Goal: Task Accomplishment & Management: Use online tool/utility

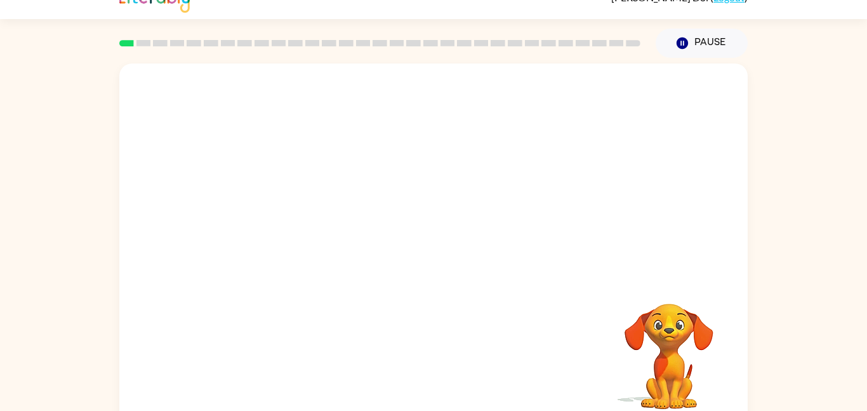
scroll to position [36, 0]
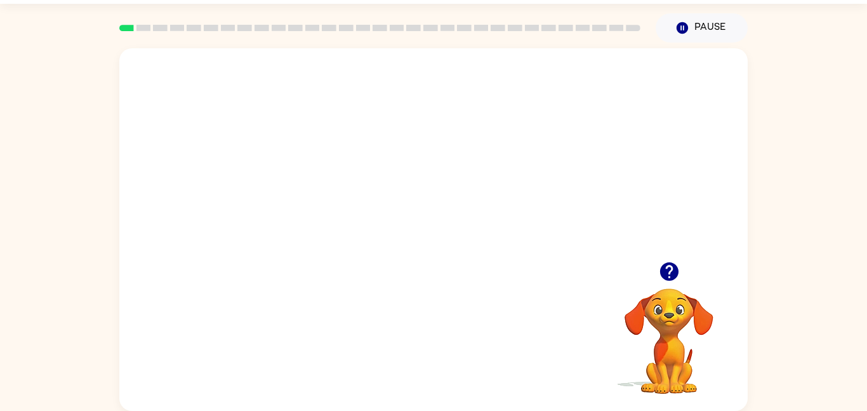
click at [466, 199] on video "Your browser must support playing .mp4 files to use Literably. Please try using…" at bounding box center [433, 154] width 628 height 213
click at [499, 160] on video "Your browser must support playing .mp4 files to use Literably. Please try using…" at bounding box center [433, 154] width 628 height 213
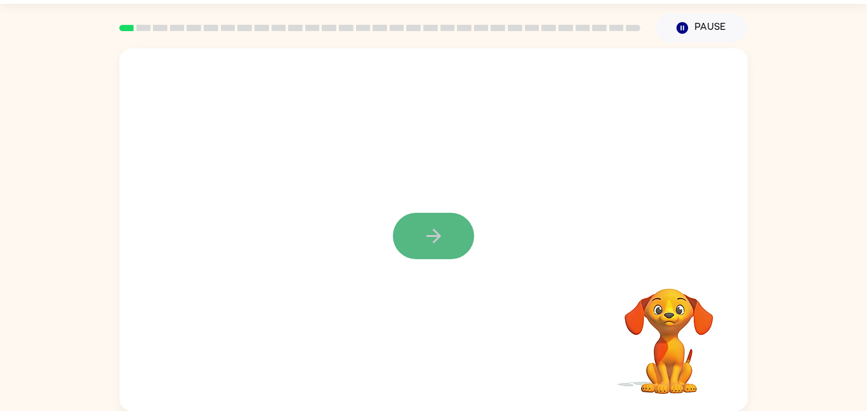
click at [427, 239] on icon "button" at bounding box center [434, 236] width 22 height 22
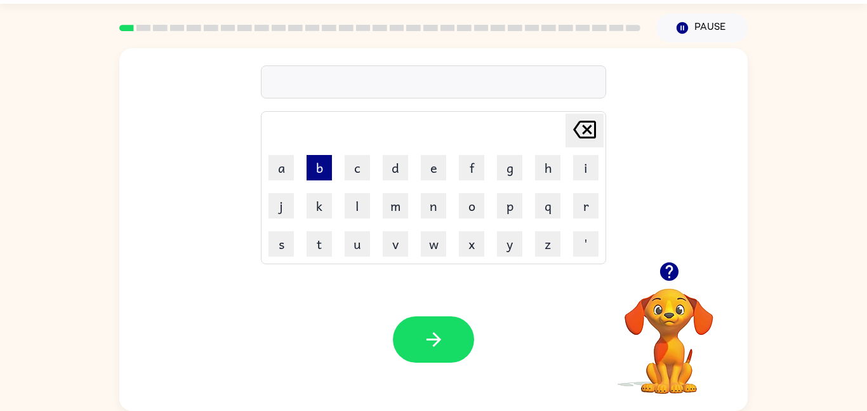
click at [325, 171] on button "b" at bounding box center [318, 167] width 25 height 25
click at [477, 210] on button "o" at bounding box center [471, 205] width 25 height 25
click at [292, 174] on button "a" at bounding box center [280, 167] width 25 height 25
click at [594, 193] on button "r" at bounding box center [585, 205] width 25 height 25
click at [400, 178] on button "d" at bounding box center [395, 167] width 25 height 25
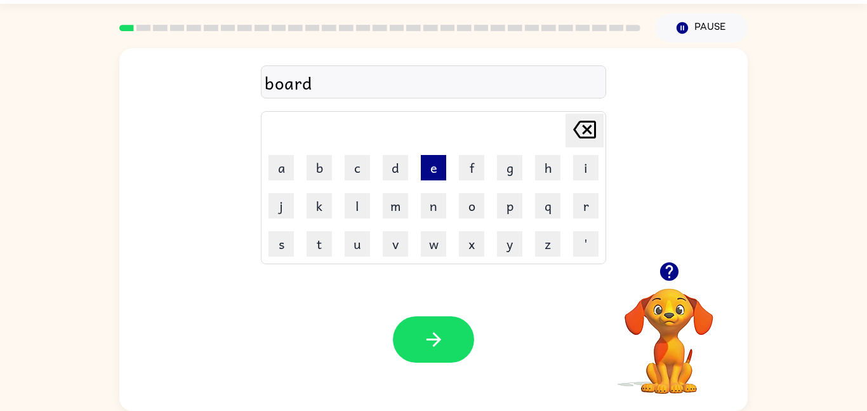
click at [442, 173] on button "e" at bounding box center [433, 167] width 25 height 25
click at [576, 204] on button "r" at bounding box center [585, 205] width 25 height 25
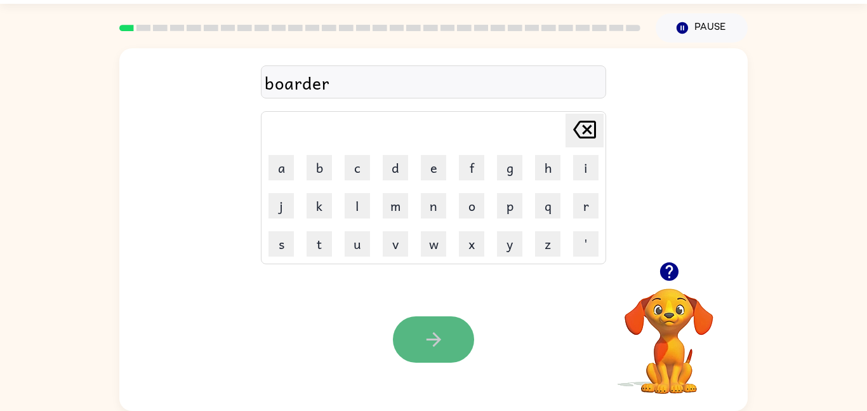
click at [431, 351] on button "button" at bounding box center [433, 339] width 81 height 46
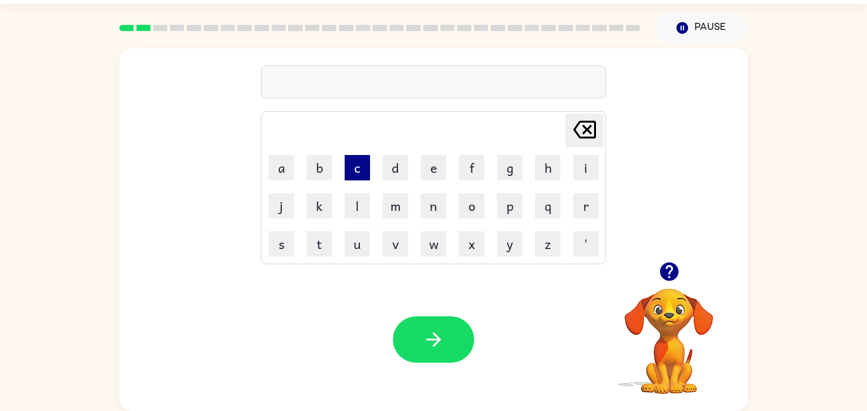
click at [354, 173] on button "c" at bounding box center [357, 167] width 25 height 25
click at [459, 208] on button "o" at bounding box center [471, 205] width 25 height 25
click at [360, 239] on button "u" at bounding box center [357, 243] width 25 height 25
click at [431, 213] on button "n" at bounding box center [433, 205] width 25 height 25
click at [327, 234] on button "t" at bounding box center [318, 243] width 25 height 25
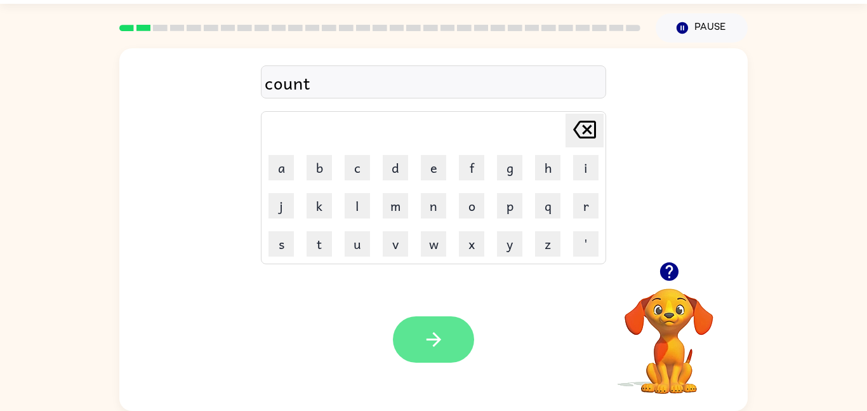
click at [449, 355] on button "button" at bounding box center [433, 339] width 81 height 46
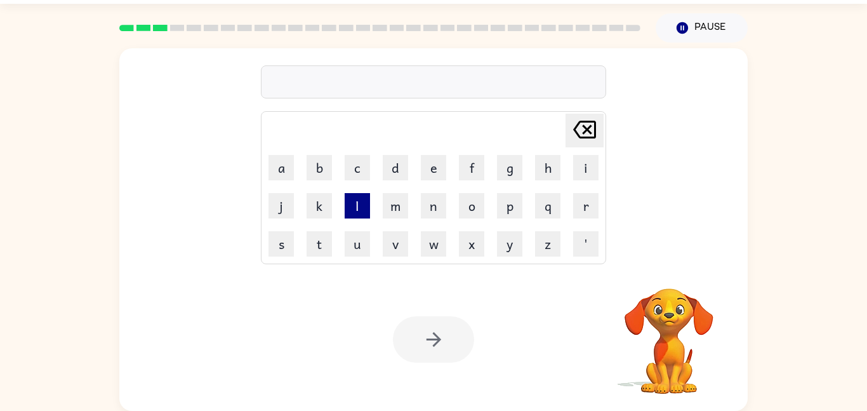
click at [354, 201] on button "l" at bounding box center [357, 205] width 25 height 25
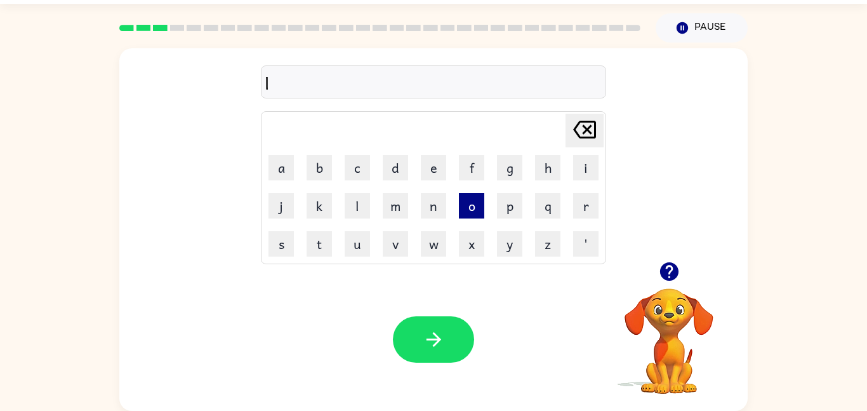
click at [479, 213] on button "o" at bounding box center [471, 205] width 25 height 25
click at [352, 165] on button "c" at bounding box center [357, 167] width 25 height 25
click at [281, 169] on button "a" at bounding box center [280, 167] width 25 height 25
click at [317, 247] on button "t" at bounding box center [318, 243] width 25 height 25
click at [442, 169] on button "e" at bounding box center [433, 167] width 25 height 25
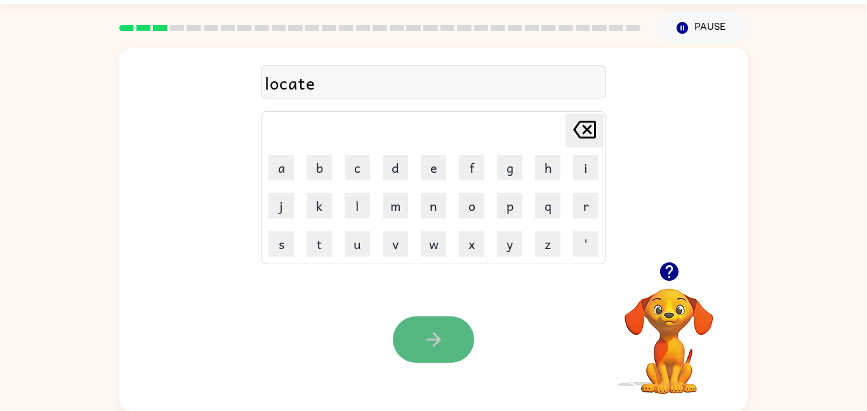
click at [433, 329] on icon "button" at bounding box center [434, 339] width 22 height 22
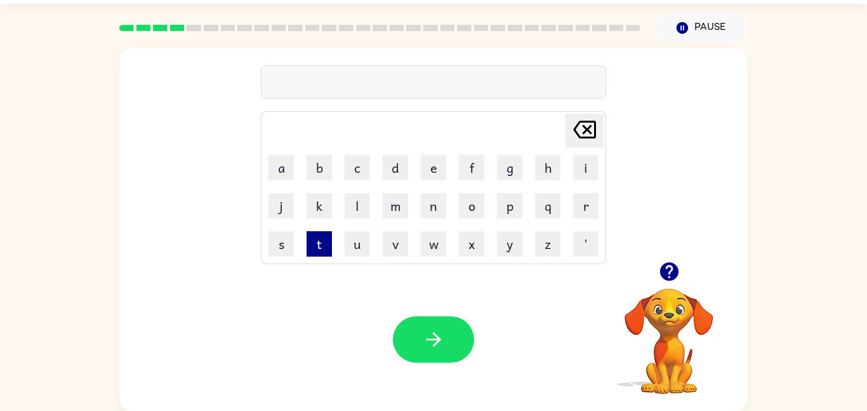
click at [326, 244] on button "t" at bounding box center [318, 243] width 25 height 25
click at [427, 244] on button "w" at bounding box center [433, 243] width 25 height 25
click at [593, 166] on button "i" at bounding box center [585, 167] width 25 height 25
click at [430, 199] on button "n" at bounding box center [433, 205] width 25 height 25
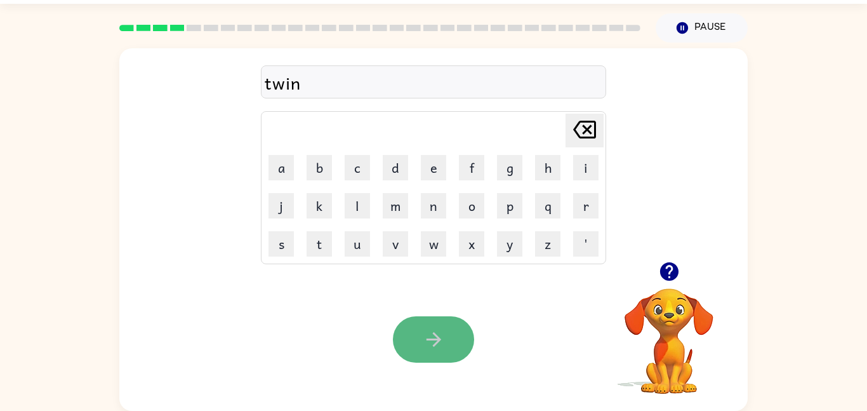
click at [416, 342] on button "button" at bounding box center [433, 339] width 81 height 46
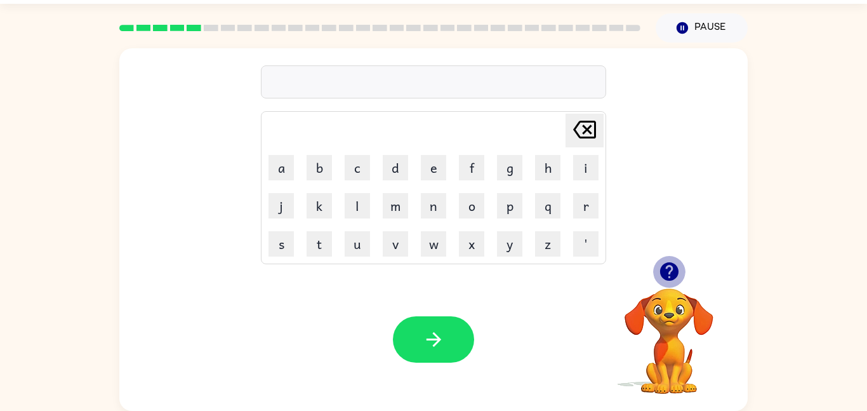
click at [667, 272] on icon "button" at bounding box center [668, 271] width 18 height 18
click at [427, 214] on button "n" at bounding box center [433, 205] width 25 height 25
click at [291, 164] on button "a" at bounding box center [280, 167] width 25 height 25
click at [586, 201] on button "r" at bounding box center [585, 205] width 25 height 25
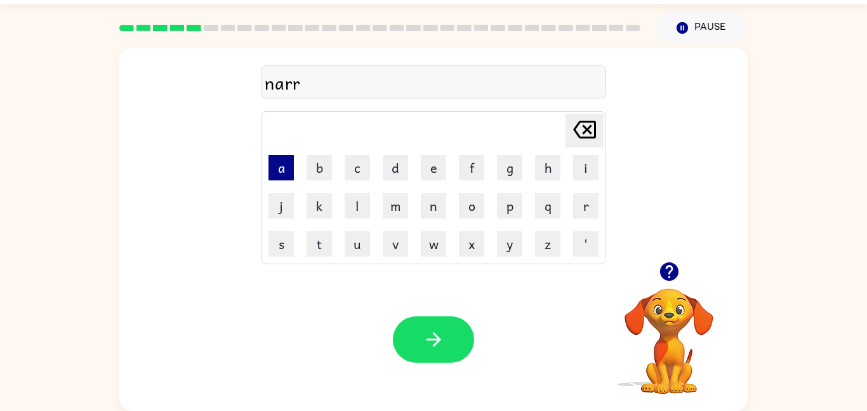
click at [275, 164] on button "a" at bounding box center [280, 167] width 25 height 25
click at [594, 140] on icon "[PERSON_NAME] last character input" at bounding box center [584, 129] width 30 height 30
click at [482, 214] on button "o" at bounding box center [471, 205] width 25 height 25
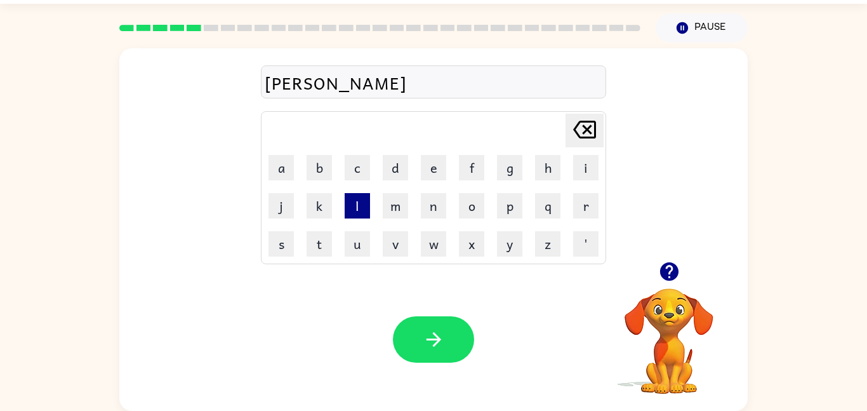
click at [369, 207] on button "l" at bounding box center [357, 205] width 25 height 25
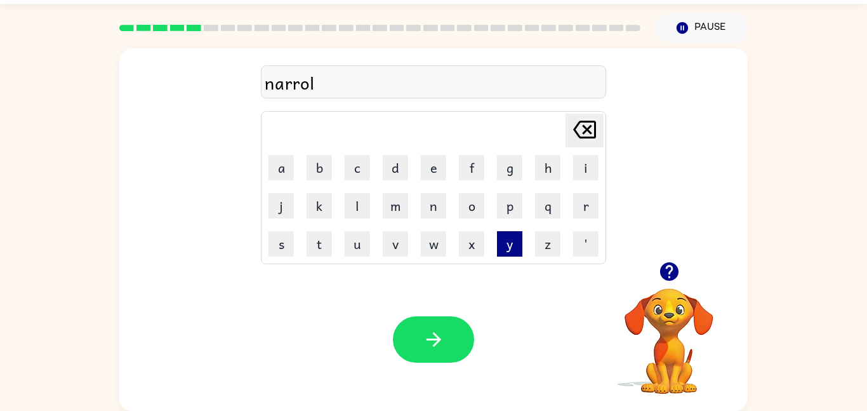
click at [504, 247] on button "y" at bounding box center [509, 243] width 25 height 25
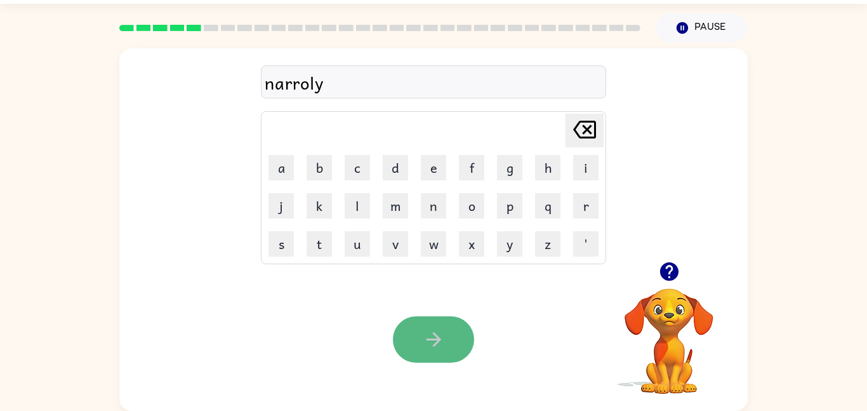
click at [432, 329] on icon "button" at bounding box center [434, 339] width 22 height 22
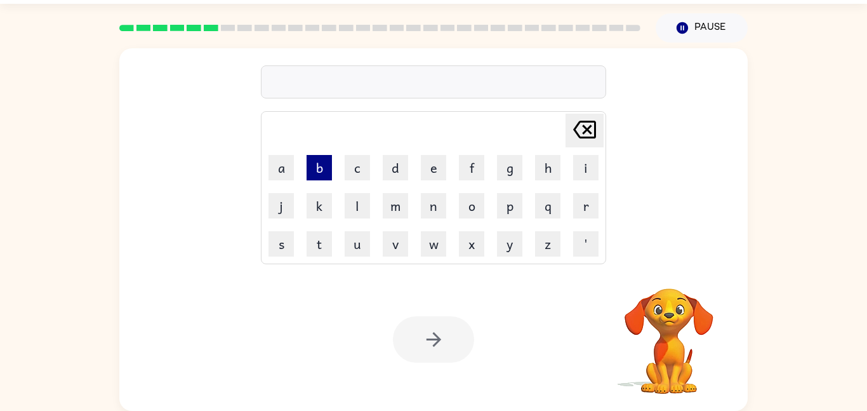
click at [322, 169] on button "b" at bounding box center [318, 167] width 25 height 25
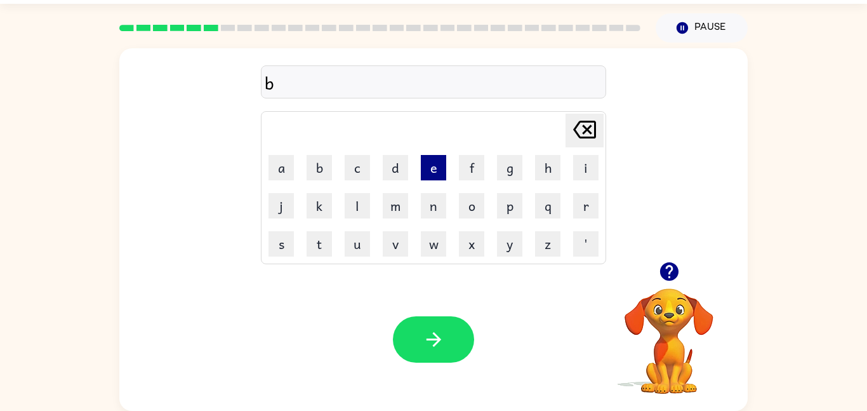
click at [430, 173] on button "e" at bounding box center [433, 167] width 25 height 25
click at [437, 214] on button "n" at bounding box center [433, 205] width 25 height 25
click at [579, 134] on icon "[PERSON_NAME] last character input" at bounding box center [584, 129] width 30 height 30
click at [546, 173] on button "h" at bounding box center [547, 167] width 25 height 25
click at [433, 158] on button "e" at bounding box center [433, 167] width 25 height 25
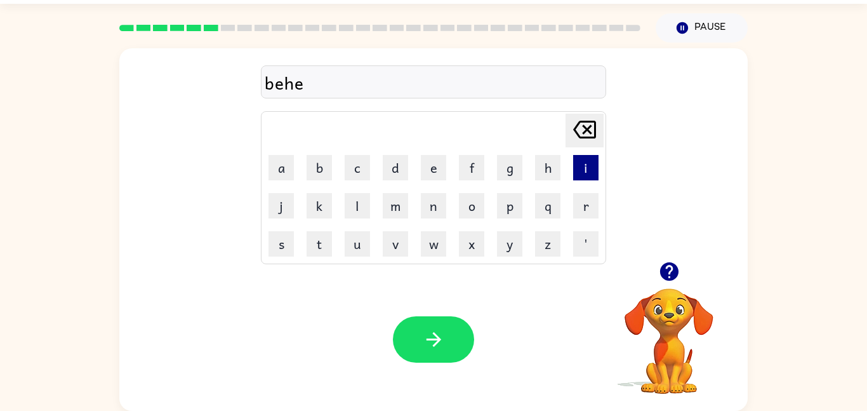
click at [591, 171] on button "i" at bounding box center [585, 167] width 25 height 25
click at [428, 211] on button "n" at bounding box center [433, 205] width 25 height 25
click at [400, 175] on button "d" at bounding box center [395, 167] width 25 height 25
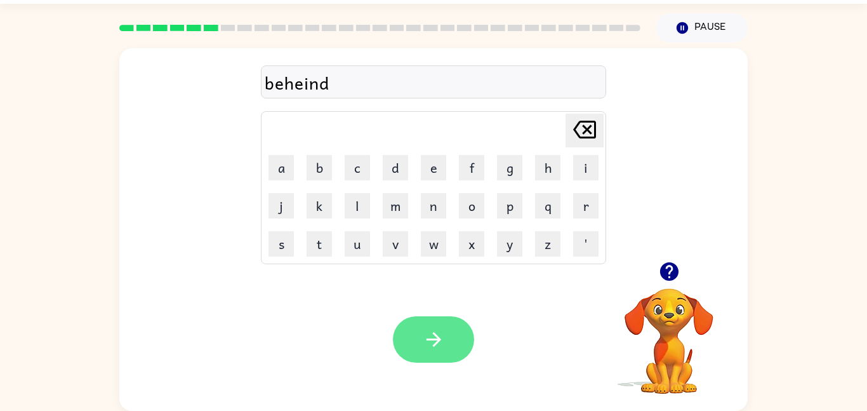
click at [444, 332] on icon "button" at bounding box center [434, 339] width 22 height 22
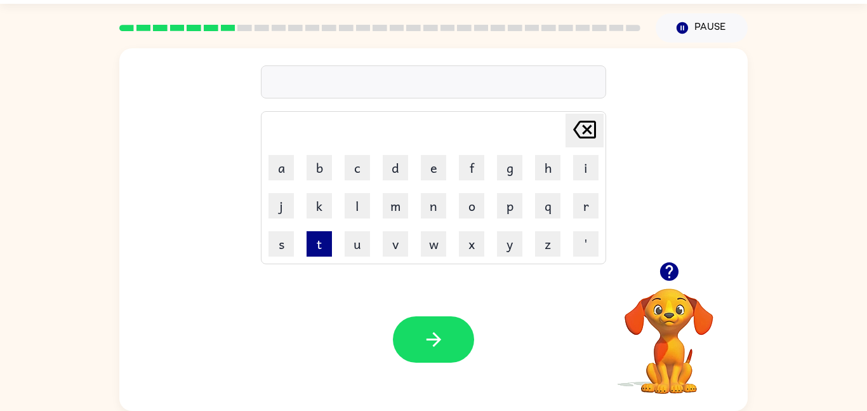
click at [327, 234] on button "t" at bounding box center [318, 243] width 25 height 25
click at [575, 205] on button "r" at bounding box center [585, 205] width 25 height 25
click at [581, 164] on button "i" at bounding box center [585, 167] width 25 height 25
click at [355, 174] on button "c" at bounding box center [357, 167] width 25 height 25
click at [326, 208] on button "k" at bounding box center [318, 205] width 25 height 25
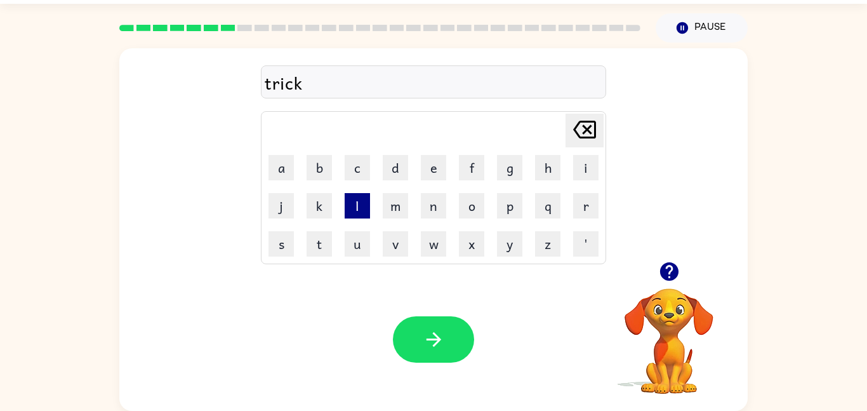
click at [349, 207] on button "l" at bounding box center [357, 205] width 25 height 25
click at [431, 168] on button "e" at bounding box center [433, 167] width 25 height 25
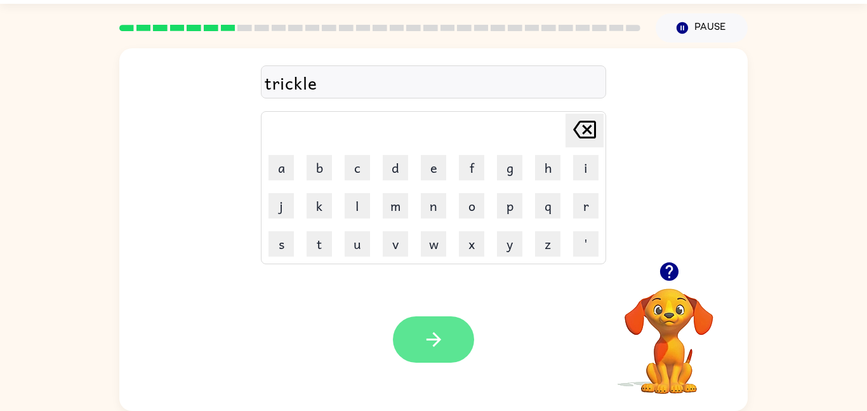
click at [440, 322] on button "button" at bounding box center [433, 339] width 81 height 46
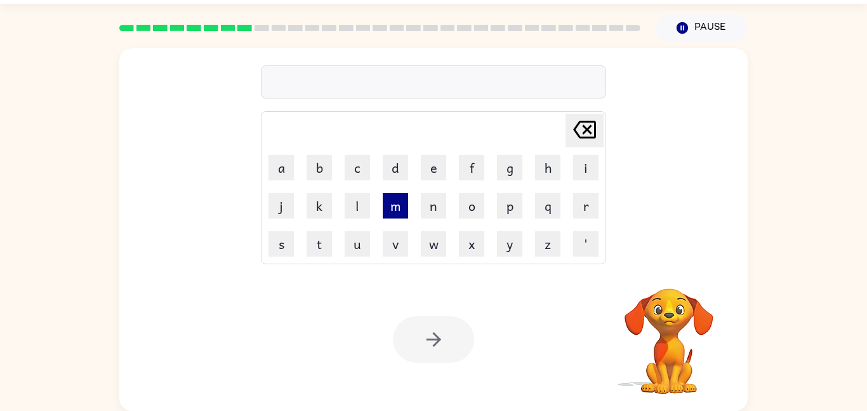
click at [393, 207] on button "m" at bounding box center [395, 205] width 25 height 25
click at [586, 168] on button "i" at bounding box center [585, 167] width 25 height 25
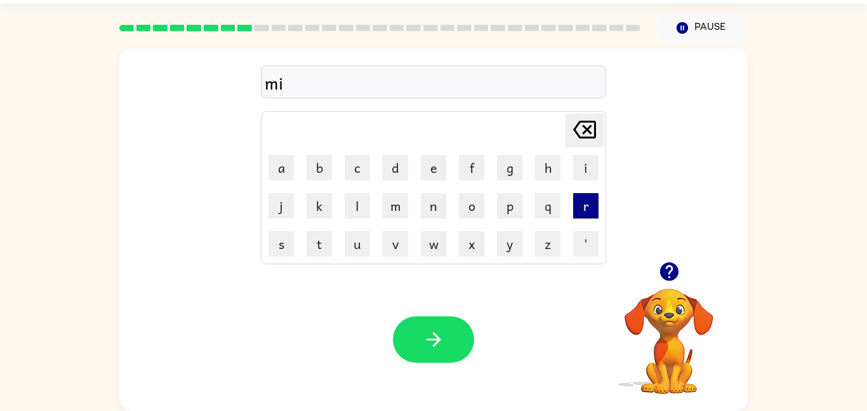
click at [591, 196] on button "r" at bounding box center [585, 205] width 25 height 25
click at [282, 171] on button "a" at bounding box center [280, 167] width 25 height 25
click at [359, 169] on button "c" at bounding box center [357, 167] width 25 height 25
click at [360, 216] on button "l" at bounding box center [357, 205] width 25 height 25
click at [426, 174] on button "e" at bounding box center [433, 167] width 25 height 25
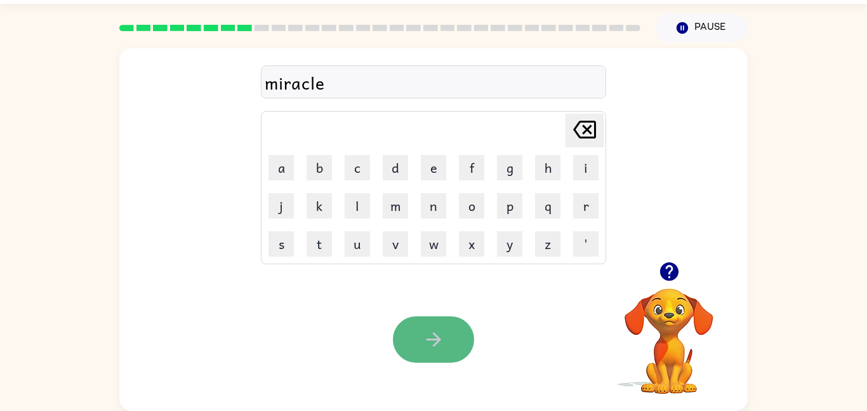
click at [447, 326] on button "button" at bounding box center [433, 339] width 81 height 46
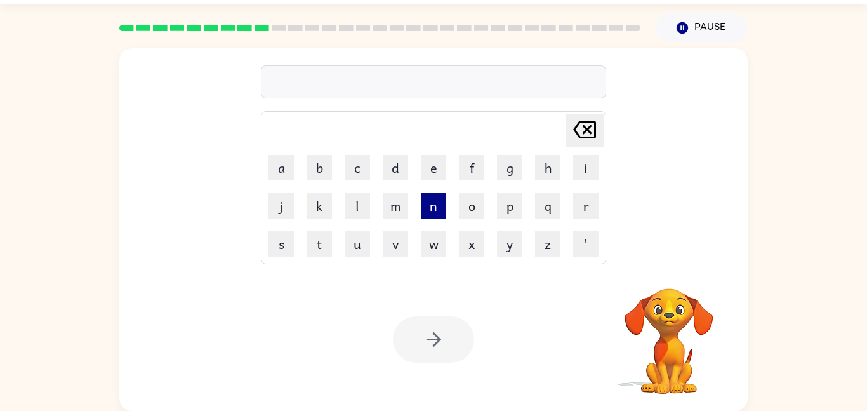
click at [445, 208] on button "n" at bounding box center [433, 205] width 25 height 25
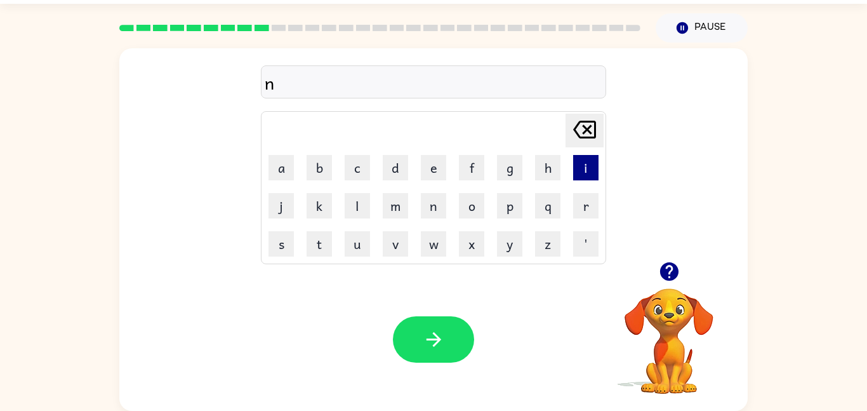
click at [581, 171] on button "i" at bounding box center [585, 167] width 25 height 25
click at [404, 213] on button "m" at bounding box center [395, 205] width 25 height 25
click at [330, 173] on button "b" at bounding box center [318, 167] width 25 height 25
click at [349, 197] on button "l" at bounding box center [357, 205] width 25 height 25
click at [421, 172] on button "e" at bounding box center [433, 167] width 25 height 25
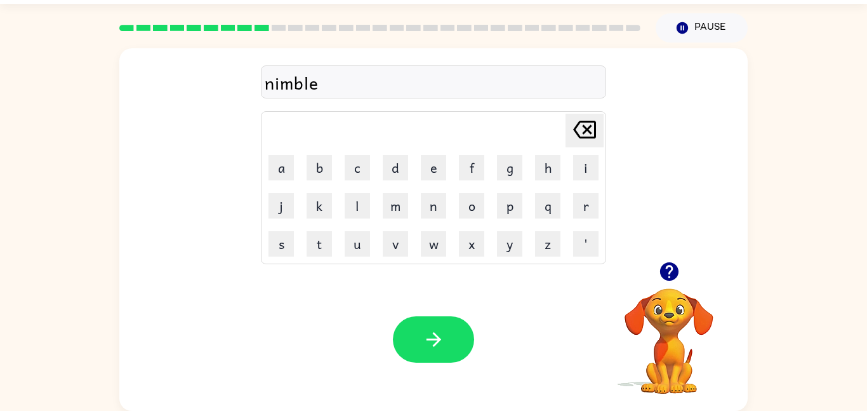
click at [341, 371] on div "Your browser must support playing .mp4 files to use Literably. Please try using…" at bounding box center [433, 339] width 628 height 143
click at [444, 329] on icon "button" at bounding box center [434, 339] width 22 height 22
click at [363, 247] on button "u" at bounding box center [357, 243] width 25 height 25
click at [443, 214] on button "n" at bounding box center [433, 205] width 25 height 25
click at [464, 170] on button "f" at bounding box center [471, 167] width 25 height 25
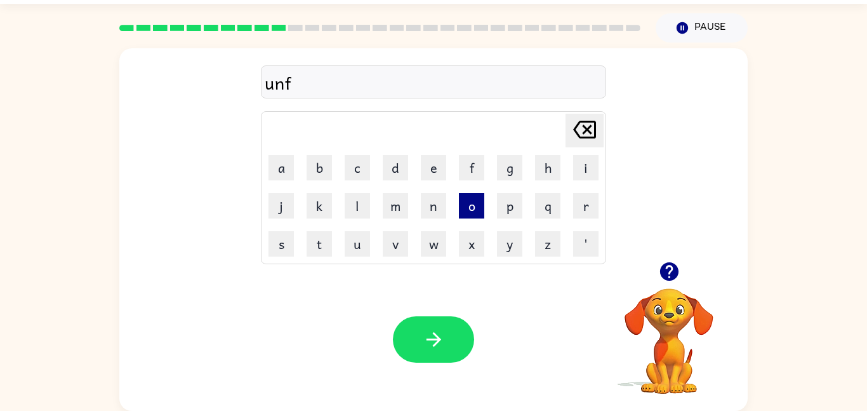
click at [466, 195] on button "o" at bounding box center [471, 205] width 25 height 25
click at [361, 206] on button "l" at bounding box center [357, 205] width 25 height 25
click at [393, 176] on button "d" at bounding box center [395, 167] width 25 height 25
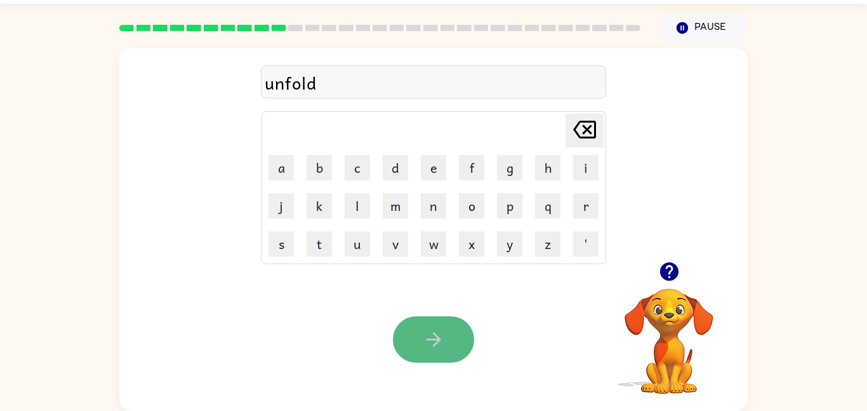
click at [423, 332] on icon "button" at bounding box center [434, 339] width 22 height 22
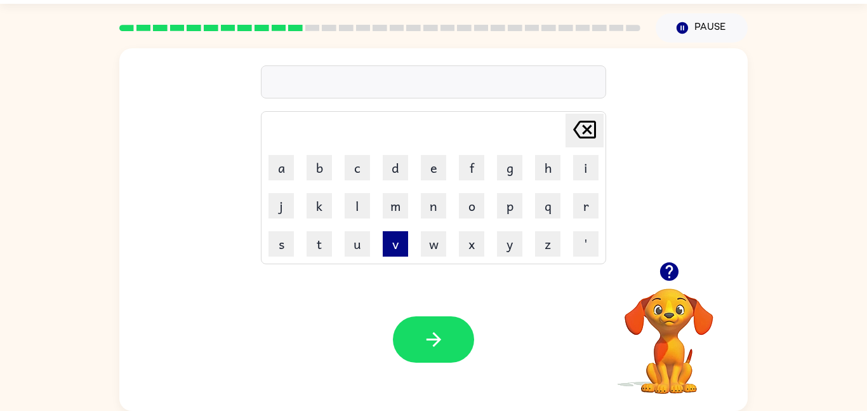
click at [384, 237] on button "v" at bounding box center [395, 243] width 25 height 25
click at [467, 206] on button "o" at bounding box center [471, 205] width 25 height 25
click at [312, 249] on button "t" at bounding box center [318, 243] width 25 height 25
click at [428, 165] on button "e" at bounding box center [433, 167] width 25 height 25
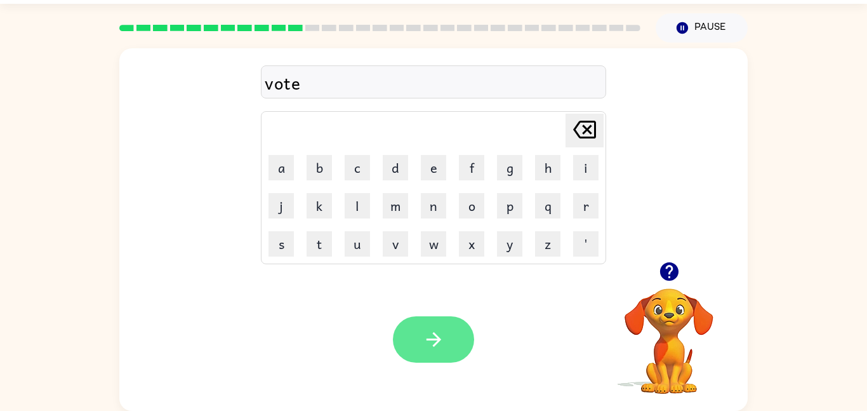
click at [439, 340] on icon "button" at bounding box center [433, 339] width 15 height 15
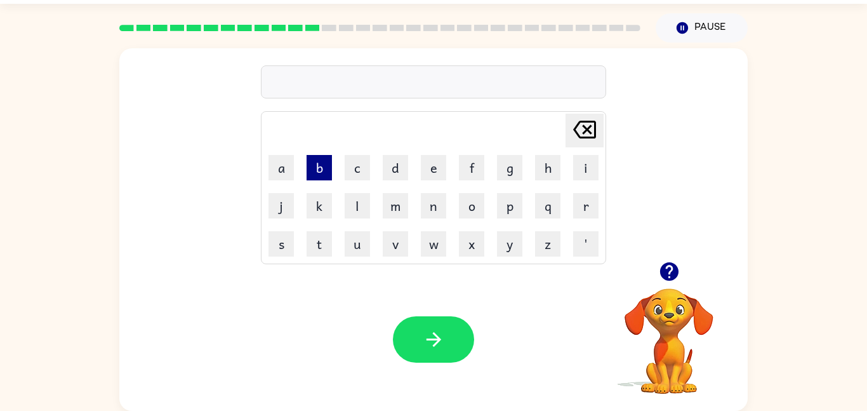
click at [327, 175] on button "b" at bounding box center [318, 167] width 25 height 25
click at [433, 162] on button "e" at bounding box center [433, 167] width 25 height 25
click at [395, 161] on button "d" at bounding box center [395, 167] width 25 height 25
click at [322, 238] on button "t" at bounding box center [318, 243] width 25 height 25
click at [591, 157] on button "i" at bounding box center [585, 167] width 25 height 25
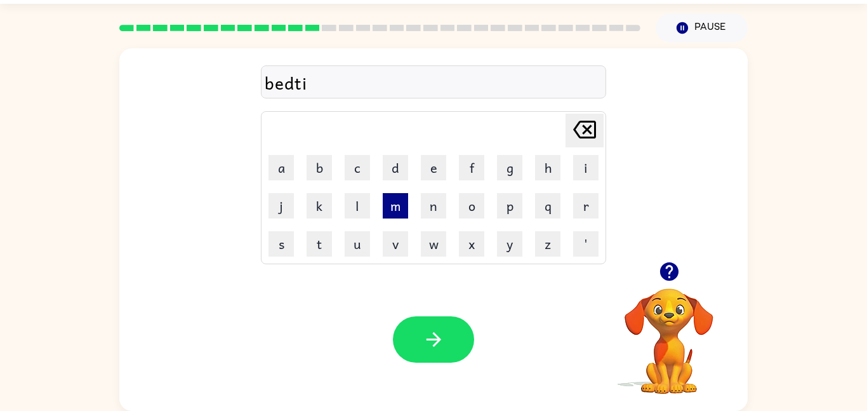
click at [400, 202] on button "m" at bounding box center [395, 205] width 25 height 25
click at [439, 163] on button "e" at bounding box center [433, 167] width 25 height 25
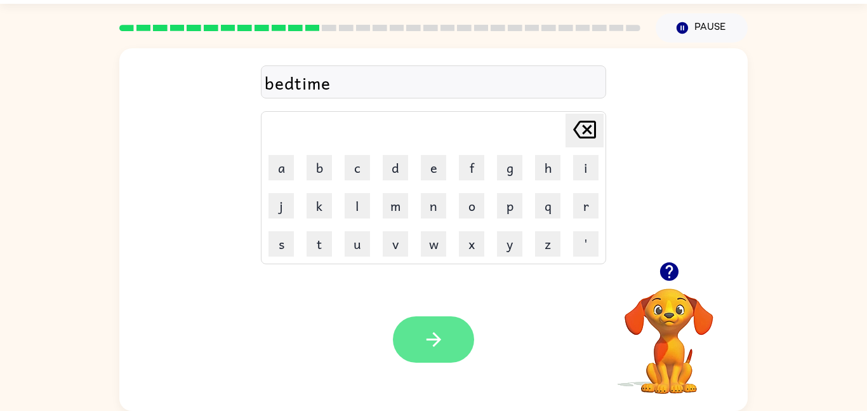
click at [445, 346] on button "button" at bounding box center [433, 339] width 81 height 46
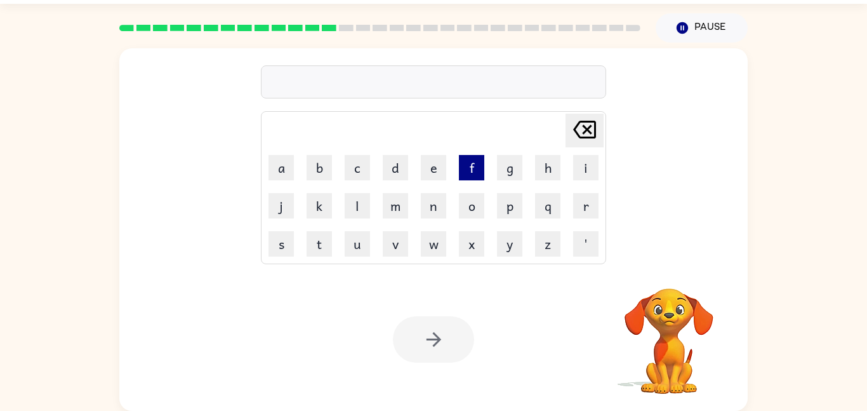
click at [469, 173] on button "f" at bounding box center [471, 167] width 25 height 25
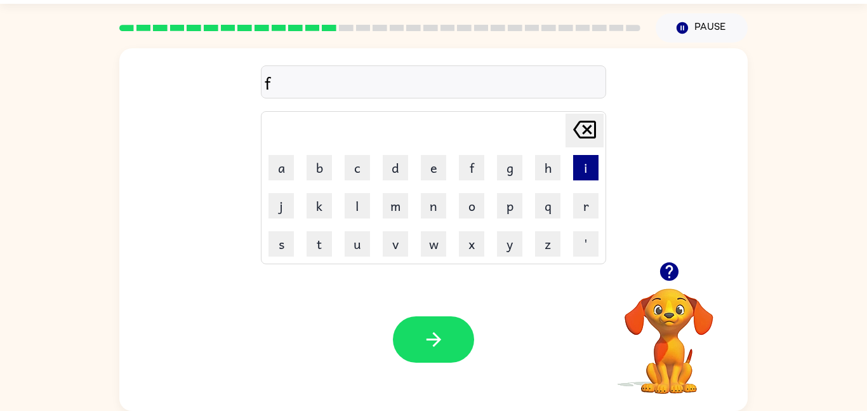
click at [588, 167] on button "i" at bounding box center [585, 167] width 25 height 25
click at [426, 207] on button "n" at bounding box center [433, 205] width 25 height 25
click at [591, 128] on icon "[PERSON_NAME] last character input" at bounding box center [584, 129] width 30 height 30
click at [317, 248] on button "t" at bounding box center [318, 243] width 25 height 25
click at [428, 205] on button "n" at bounding box center [433, 205] width 25 height 25
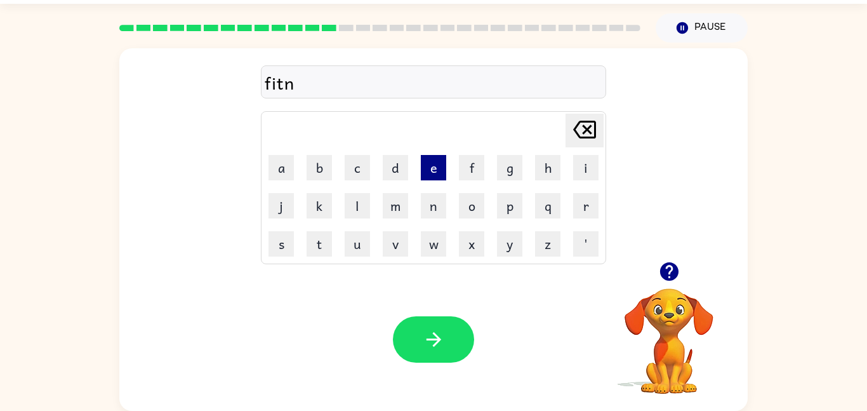
click at [438, 166] on button "e" at bounding box center [433, 167] width 25 height 25
click at [288, 244] on button "s" at bounding box center [280, 243] width 25 height 25
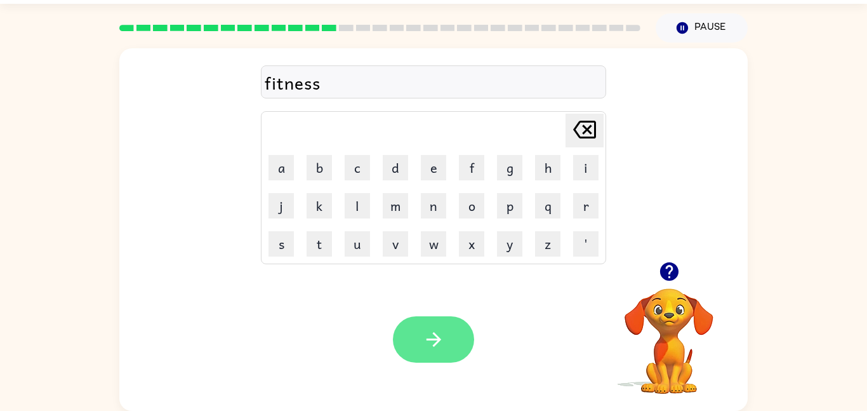
click at [448, 355] on button "button" at bounding box center [433, 339] width 81 height 46
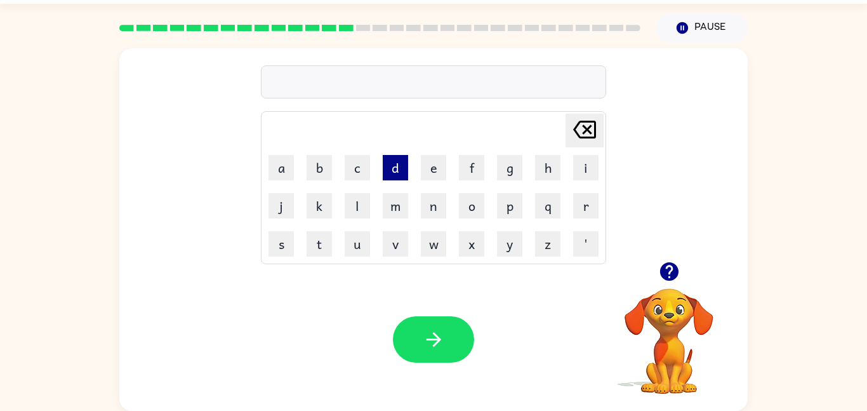
click at [389, 162] on button "d" at bounding box center [395, 167] width 25 height 25
click at [426, 169] on button "e" at bounding box center [433, 167] width 25 height 25
click at [352, 204] on button "l" at bounding box center [357, 205] width 25 height 25
click at [289, 172] on button "a" at bounding box center [280, 167] width 25 height 25
click at [508, 236] on button "y" at bounding box center [509, 243] width 25 height 25
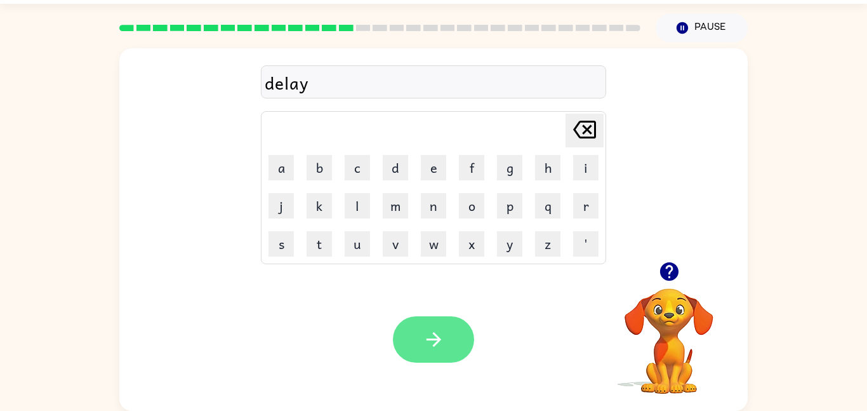
click at [416, 333] on button "button" at bounding box center [433, 339] width 81 height 46
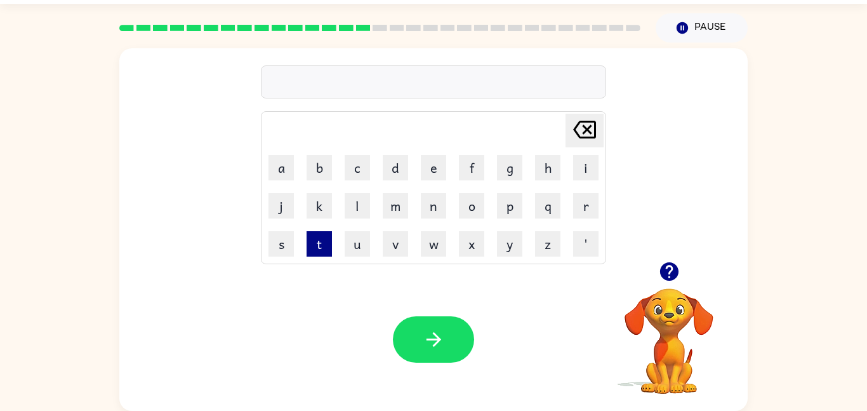
click at [311, 242] on button "t" at bounding box center [318, 243] width 25 height 25
click at [426, 169] on button "e" at bounding box center [433, 167] width 25 height 25
click at [589, 199] on button "r" at bounding box center [585, 205] width 25 height 25
click at [391, 208] on button "m" at bounding box center [395, 205] width 25 height 25
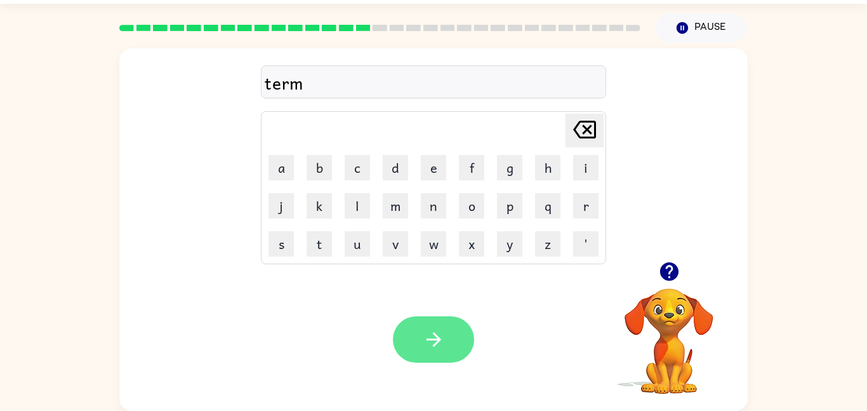
click at [445, 339] on button "button" at bounding box center [433, 339] width 81 height 46
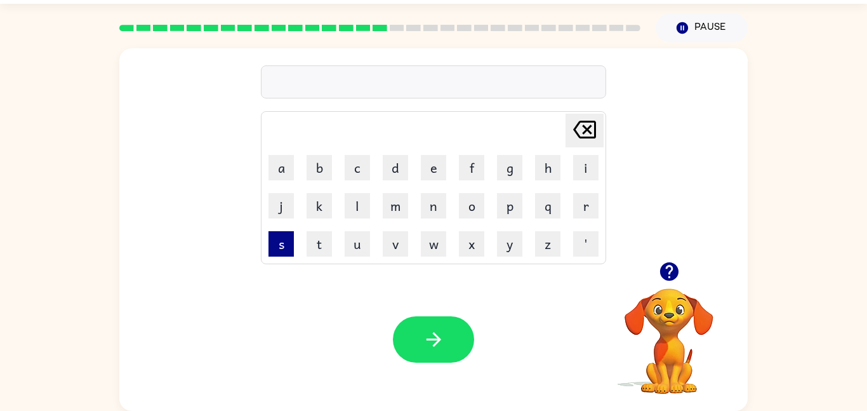
click at [272, 242] on button "s" at bounding box center [280, 243] width 25 height 25
click at [434, 163] on button "e" at bounding box center [433, 167] width 25 height 25
click at [328, 238] on button "t" at bounding box center [318, 243] width 25 height 25
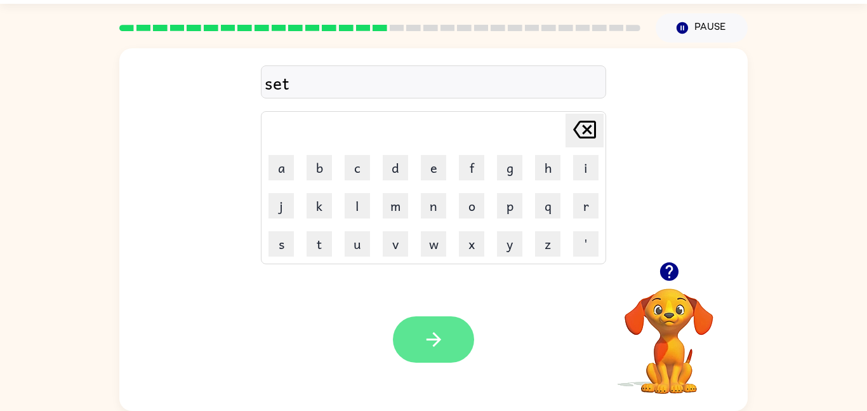
click at [463, 350] on button "button" at bounding box center [433, 339] width 81 height 46
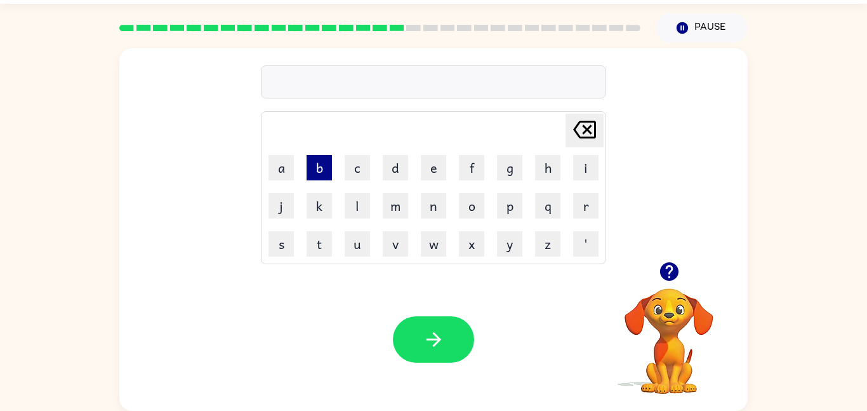
click at [327, 177] on button "b" at bounding box center [318, 167] width 25 height 25
click at [577, 200] on button "r" at bounding box center [585, 205] width 25 height 25
click at [595, 170] on button "i" at bounding box center [585, 167] width 25 height 25
click at [391, 205] on button "m" at bounding box center [395, 205] width 25 height 25
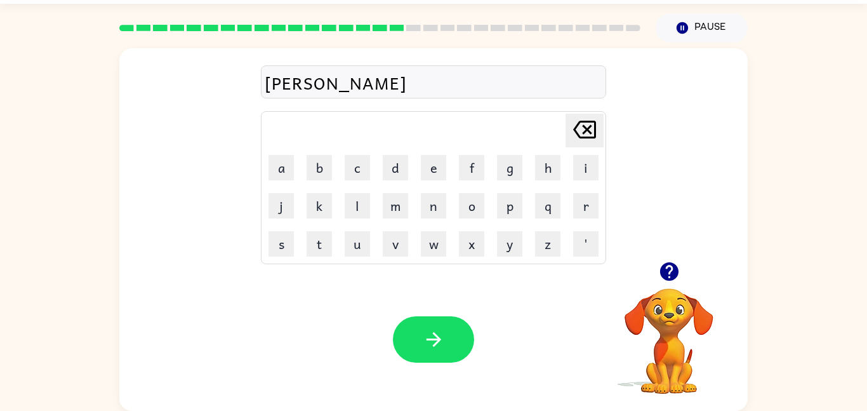
click at [577, 125] on icon at bounding box center [584, 130] width 23 height 18
click at [670, 271] on icon "button" at bounding box center [669, 271] width 22 height 22
click at [394, 211] on button "m" at bounding box center [395, 205] width 25 height 25
click at [583, 161] on button "i" at bounding box center [585, 167] width 25 height 25
click at [426, 213] on button "n" at bounding box center [433, 205] width 25 height 25
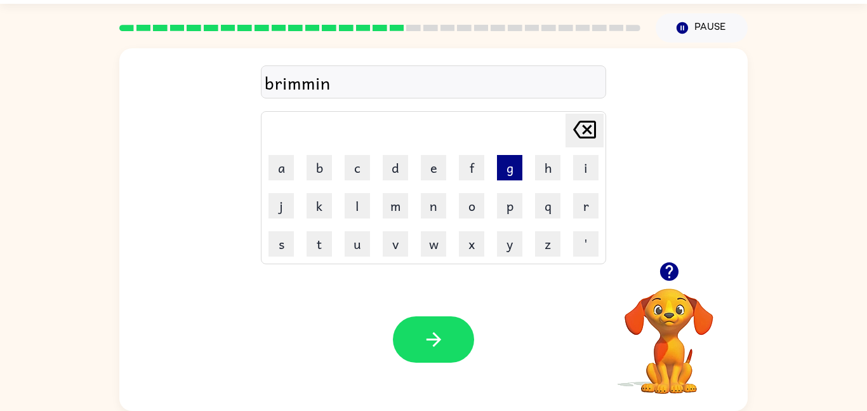
click at [501, 172] on button "g" at bounding box center [509, 167] width 25 height 25
click at [315, 84] on div "brimming" at bounding box center [434, 82] width 338 height 27
click at [303, 84] on div "brimming" at bounding box center [434, 82] width 338 height 27
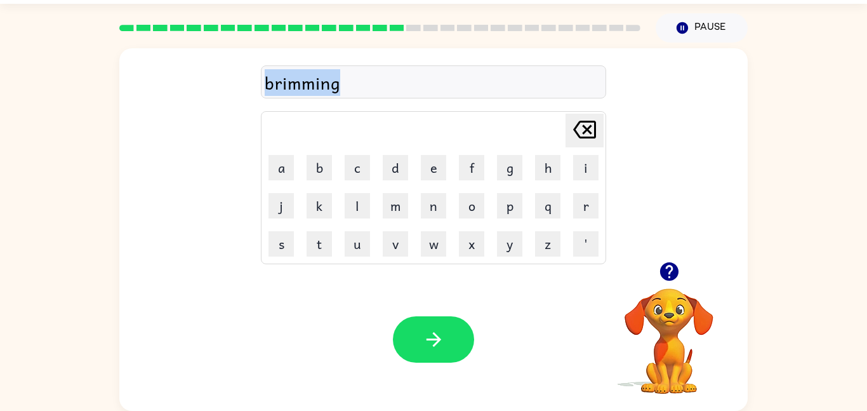
click at [312, 82] on div "brimming" at bounding box center [434, 82] width 338 height 27
click at [312, 89] on div "brimming" at bounding box center [434, 82] width 338 height 27
click at [303, 81] on div "brimming" at bounding box center [434, 82] width 338 height 27
click at [304, 84] on div "brimming" at bounding box center [434, 82] width 338 height 27
click at [262, 86] on div "brimming [PERSON_NAME] last character input a b c d e f g h i j k l m n o p q r…" at bounding box center [433, 154] width 628 height 213
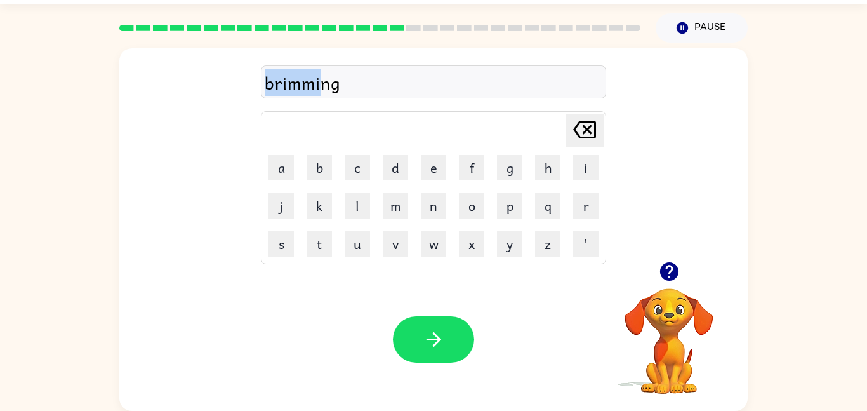
drag, startPoint x: 268, startPoint y: 84, endPoint x: 326, endPoint y: 88, distance: 58.5
click at [326, 88] on div "brimming" at bounding box center [434, 82] width 338 height 27
click at [428, 345] on icon "button" at bounding box center [434, 339] width 22 height 22
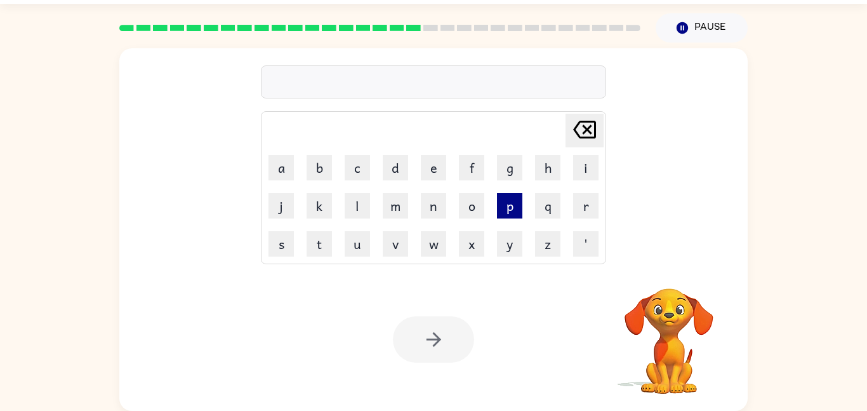
click at [510, 199] on button "p" at bounding box center [509, 205] width 25 height 25
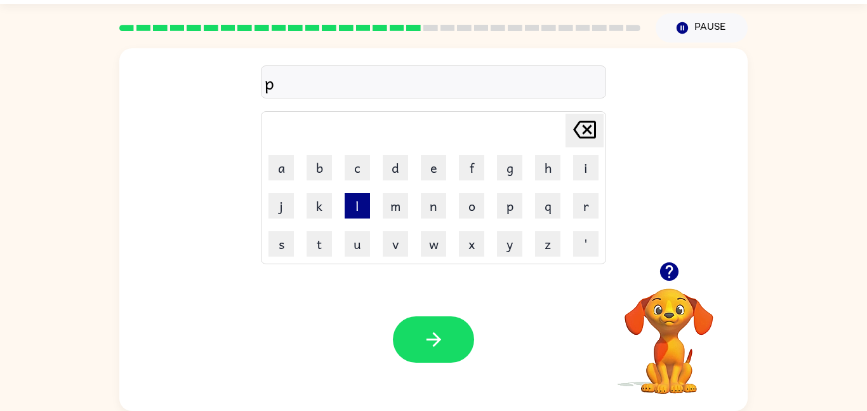
click at [367, 207] on button "l" at bounding box center [357, 205] width 25 height 25
click at [286, 174] on button "a" at bounding box center [280, 167] width 25 height 25
click at [282, 253] on button "s" at bounding box center [280, 243] width 25 height 25
click at [302, 241] on td "t" at bounding box center [319, 243] width 37 height 37
click at [313, 242] on button "t" at bounding box center [318, 243] width 25 height 25
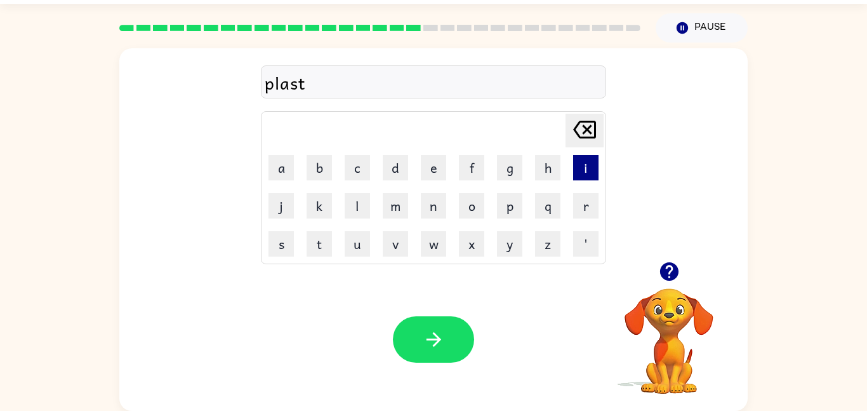
click at [578, 171] on button "i" at bounding box center [585, 167] width 25 height 25
click at [352, 164] on button "c" at bounding box center [357, 167] width 25 height 25
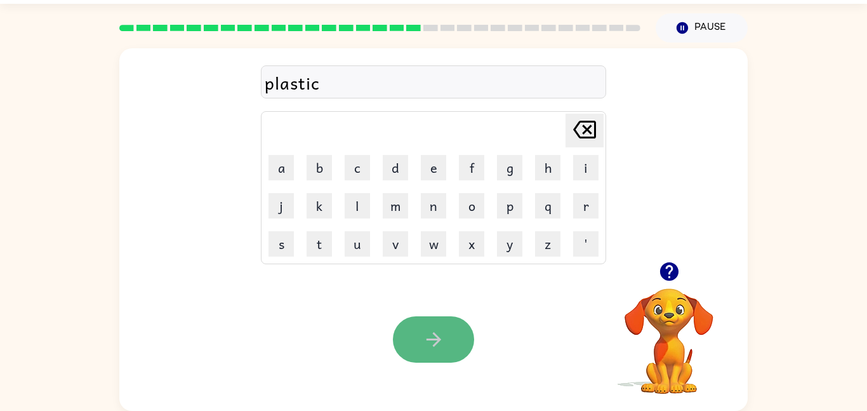
click at [405, 336] on button "button" at bounding box center [433, 339] width 81 height 46
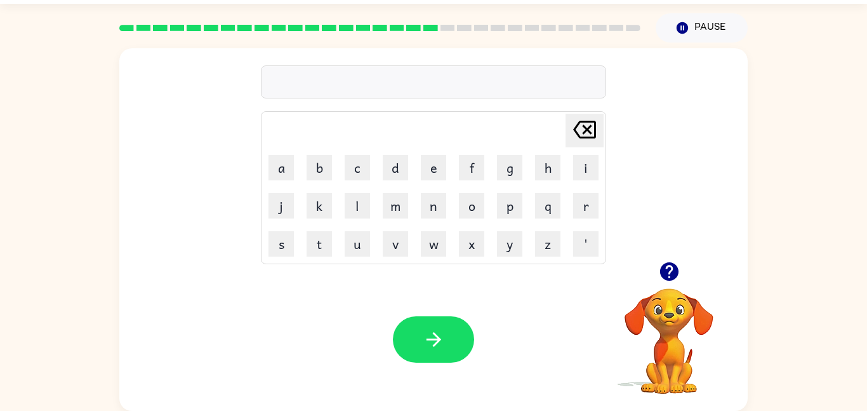
click at [666, 273] on icon "button" at bounding box center [668, 271] width 18 height 18
click at [402, 161] on button "d" at bounding box center [395, 167] width 25 height 25
click at [596, 161] on button "i" at bounding box center [585, 167] width 25 height 25
click at [277, 239] on button "s" at bounding box center [280, 243] width 25 height 25
click at [497, 208] on button "p" at bounding box center [509, 205] width 25 height 25
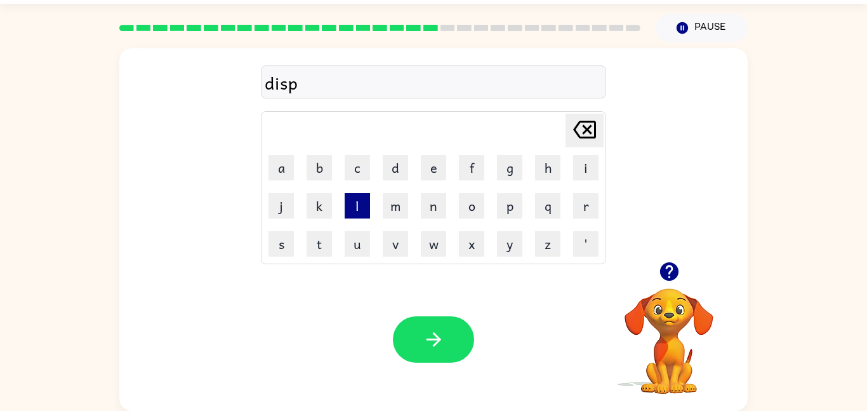
click at [355, 204] on button "l" at bounding box center [357, 205] width 25 height 25
click at [280, 176] on button "a" at bounding box center [280, 167] width 25 height 25
click at [515, 246] on button "y" at bounding box center [509, 243] width 25 height 25
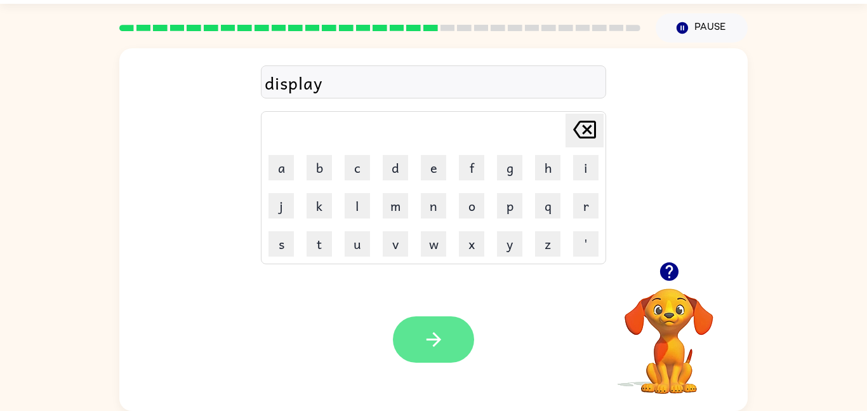
click at [423, 345] on icon "button" at bounding box center [434, 339] width 22 height 22
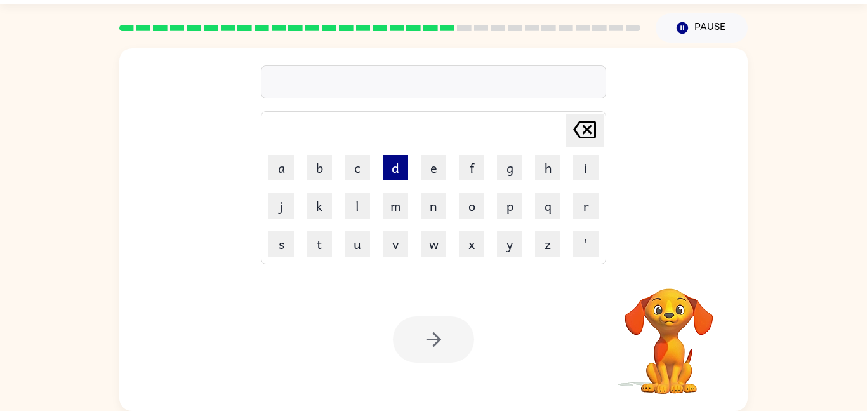
click at [394, 167] on button "d" at bounding box center [395, 167] width 25 height 25
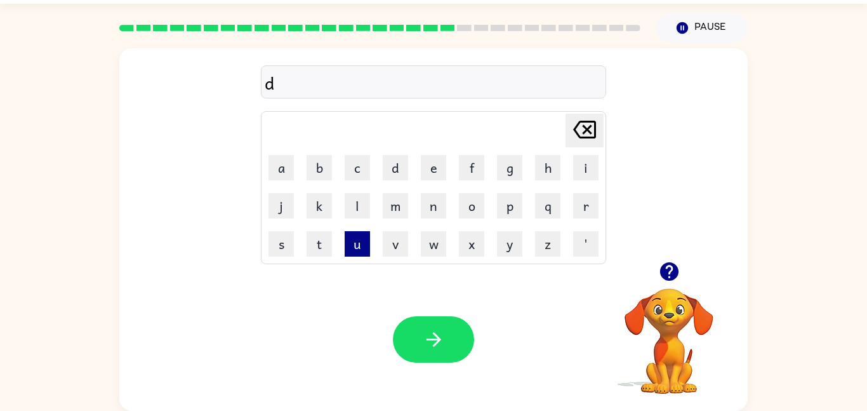
click at [360, 247] on button "u" at bounding box center [357, 243] width 25 height 25
click at [283, 242] on button "s" at bounding box center [280, 243] width 25 height 25
click at [310, 246] on button "t" at bounding box center [318, 243] width 25 height 25
click at [424, 161] on button "e" at bounding box center [433, 167] width 25 height 25
click at [400, 171] on button "d" at bounding box center [395, 167] width 25 height 25
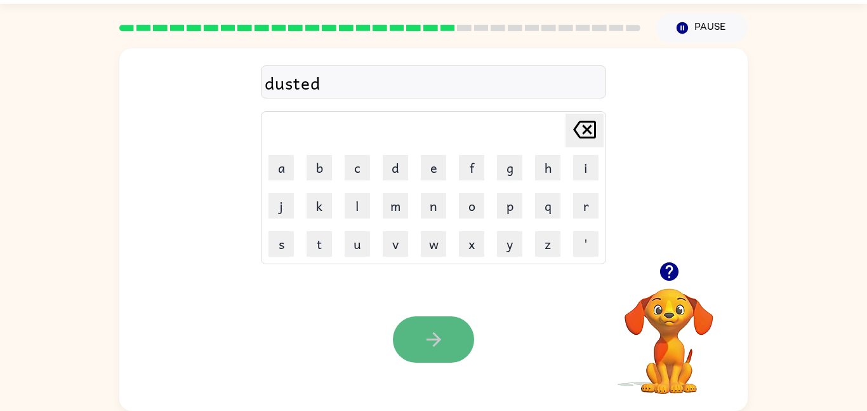
click at [442, 344] on icon "button" at bounding box center [434, 339] width 22 height 22
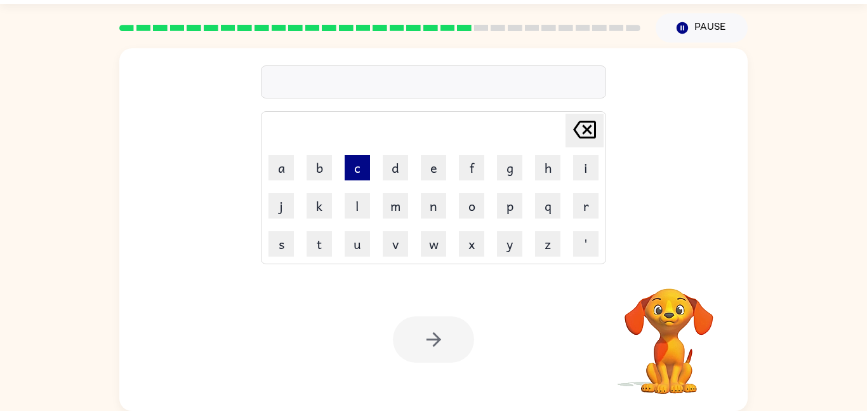
click at [364, 162] on button "c" at bounding box center [357, 167] width 25 height 25
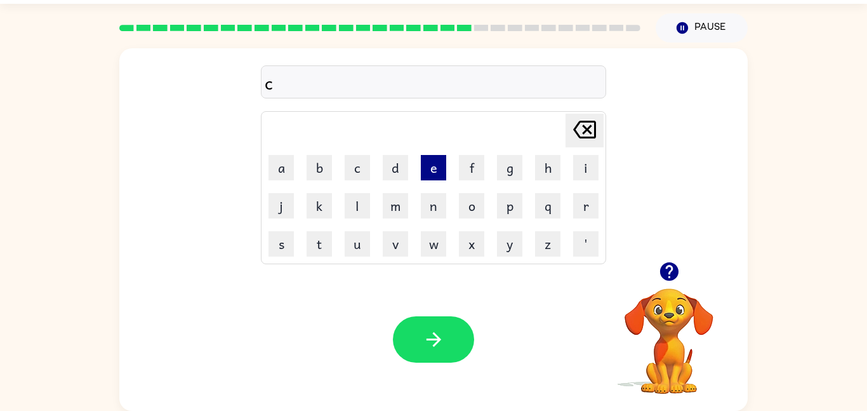
click at [425, 162] on button "e" at bounding box center [433, 167] width 25 height 25
click at [432, 206] on button "n" at bounding box center [433, 205] width 25 height 25
click at [314, 255] on button "t" at bounding box center [318, 243] width 25 height 25
click at [582, 167] on button "i" at bounding box center [585, 167] width 25 height 25
click at [520, 205] on button "p" at bounding box center [509, 205] width 25 height 25
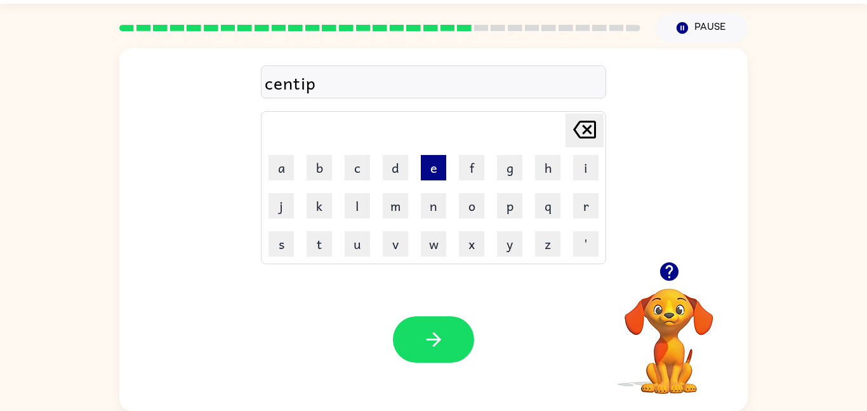
click at [440, 158] on button "e" at bounding box center [433, 167] width 25 height 25
click at [390, 174] on button "d" at bounding box center [395, 167] width 25 height 25
click at [428, 168] on button "e" at bounding box center [433, 167] width 25 height 25
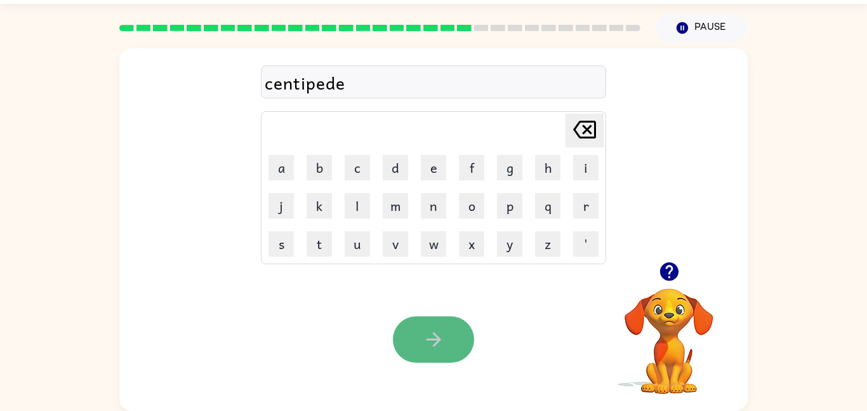
click at [449, 338] on button "button" at bounding box center [433, 339] width 81 height 46
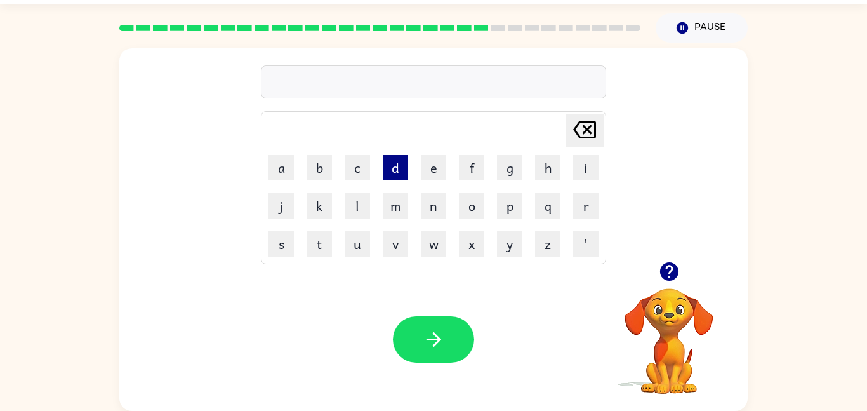
click at [400, 180] on button "d" at bounding box center [395, 167] width 25 height 25
click at [587, 133] on icon "[PERSON_NAME] last character input" at bounding box center [584, 129] width 30 height 30
click at [583, 201] on button "r" at bounding box center [585, 205] width 25 height 25
click at [267, 166] on td "a" at bounding box center [281, 167] width 37 height 37
click at [276, 166] on button "a" at bounding box center [280, 167] width 25 height 25
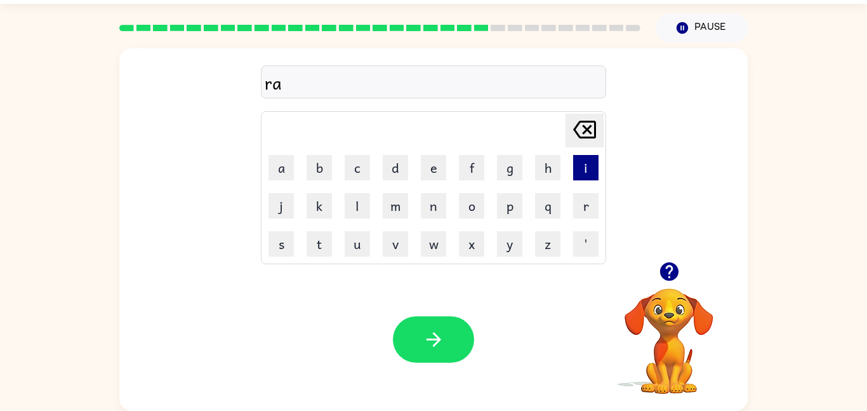
click at [587, 169] on button "i" at bounding box center [585, 167] width 25 height 25
click at [425, 211] on button "n" at bounding box center [433, 205] width 25 height 25
click at [367, 170] on button "c" at bounding box center [357, 167] width 25 height 25
click at [479, 206] on button "o" at bounding box center [471, 205] width 25 height 25
click at [284, 169] on button "a" at bounding box center [280, 167] width 25 height 25
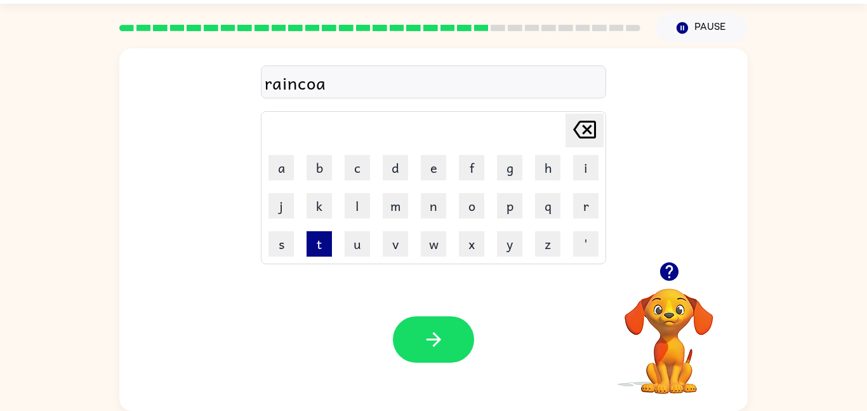
click at [325, 235] on button "t" at bounding box center [318, 243] width 25 height 25
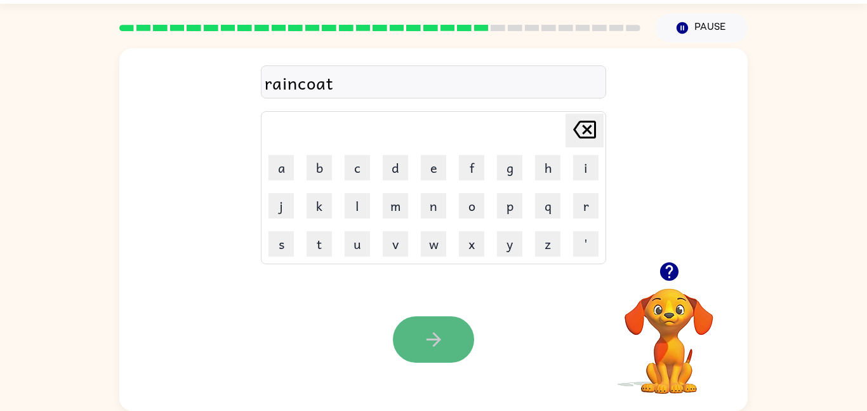
click at [423, 336] on icon "button" at bounding box center [434, 339] width 22 height 22
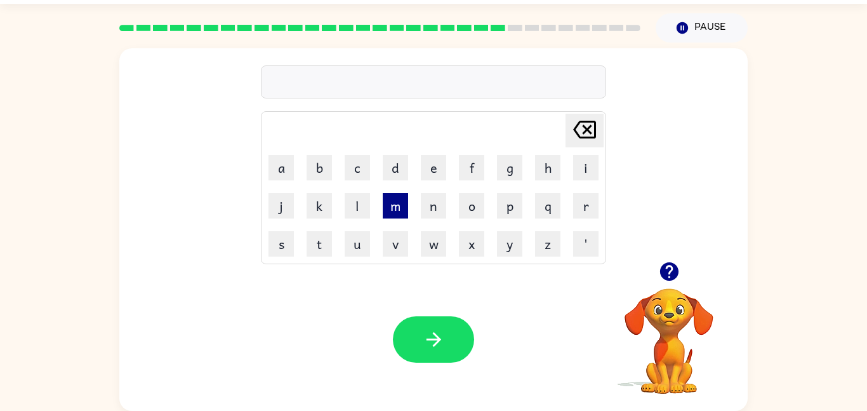
click at [397, 198] on button "m" at bounding box center [395, 205] width 25 height 25
click at [594, 138] on icon at bounding box center [584, 130] width 23 height 18
click at [289, 171] on button "a" at bounding box center [280, 167] width 25 height 25
click at [576, 199] on button "r" at bounding box center [585, 205] width 25 height 25
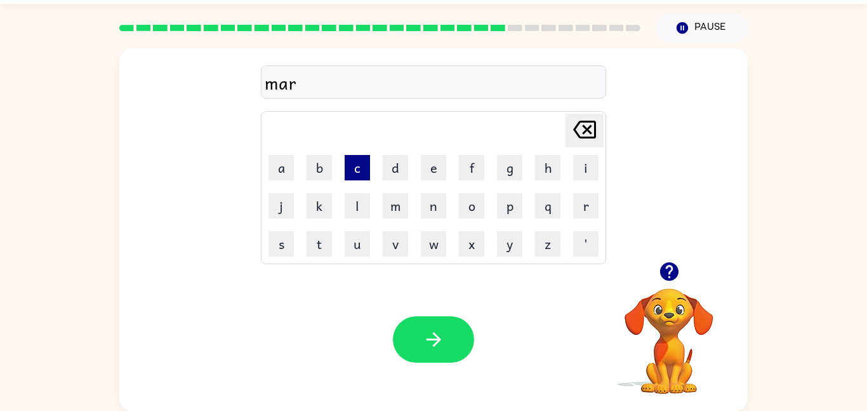
click at [354, 166] on button "c" at bounding box center [357, 167] width 25 height 25
click at [319, 212] on button "k" at bounding box center [318, 205] width 25 height 25
click at [666, 272] on icon "button" at bounding box center [668, 271] width 18 height 18
click at [598, 134] on icon "[PERSON_NAME] last character input" at bounding box center [584, 129] width 30 height 30
click at [592, 131] on icon "[PERSON_NAME] last character input" at bounding box center [584, 129] width 30 height 30
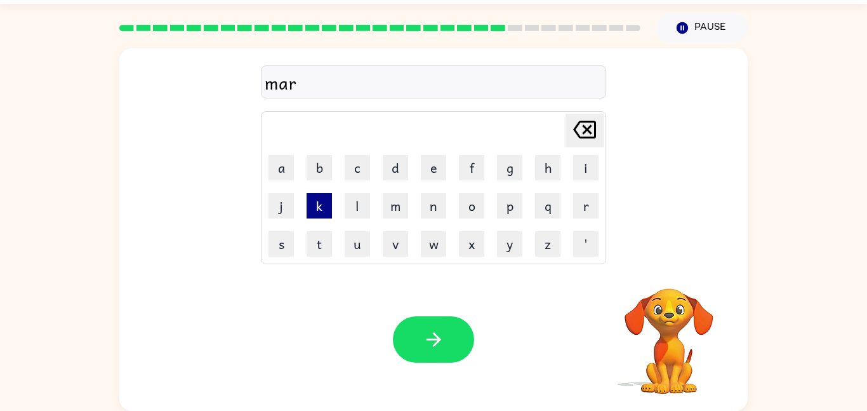
click at [319, 203] on button "k" at bounding box center [318, 205] width 25 height 25
click at [438, 166] on button "e" at bounding box center [433, 167] width 25 height 25
click at [574, 203] on button "r" at bounding box center [585, 205] width 25 height 25
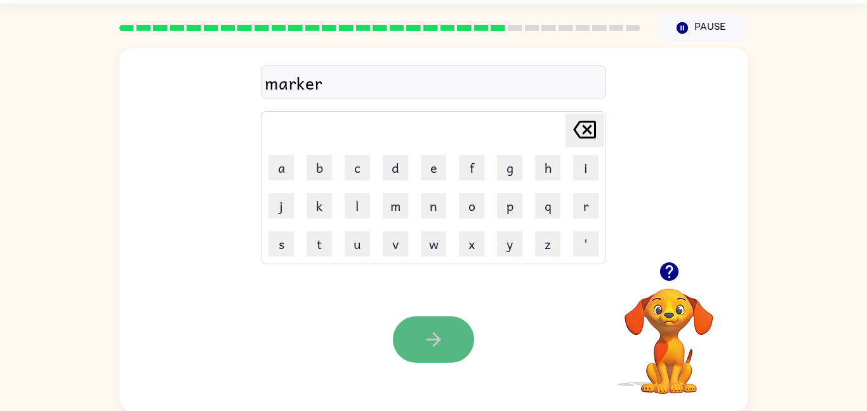
click at [463, 340] on button "button" at bounding box center [433, 339] width 81 height 46
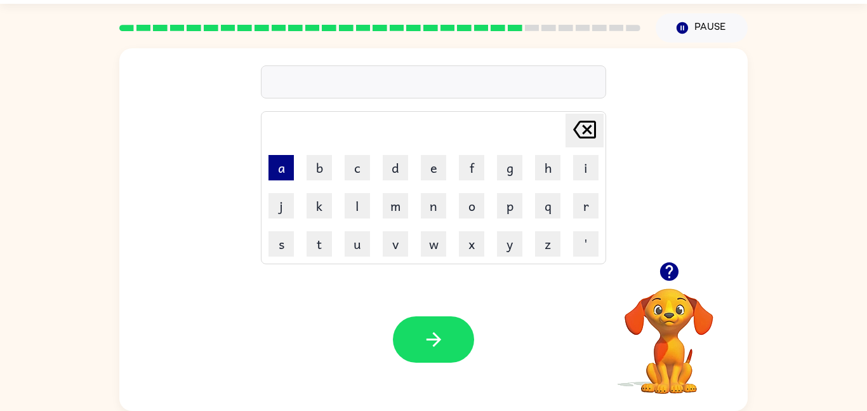
click at [280, 162] on button "a" at bounding box center [280, 167] width 25 height 25
click at [405, 176] on button "d" at bounding box center [395, 167] width 25 height 25
click at [401, 233] on button "v" at bounding box center [395, 243] width 25 height 25
click at [294, 171] on td "a" at bounding box center [281, 167] width 37 height 37
click at [290, 173] on button "a" at bounding box center [280, 167] width 25 height 25
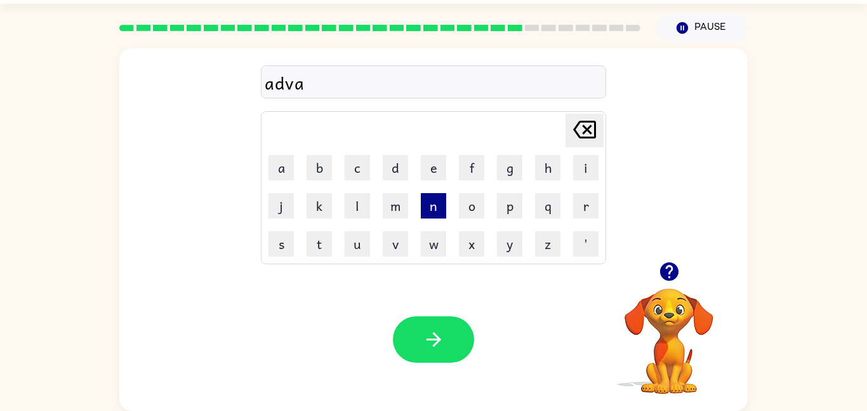
click at [426, 205] on button "n" at bounding box center [433, 205] width 25 height 25
click at [362, 160] on button "c" at bounding box center [357, 167] width 25 height 25
click at [576, 161] on button "i" at bounding box center [585, 167] width 25 height 25
click at [437, 211] on button "n" at bounding box center [433, 205] width 25 height 25
click at [503, 172] on button "g" at bounding box center [509, 167] width 25 height 25
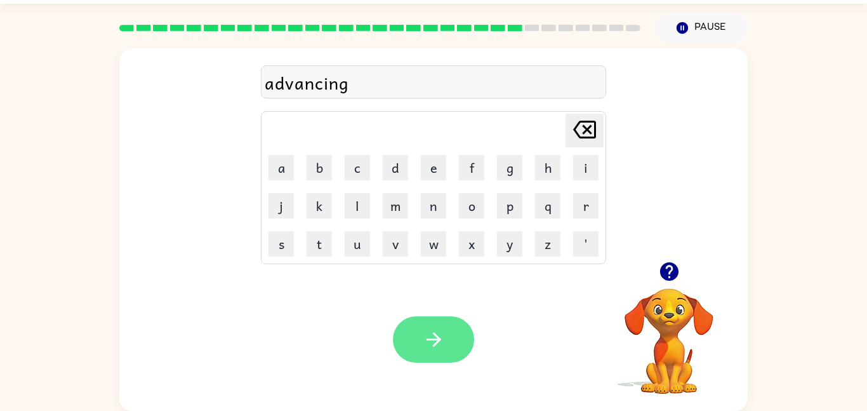
click at [418, 357] on button "button" at bounding box center [433, 339] width 81 height 46
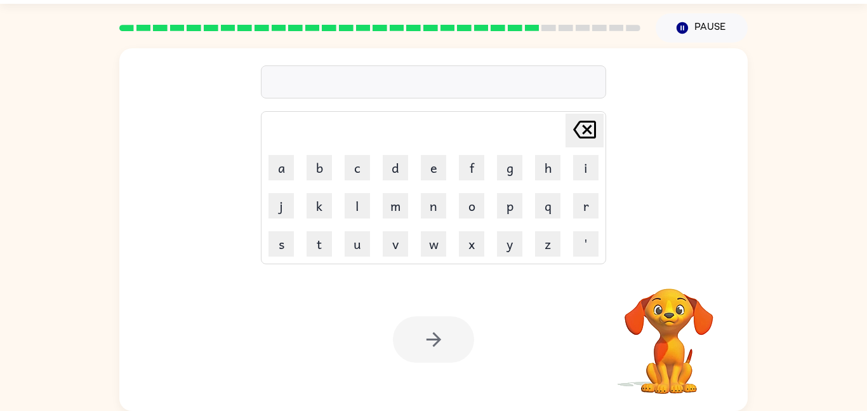
click at [591, 354] on div "Your browser must support playing .mp4 files to use Literably. Please try using…" at bounding box center [433, 339] width 628 height 143
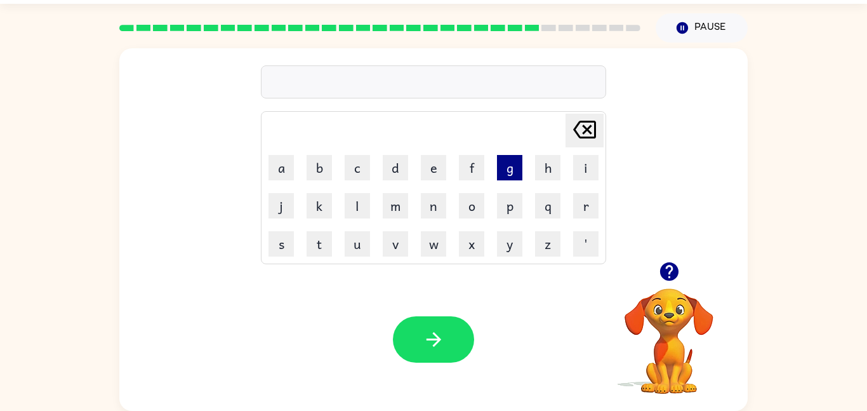
click at [517, 169] on button "g" at bounding box center [509, 167] width 25 height 25
click at [462, 206] on button "o" at bounding box center [471, 205] width 25 height 25
click at [311, 170] on button "b" at bounding box center [318, 167] width 25 height 25
click at [356, 204] on button "l" at bounding box center [357, 205] width 25 height 25
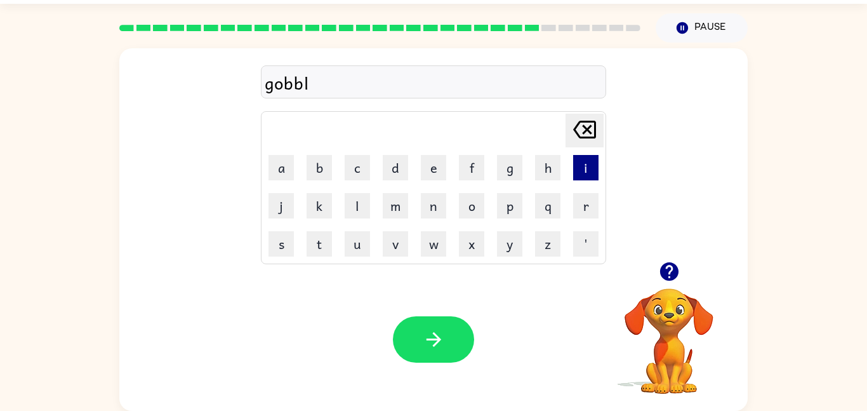
click at [583, 175] on button "i" at bounding box center [585, 167] width 25 height 25
click at [441, 211] on button "n" at bounding box center [433, 205] width 25 height 25
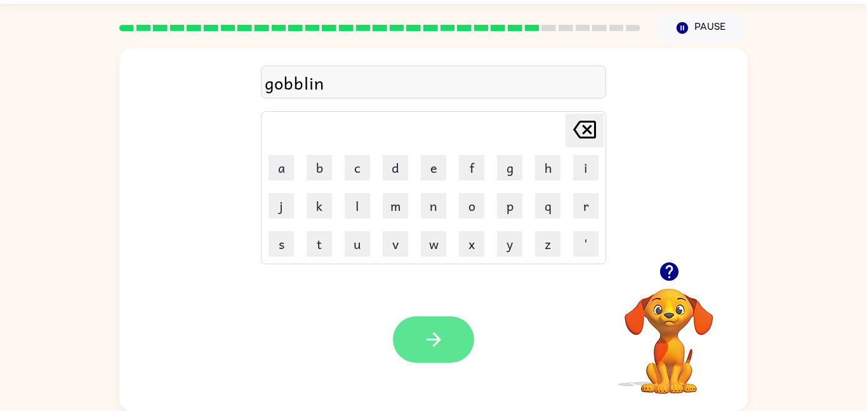
click at [435, 328] on icon "button" at bounding box center [434, 339] width 22 height 22
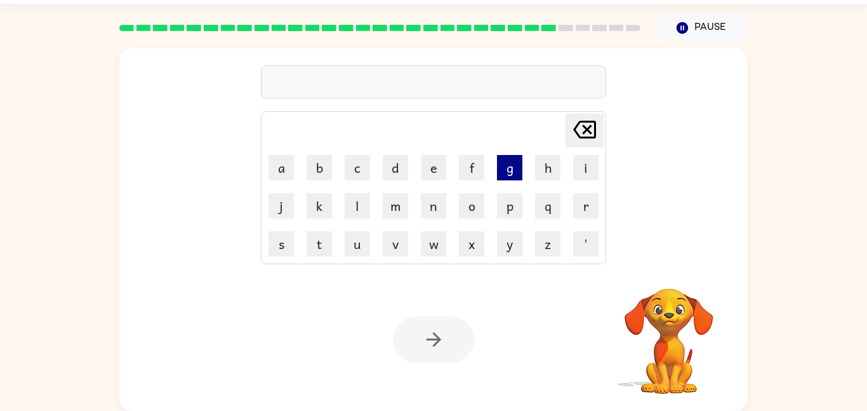
click at [517, 169] on button "g" at bounding box center [509, 167] width 25 height 25
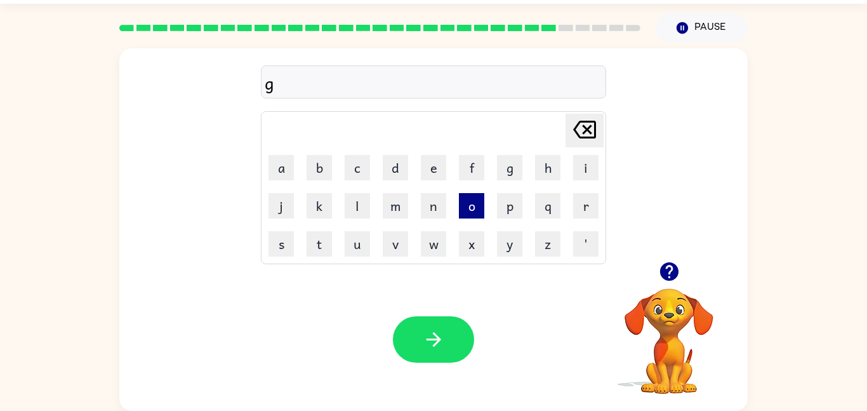
click at [477, 211] on button "o" at bounding box center [471, 205] width 25 height 25
click at [399, 240] on button "v" at bounding box center [395, 243] width 25 height 25
click at [425, 176] on button "e" at bounding box center [433, 167] width 25 height 25
click at [591, 212] on button "r" at bounding box center [585, 205] width 25 height 25
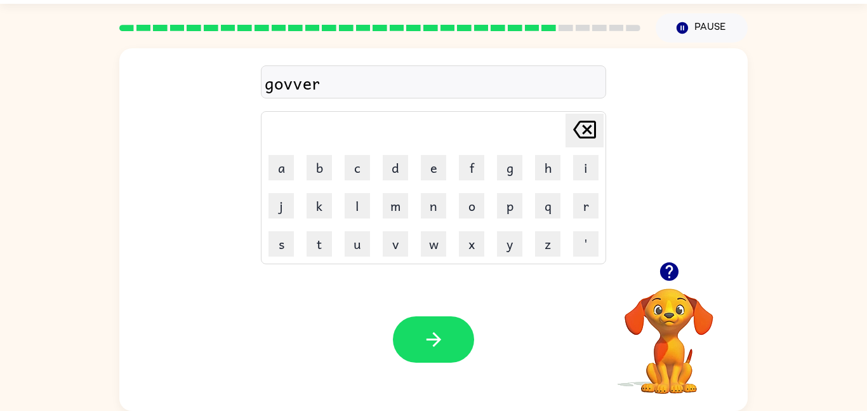
click at [596, 121] on icon "[PERSON_NAME] last character input" at bounding box center [584, 129] width 30 height 30
click at [438, 169] on button "e" at bounding box center [433, 167] width 25 height 25
click at [583, 207] on button "r" at bounding box center [585, 205] width 25 height 25
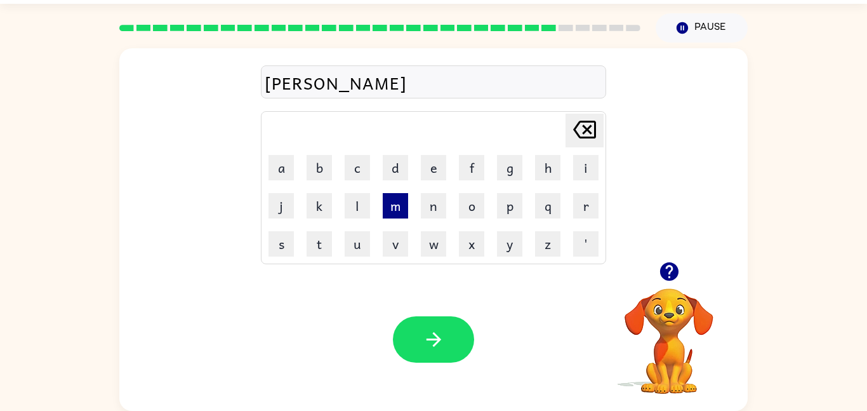
click at [400, 207] on button "m" at bounding box center [395, 205] width 25 height 25
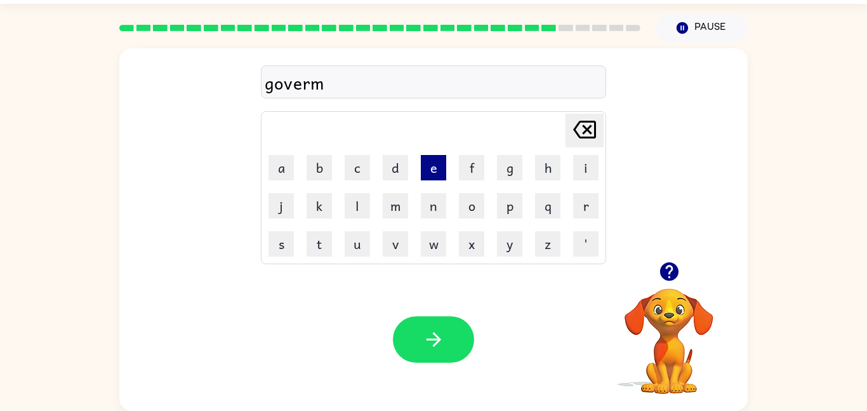
click at [440, 166] on button "e" at bounding box center [433, 167] width 25 height 25
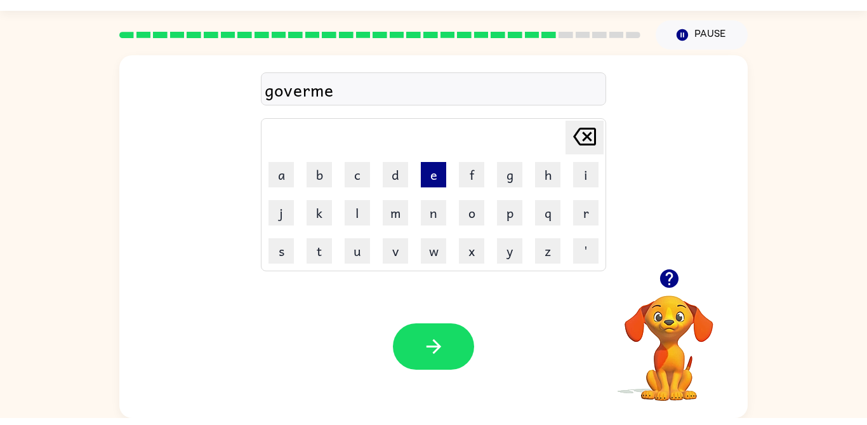
scroll to position [24, 0]
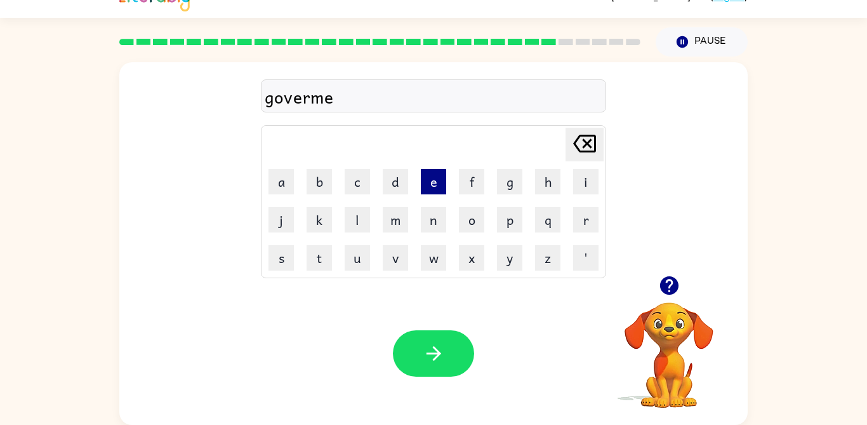
click at [435, 225] on button "n" at bounding box center [433, 219] width 25 height 25
click at [321, 266] on button "t" at bounding box center [318, 257] width 25 height 25
click at [421, 360] on button "button" at bounding box center [433, 353] width 81 height 46
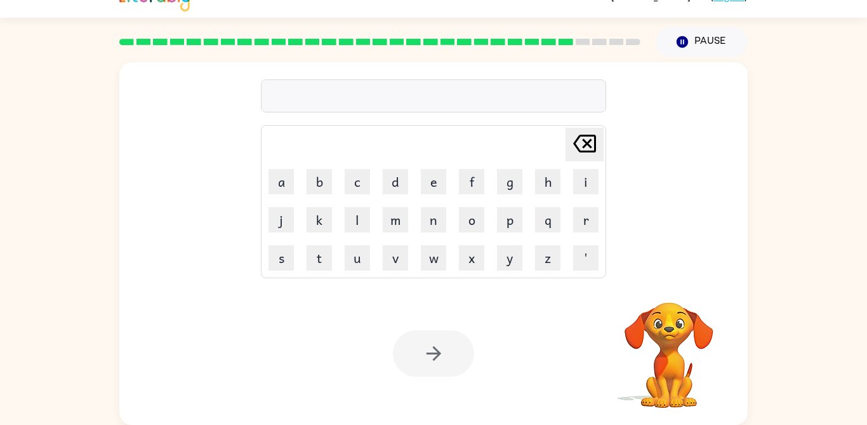
click at [293, 261] on button "s" at bounding box center [280, 257] width 25 height 25
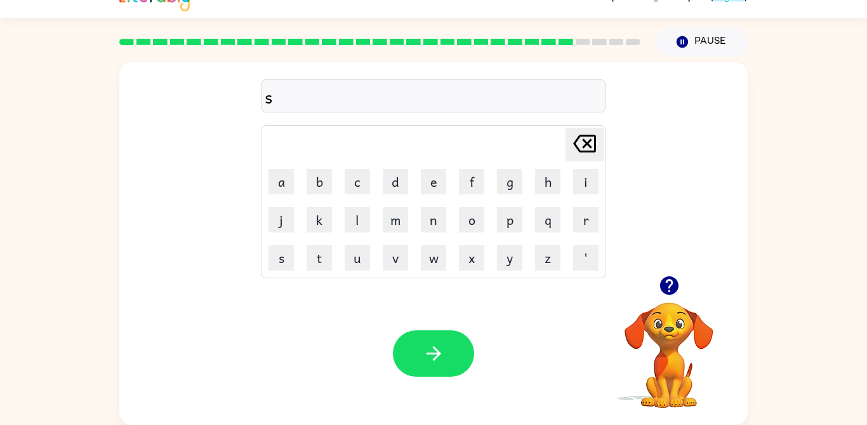
click at [317, 260] on button "t" at bounding box center [318, 257] width 25 height 25
click at [585, 223] on button "r" at bounding box center [585, 219] width 25 height 25
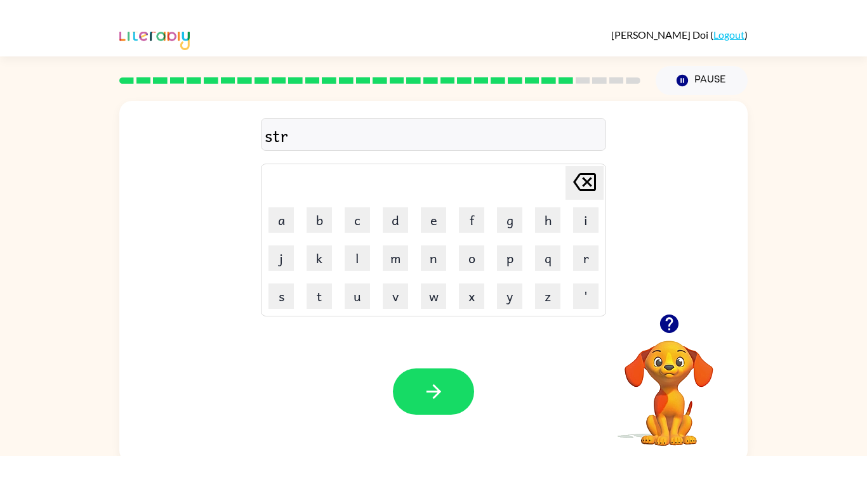
scroll to position [12, 0]
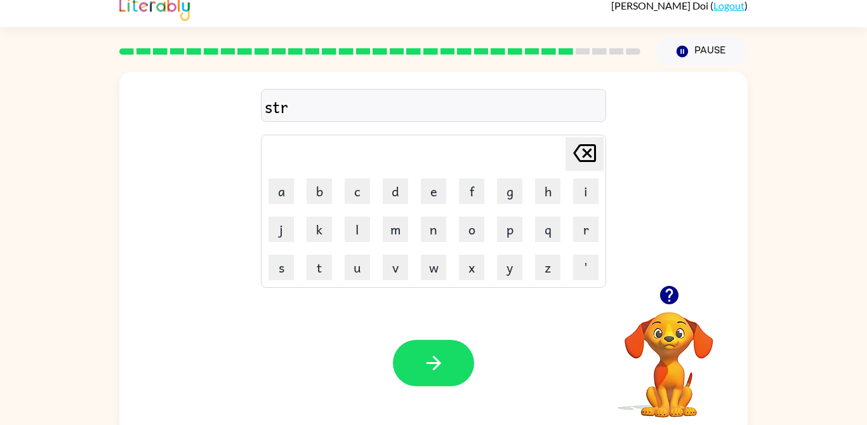
click at [273, 193] on button "a" at bounding box center [280, 190] width 25 height 25
click at [589, 197] on button "i" at bounding box center [585, 190] width 25 height 25
click at [431, 235] on button "n" at bounding box center [433, 228] width 25 height 25
click at [434, 372] on icon "button" at bounding box center [434, 363] width 22 height 22
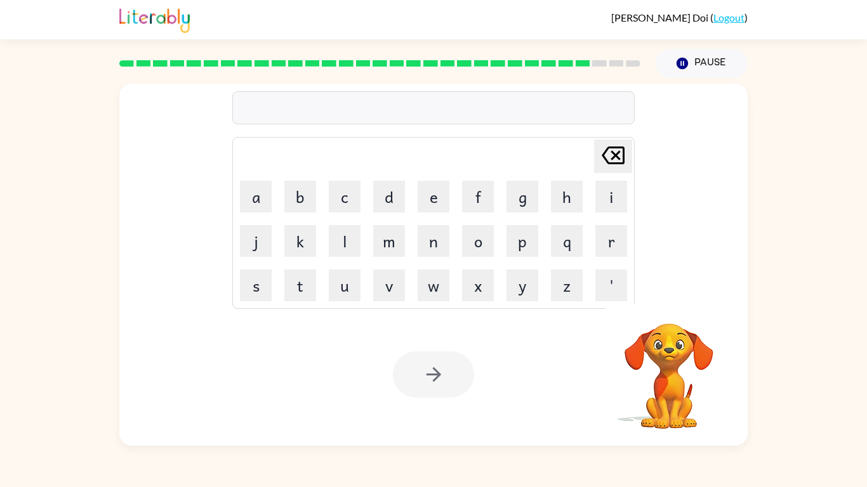
scroll to position [0, 0]
click at [263, 301] on button "s" at bounding box center [256, 286] width 32 height 32
click at [572, 213] on button "h" at bounding box center [567, 197] width 32 height 32
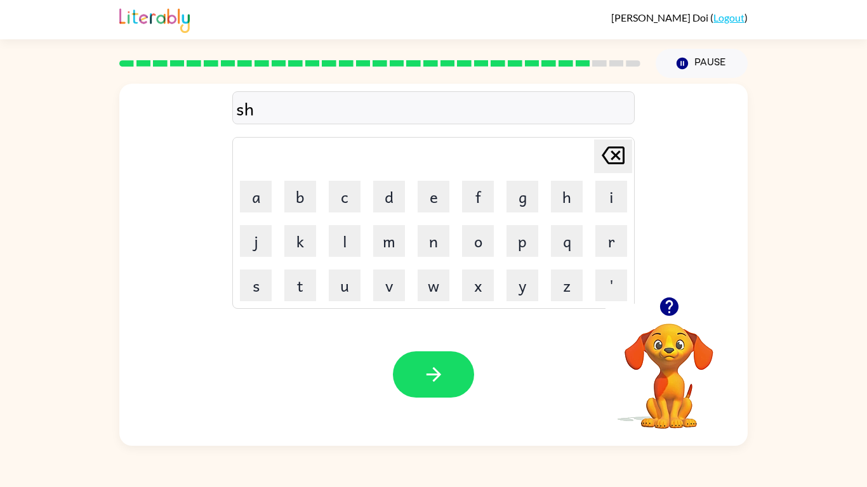
click at [260, 213] on button "a" at bounding box center [256, 197] width 32 height 32
click at [522, 257] on button "p" at bounding box center [522, 241] width 32 height 32
click at [423, 213] on button "e" at bounding box center [434, 197] width 32 height 32
click at [433, 398] on button "button" at bounding box center [433, 375] width 81 height 46
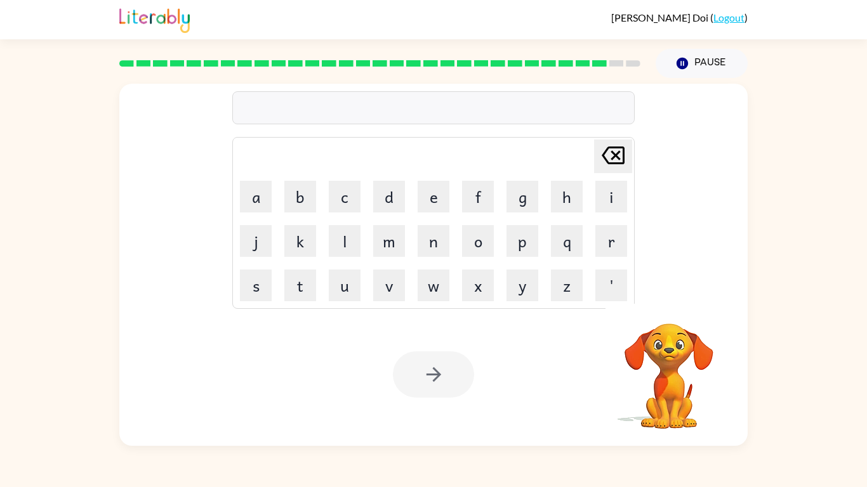
click at [444, 213] on button "e" at bounding box center [434, 197] width 32 height 32
click at [475, 301] on button "x" at bounding box center [478, 286] width 32 height 32
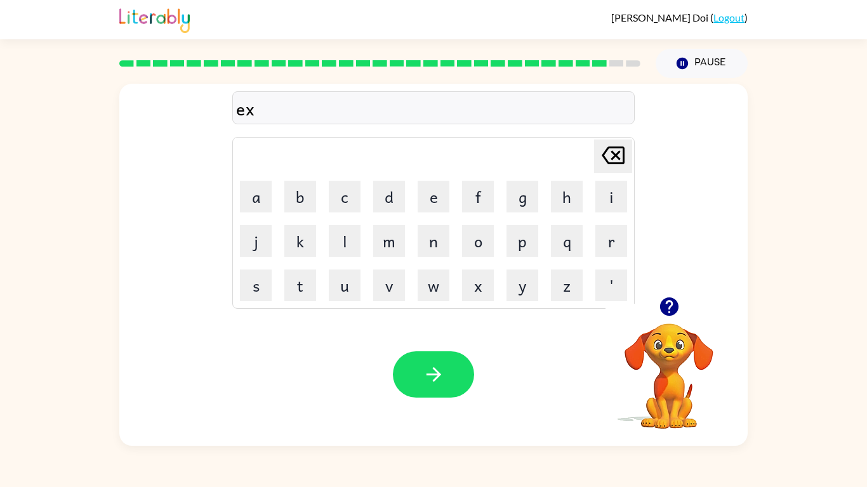
click at [433, 213] on button "e" at bounding box center [434, 197] width 32 height 32
click at [341, 257] on button "l" at bounding box center [345, 241] width 32 height 32
click at [436, 213] on button "e" at bounding box center [434, 197] width 32 height 32
click at [433, 257] on button "n" at bounding box center [434, 241] width 32 height 32
click at [306, 301] on button "t" at bounding box center [300, 286] width 32 height 32
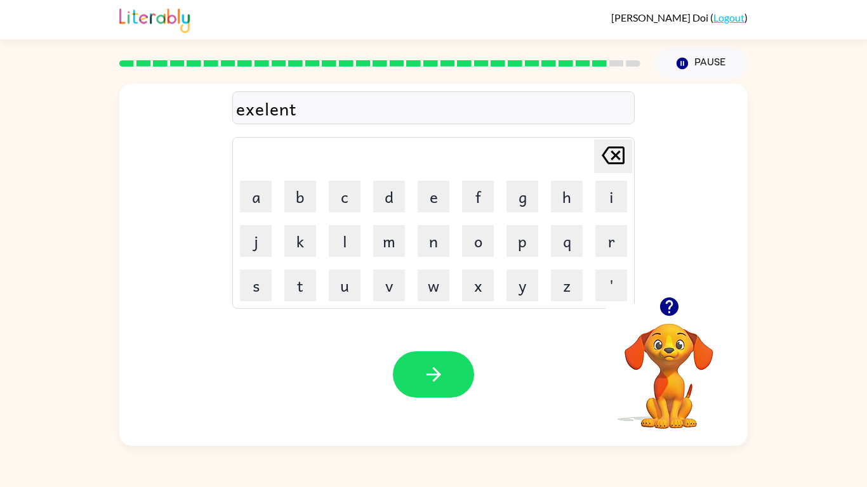
click at [439, 382] on icon "button" at bounding box center [433, 374] width 15 height 15
click at [254, 257] on button "j" at bounding box center [256, 241] width 32 height 32
click at [261, 213] on button "a" at bounding box center [256, 197] width 32 height 32
click at [435, 301] on button "w" at bounding box center [434, 286] width 32 height 32
click at [308, 213] on button "b" at bounding box center [300, 197] width 32 height 32
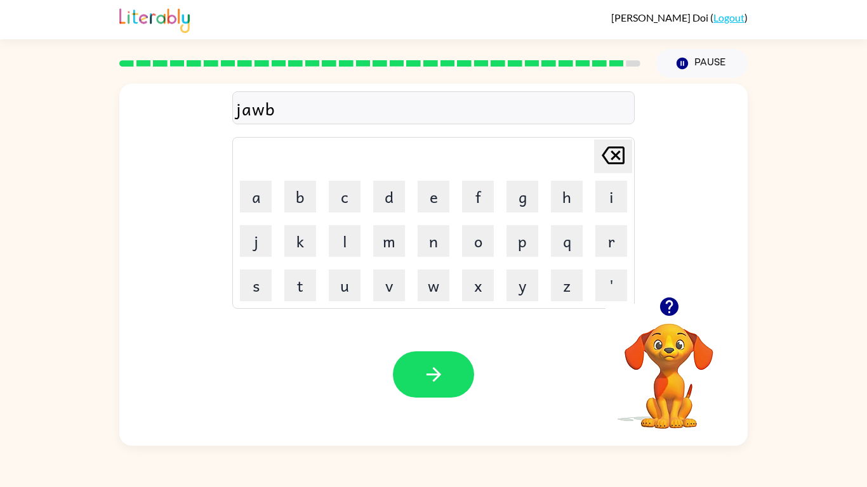
click at [606, 257] on button "r" at bounding box center [611, 241] width 32 height 32
click at [435, 213] on button "e" at bounding box center [434, 197] width 32 height 32
click at [253, 213] on button "a" at bounding box center [256, 197] width 32 height 32
click at [297, 257] on button "k" at bounding box center [300, 241] width 32 height 32
click at [433, 213] on button "e" at bounding box center [434, 197] width 32 height 32
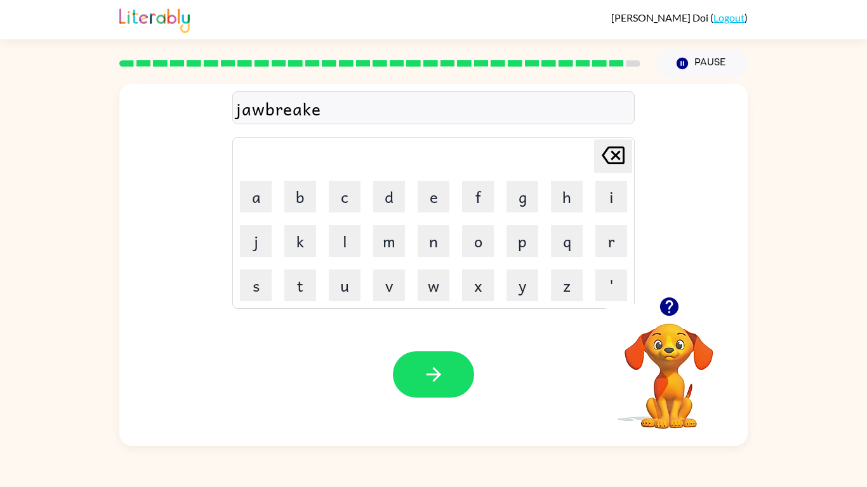
click at [614, 257] on button "r" at bounding box center [611, 241] width 32 height 32
click at [447, 398] on button "button" at bounding box center [433, 375] width 81 height 46
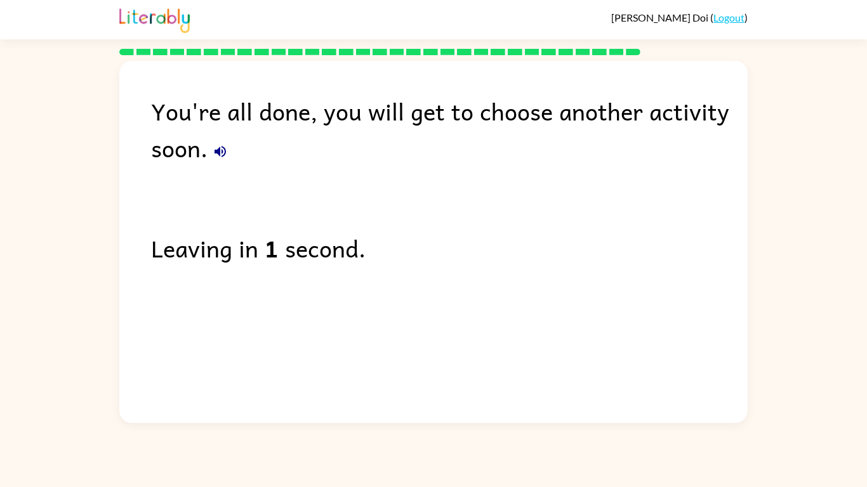
click at [220, 151] on icon "button" at bounding box center [219, 151] width 11 height 11
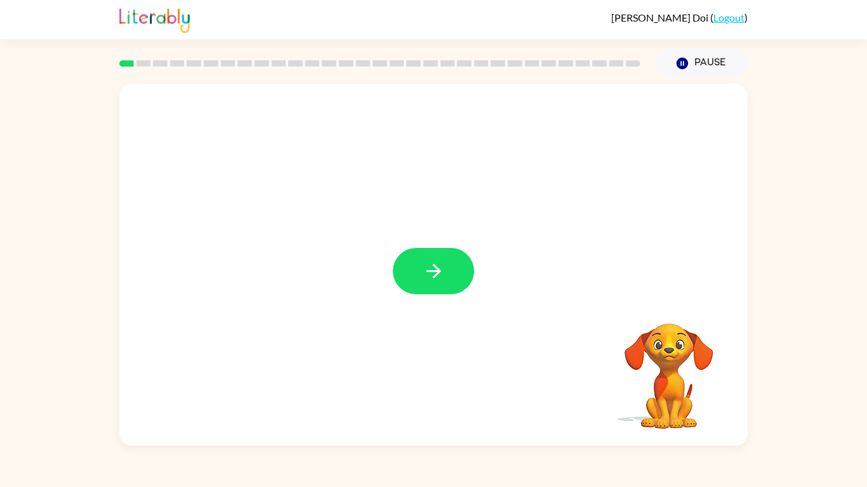
click at [433, 290] on button "button" at bounding box center [433, 271] width 81 height 46
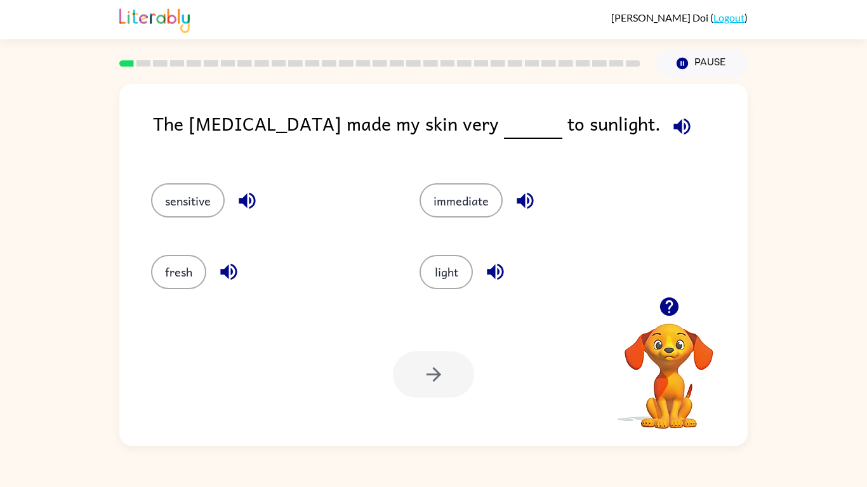
click at [170, 218] on button "sensitive" at bounding box center [188, 200] width 74 height 34
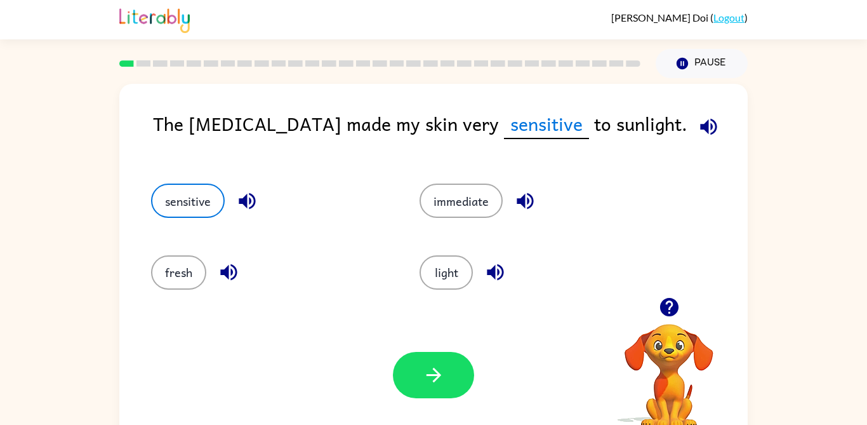
click at [426, 391] on button "button" at bounding box center [433, 375] width 81 height 46
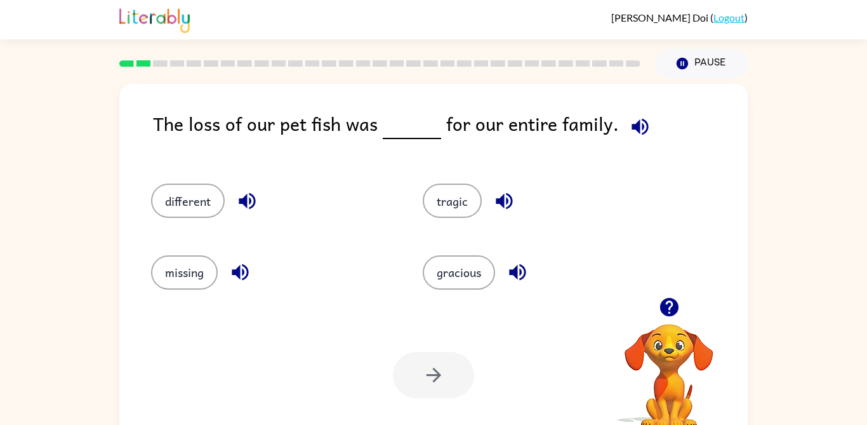
click at [464, 210] on button "tragic" at bounding box center [452, 200] width 59 height 34
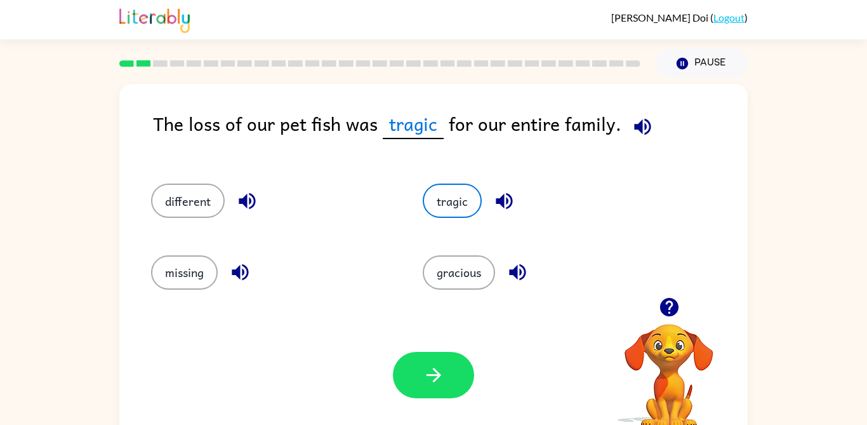
click at [447, 376] on button "button" at bounding box center [433, 375] width 81 height 46
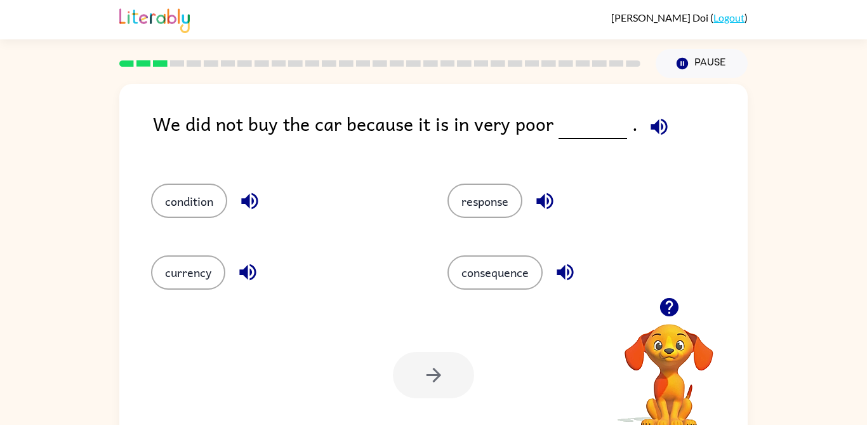
click at [202, 188] on button "condition" at bounding box center [189, 200] width 76 height 34
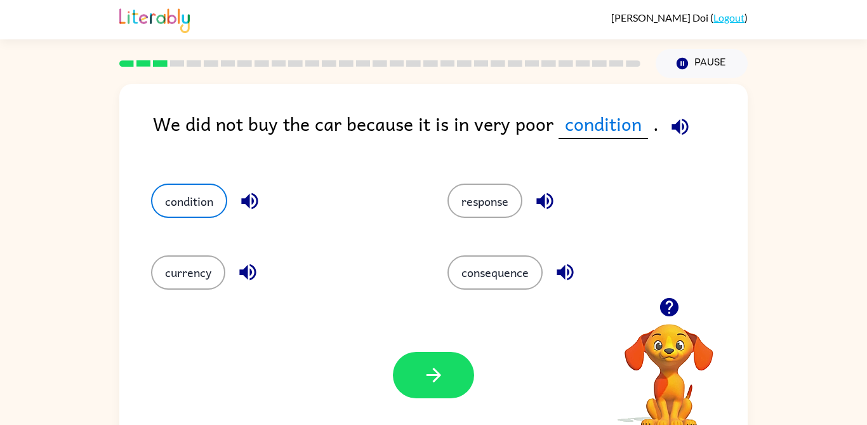
click at [439, 396] on button "button" at bounding box center [433, 375] width 81 height 46
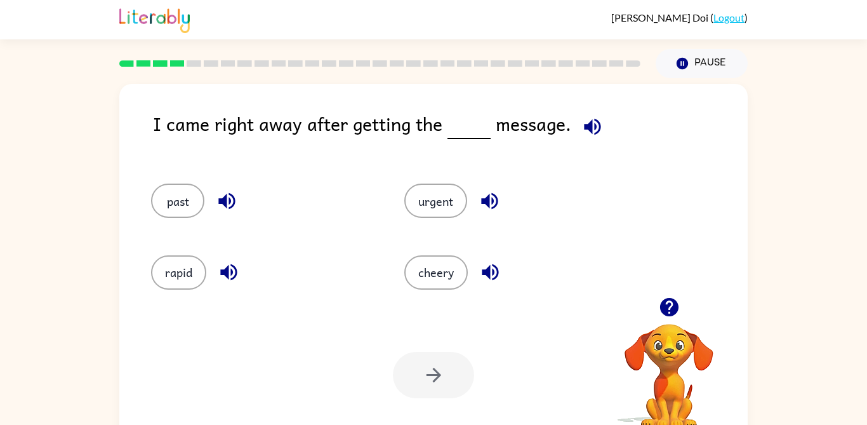
click at [453, 214] on button "urgent" at bounding box center [435, 200] width 63 height 34
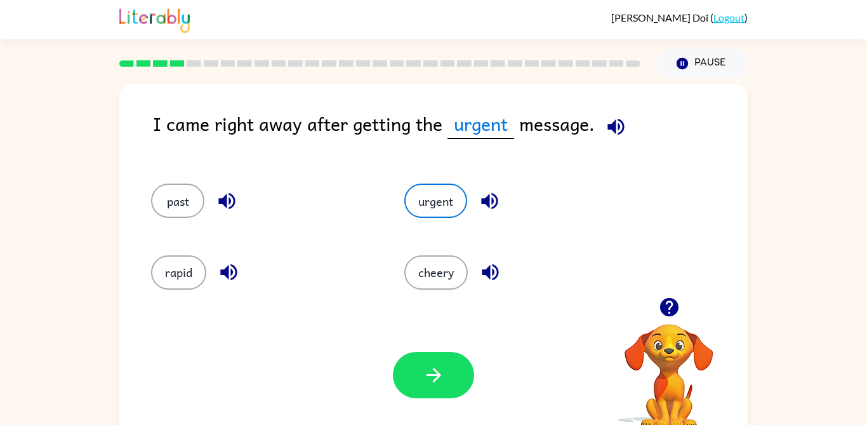
click at [437, 379] on icon "button" at bounding box center [434, 375] width 22 height 22
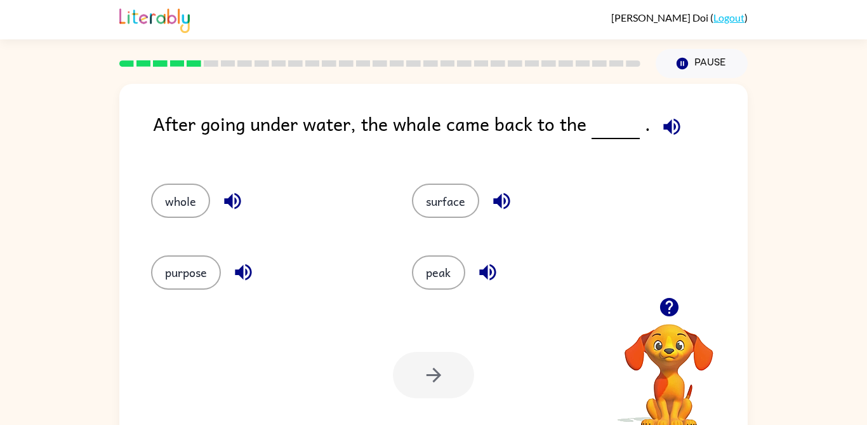
click at [459, 215] on button "surface" at bounding box center [445, 200] width 67 height 34
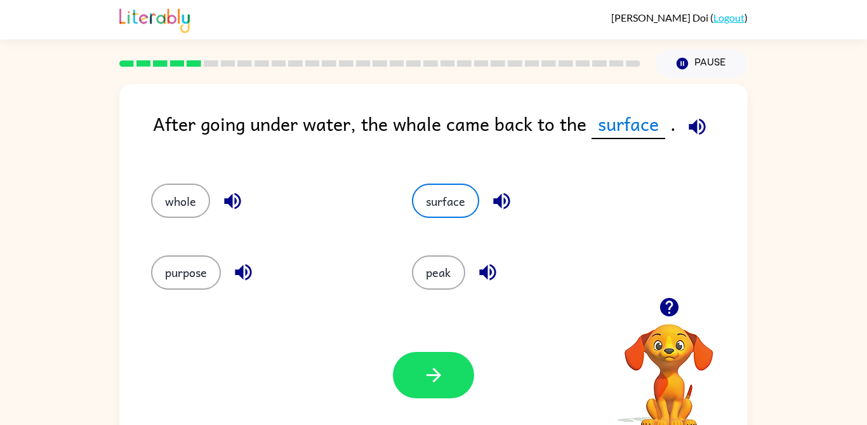
click at [433, 383] on icon "button" at bounding box center [434, 375] width 22 height 22
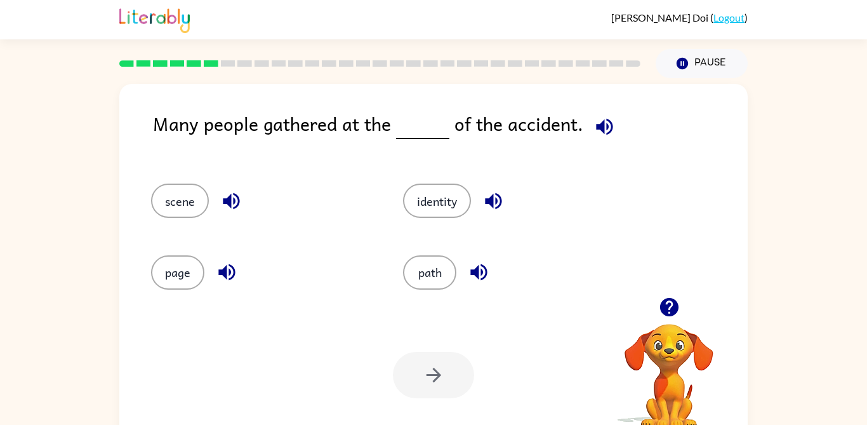
click at [197, 227] on div "scene" at bounding box center [253, 194] width 252 height 71
click at [166, 212] on button "scene" at bounding box center [180, 200] width 58 height 34
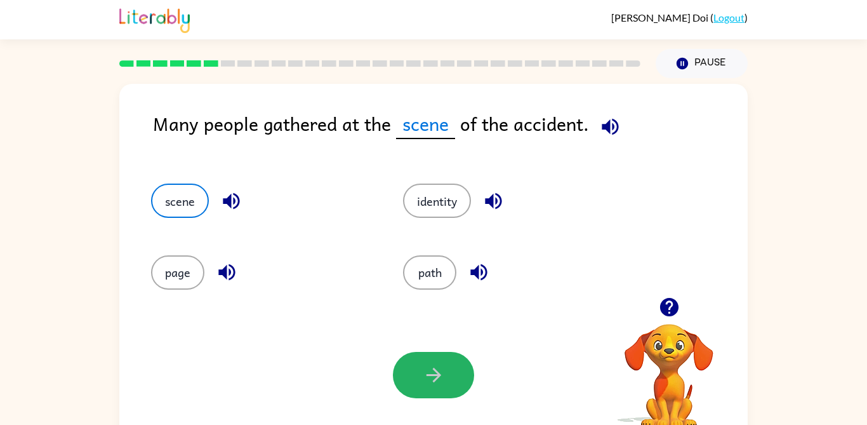
click at [410, 389] on button "button" at bounding box center [433, 375] width 81 height 46
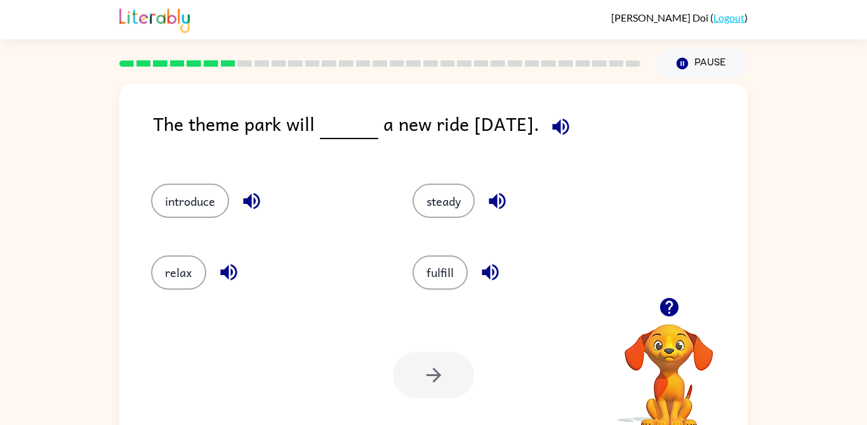
click at [207, 211] on button "introduce" at bounding box center [190, 200] width 78 height 34
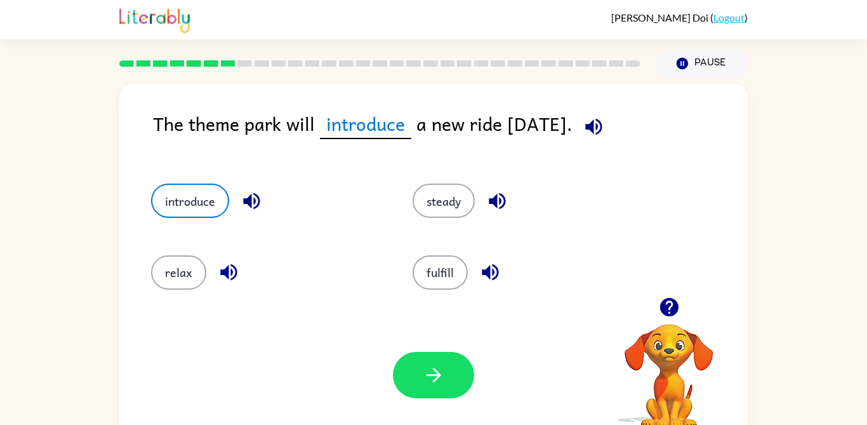
click at [430, 373] on icon "button" at bounding box center [434, 375] width 22 height 22
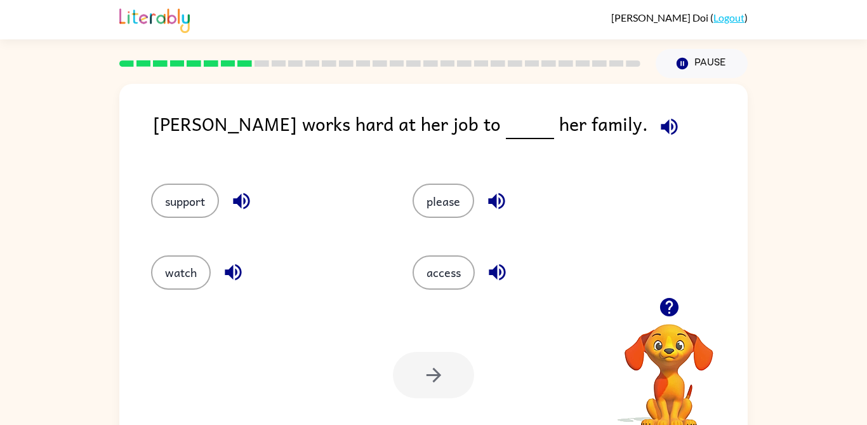
click at [183, 204] on button "support" at bounding box center [185, 200] width 68 height 34
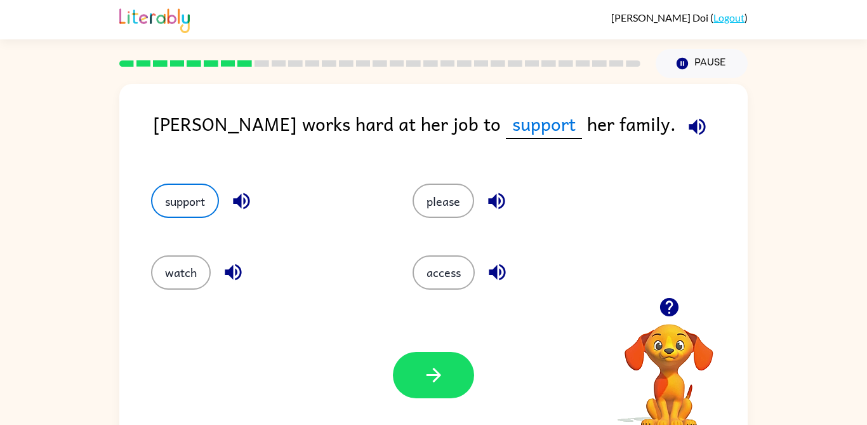
click at [435, 376] on icon "button" at bounding box center [434, 375] width 22 height 22
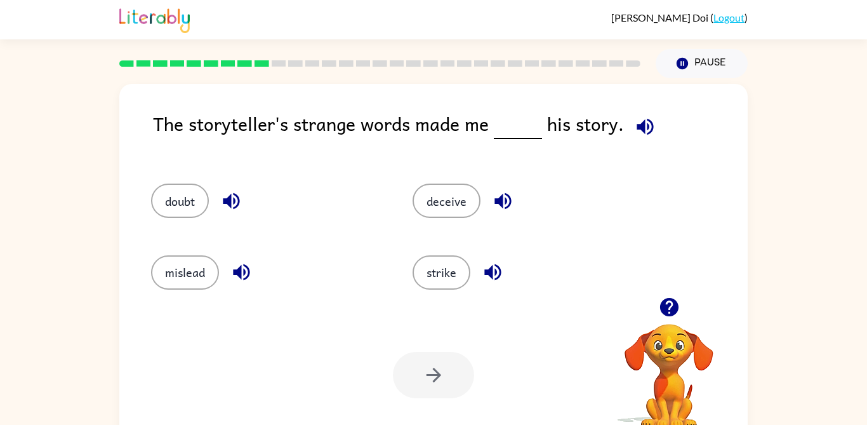
click at [155, 209] on button "doubt" at bounding box center [180, 200] width 58 height 34
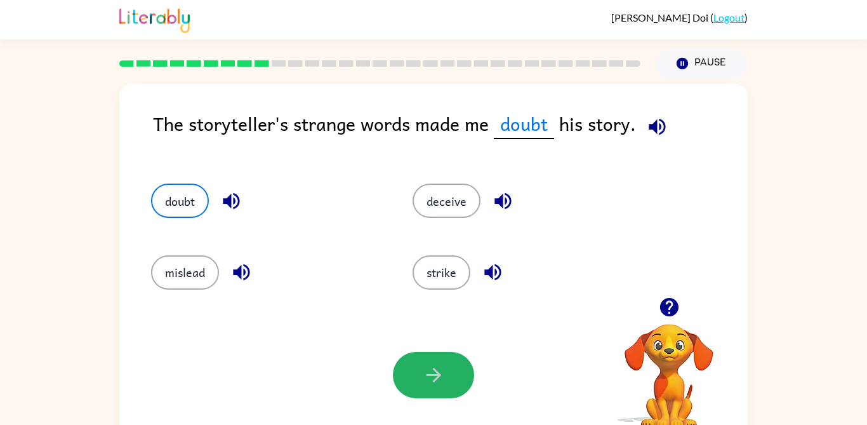
click at [428, 386] on button "button" at bounding box center [433, 375] width 81 height 46
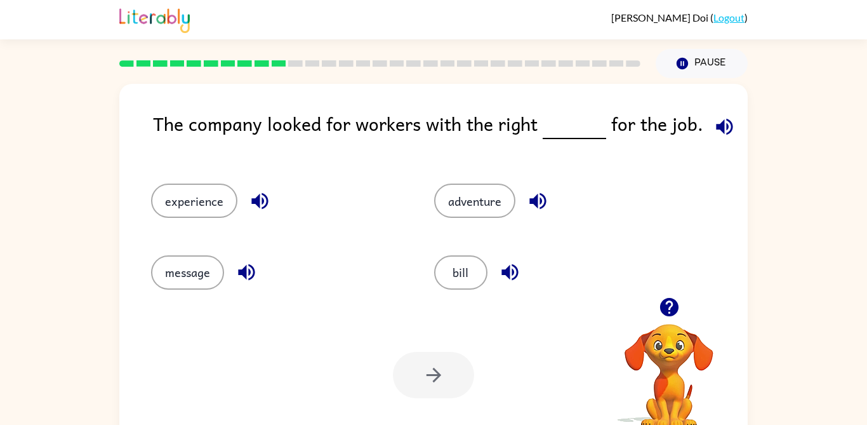
click at [449, 364] on div at bounding box center [433, 375] width 81 height 46
click at [430, 392] on div at bounding box center [433, 375] width 81 height 46
click at [419, 381] on div at bounding box center [433, 375] width 81 height 46
click at [218, 194] on button "experience" at bounding box center [194, 200] width 86 height 34
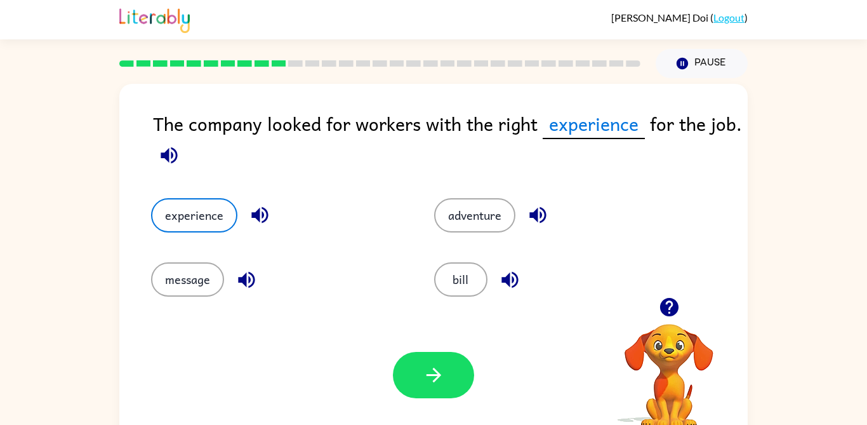
click at [425, 381] on icon "button" at bounding box center [434, 375] width 22 height 22
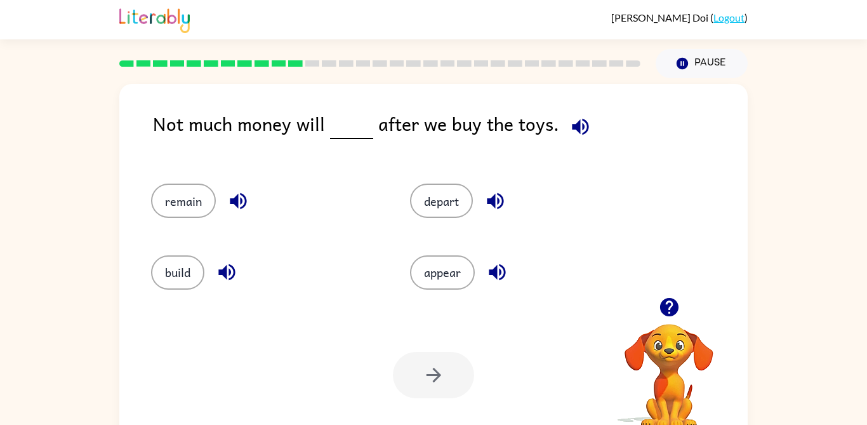
click at [192, 195] on button "remain" at bounding box center [183, 200] width 65 height 34
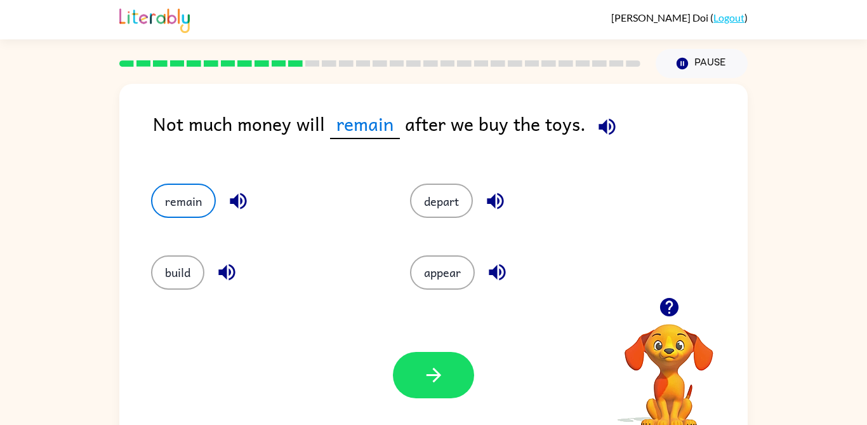
click at [433, 371] on icon "button" at bounding box center [434, 375] width 22 height 22
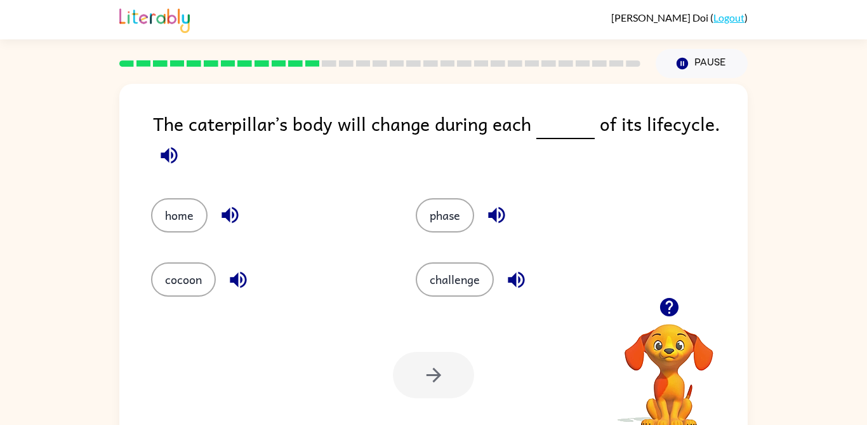
click at [458, 229] on button "phase" at bounding box center [445, 215] width 58 height 34
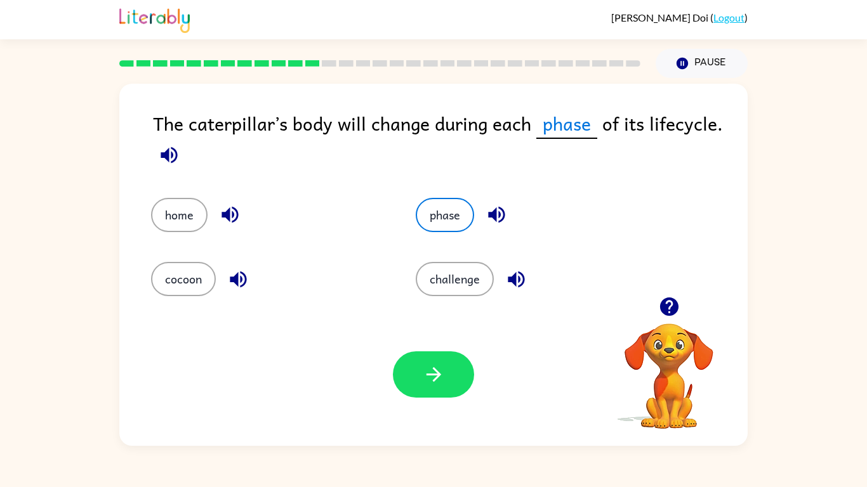
click at [409, 388] on div "Your browser must support playing .mp4 files to use Literably. Please try using…" at bounding box center [433, 374] width 628 height 143
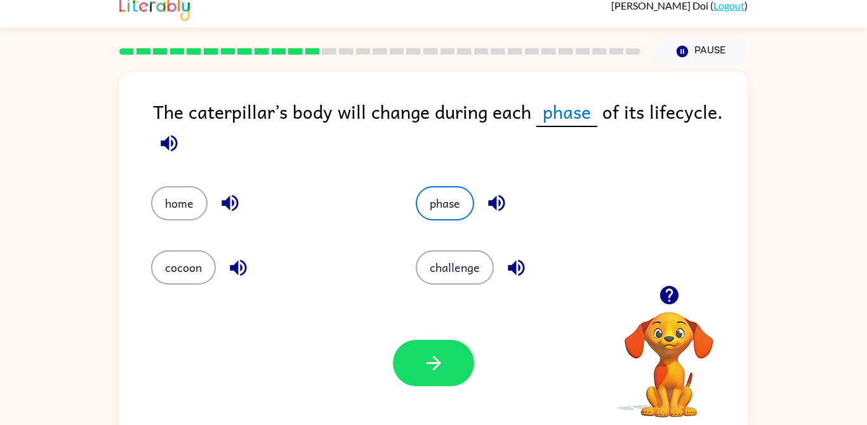
scroll to position [8, 0]
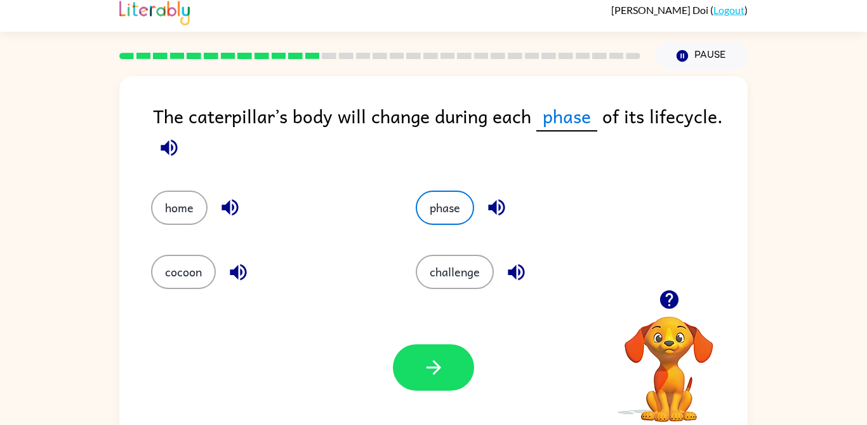
click at [426, 374] on icon "button" at bounding box center [434, 367] width 22 height 22
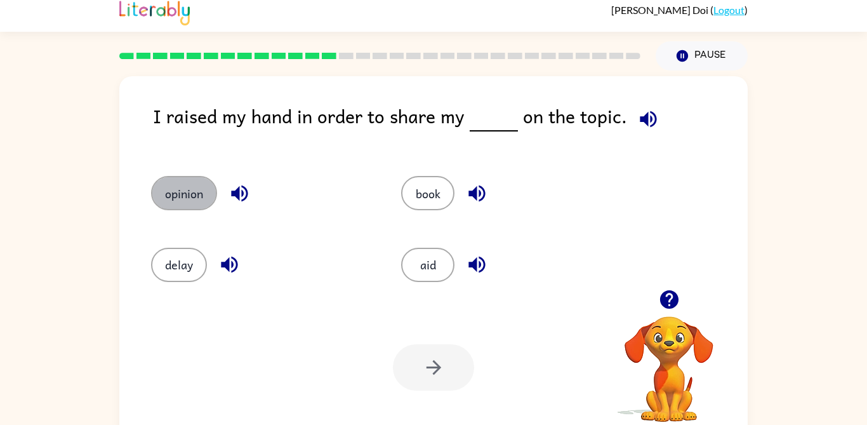
click at [195, 193] on button "opinion" at bounding box center [184, 193] width 66 height 34
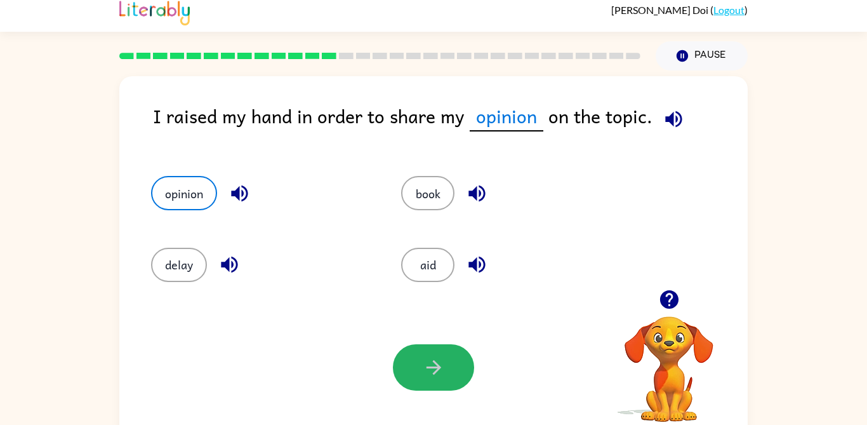
click at [459, 371] on button "button" at bounding box center [433, 367] width 81 height 46
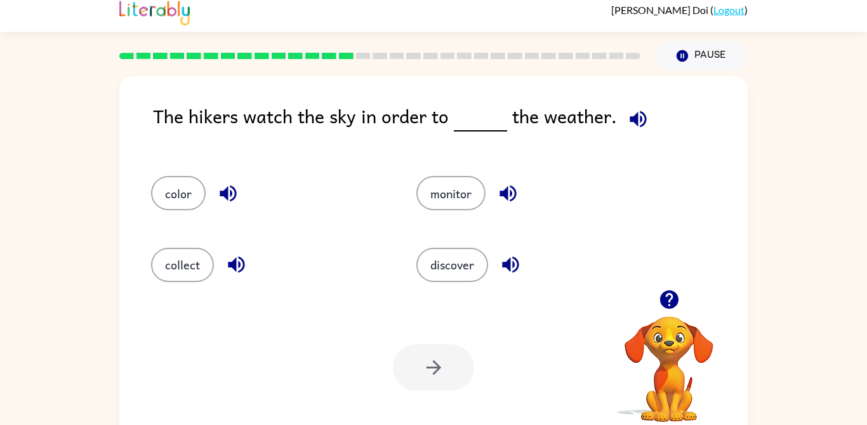
click at [458, 203] on button "monitor" at bounding box center [450, 193] width 69 height 34
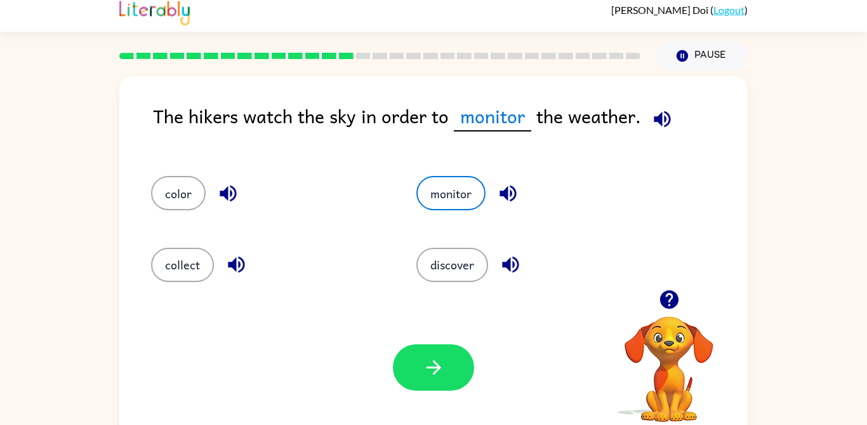
click at [433, 357] on icon "button" at bounding box center [434, 367] width 22 height 22
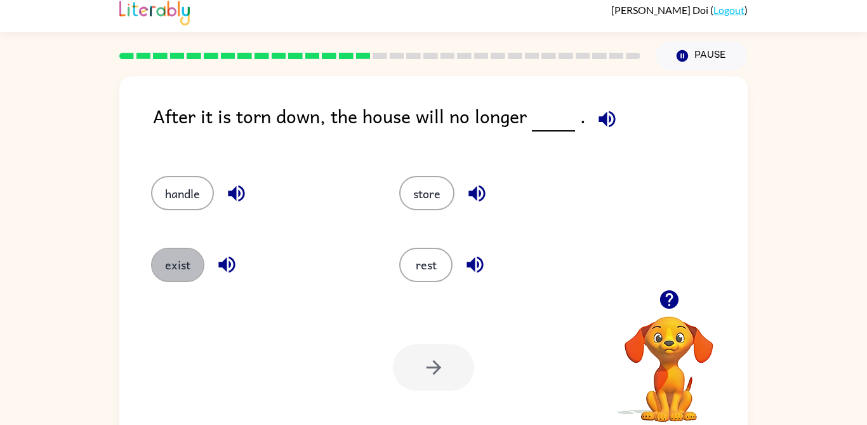
click at [194, 265] on button "exist" at bounding box center [177, 264] width 53 height 34
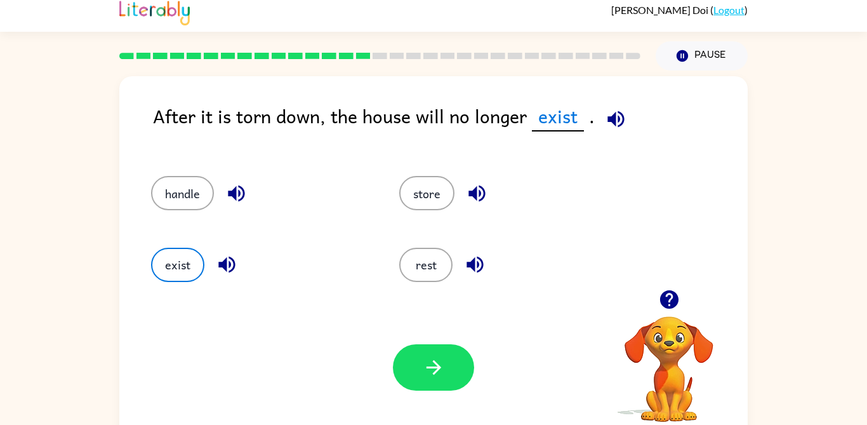
click at [448, 375] on button "button" at bounding box center [433, 367] width 81 height 46
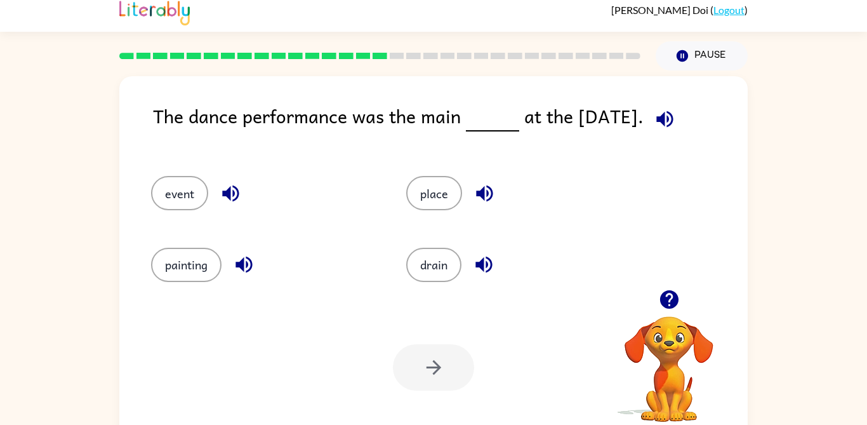
click at [164, 205] on button "event" at bounding box center [179, 193] width 57 height 34
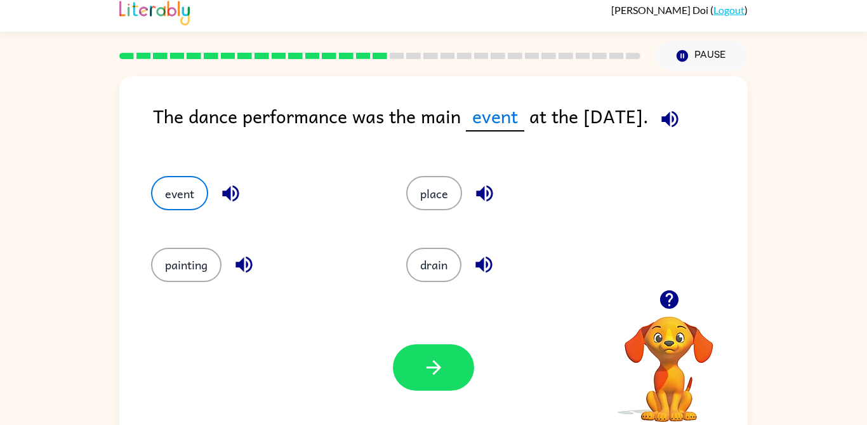
click at [430, 379] on button "button" at bounding box center [433, 367] width 81 height 46
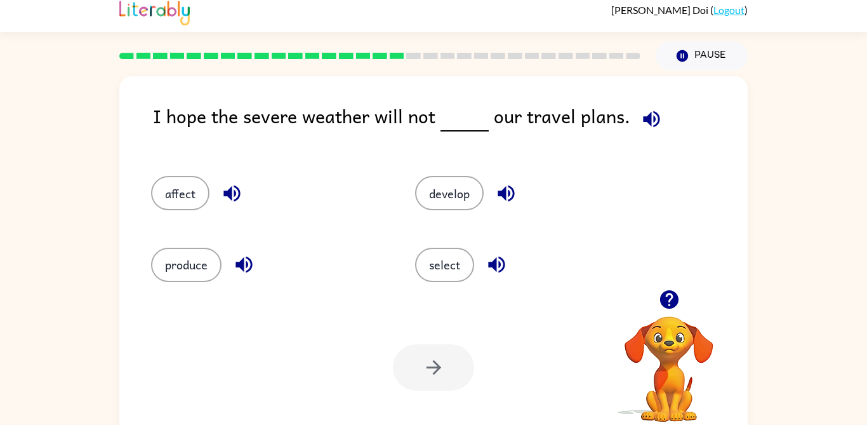
click at [193, 192] on button "affect" at bounding box center [180, 193] width 58 height 34
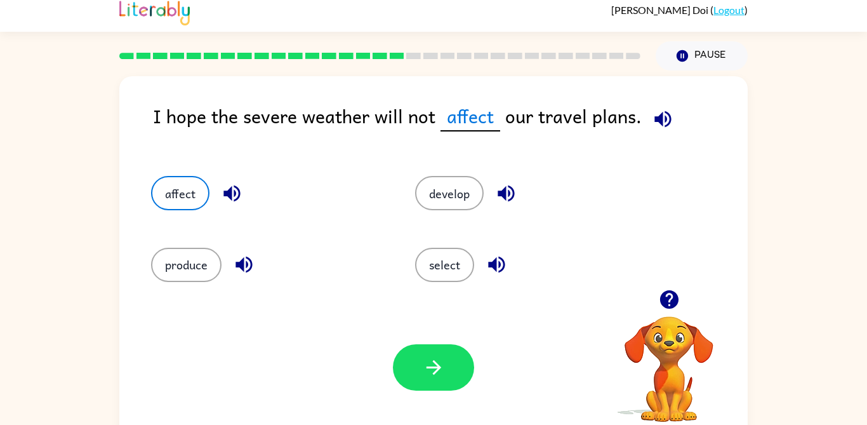
click at [424, 378] on icon "button" at bounding box center [434, 367] width 22 height 22
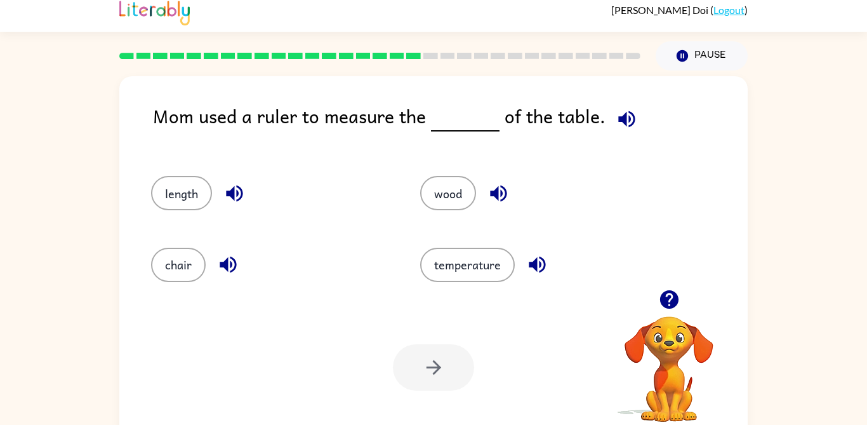
click at [174, 209] on button "length" at bounding box center [181, 193] width 61 height 34
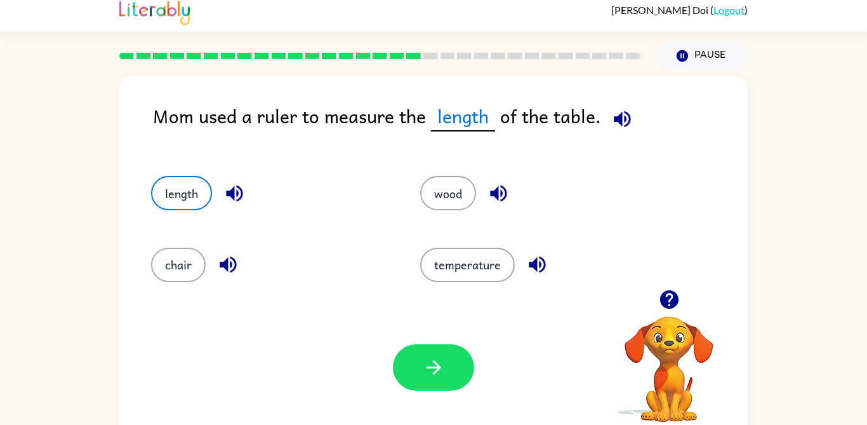
click at [433, 357] on icon "button" at bounding box center [434, 367] width 22 height 22
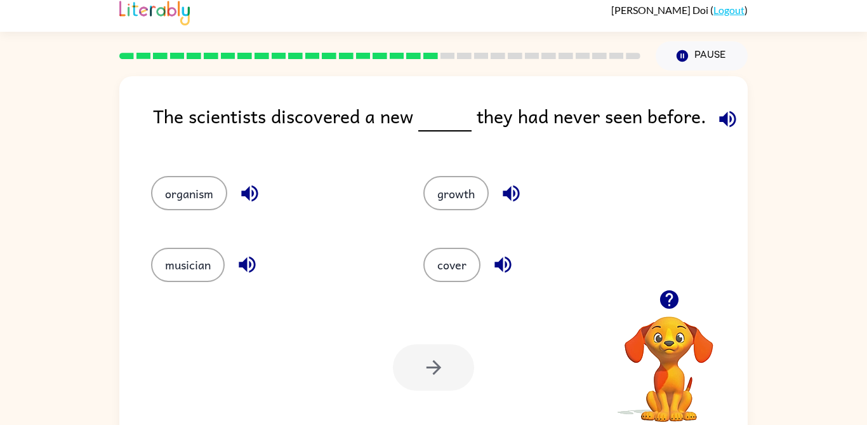
scroll to position [3, 0]
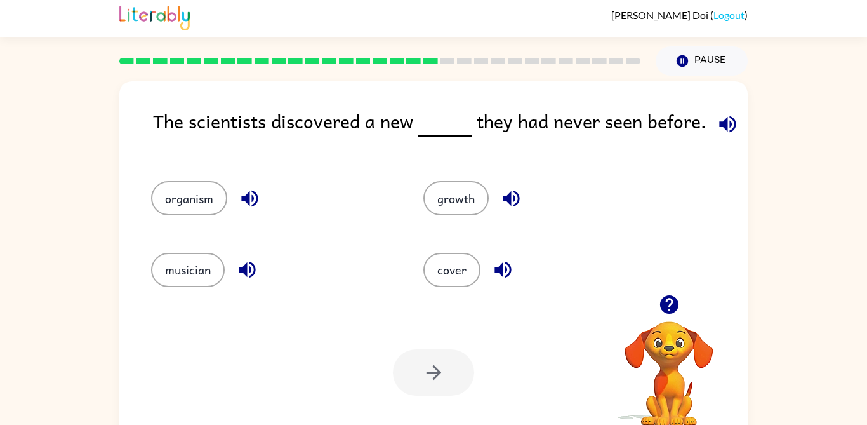
click at [199, 207] on button "organism" at bounding box center [189, 198] width 76 height 34
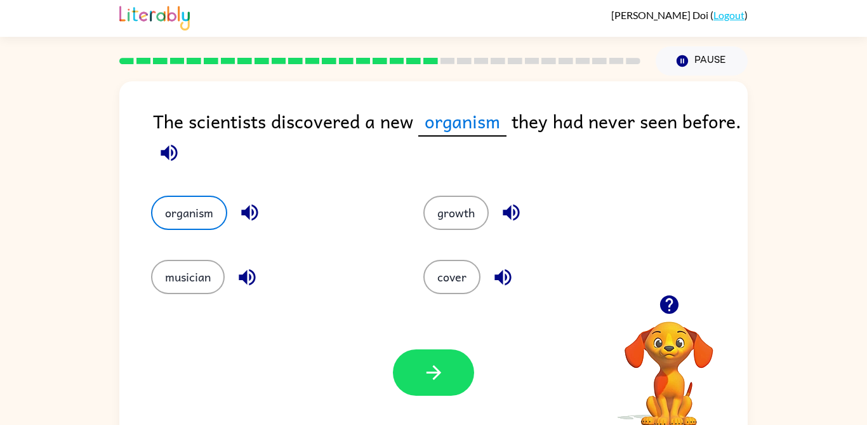
click at [437, 375] on icon "button" at bounding box center [433, 372] width 15 height 15
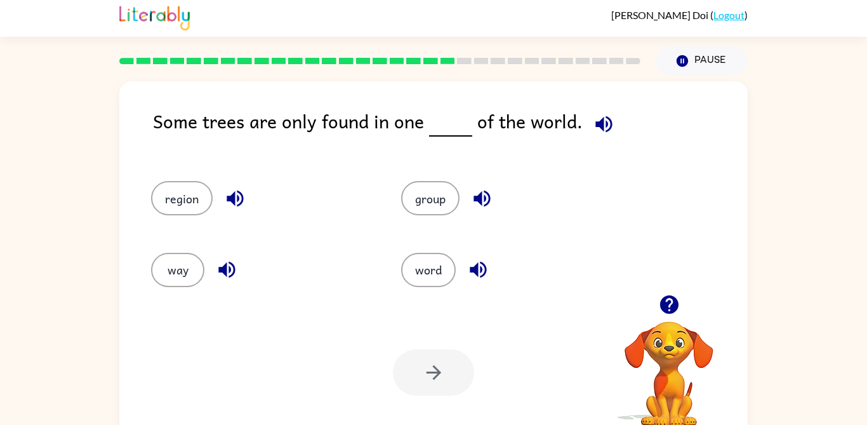
click at [207, 207] on button "region" at bounding box center [182, 198] width 62 height 34
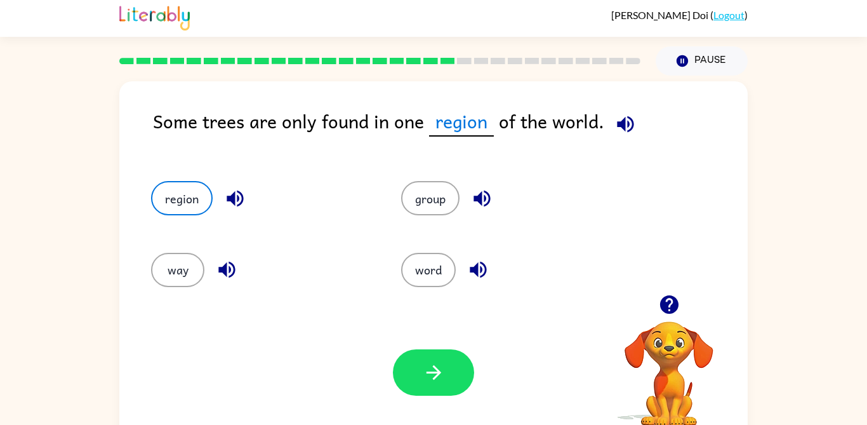
scroll to position [0, 0]
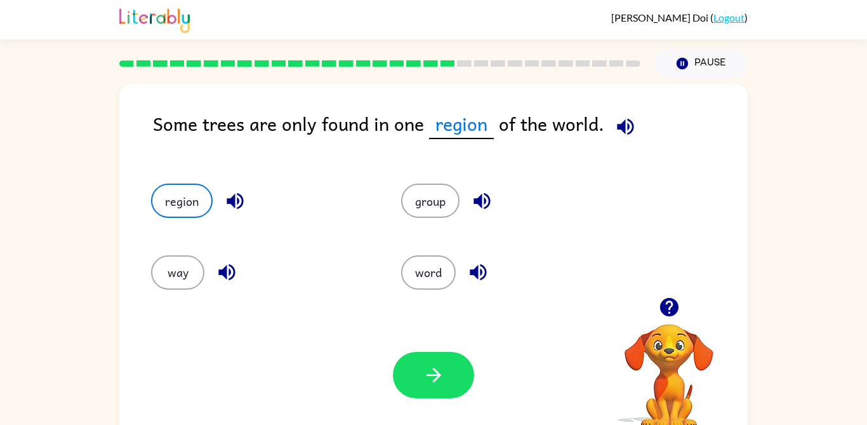
click at [450, 374] on button "button" at bounding box center [433, 375] width 81 height 46
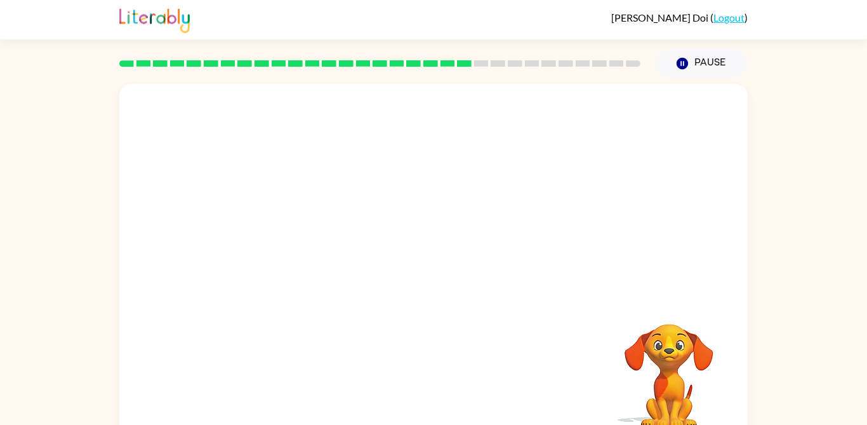
click at [320, 260] on video "Your browser must support playing .mp4 files to use Literably. Please try using…" at bounding box center [433, 190] width 628 height 213
click at [319, 271] on video "Your browser must support playing .mp4 files to use Literably. Please try using…" at bounding box center [433, 190] width 628 height 213
click at [436, 252] on button "button" at bounding box center [433, 271] width 81 height 46
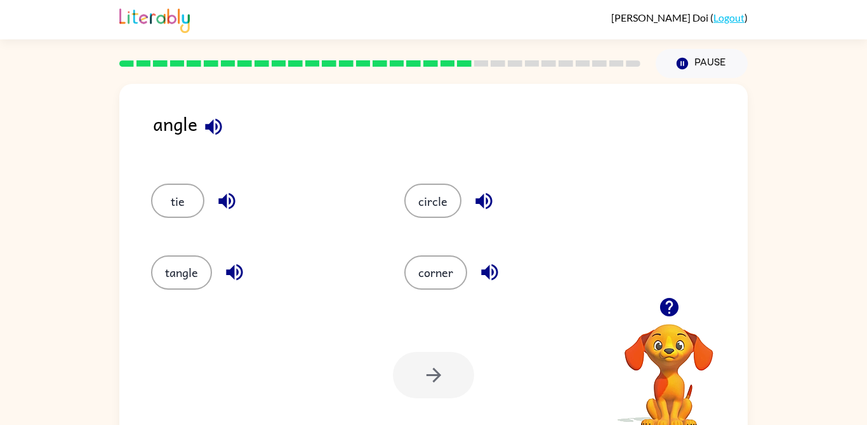
click at [434, 267] on button "corner" at bounding box center [435, 272] width 63 height 34
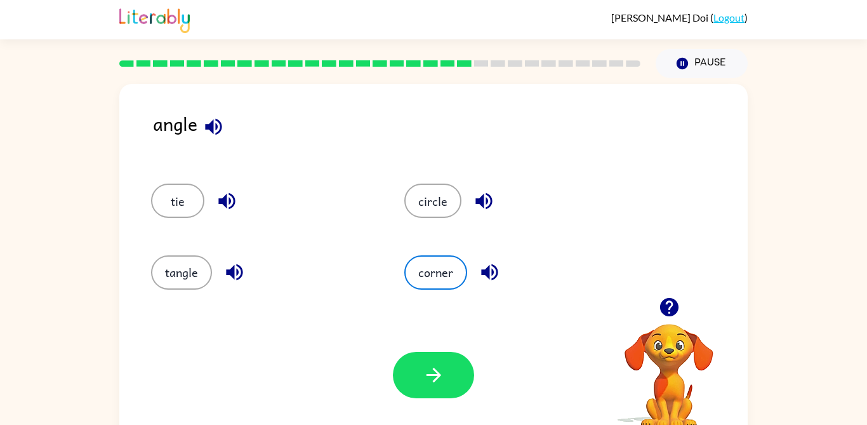
click at [459, 362] on button "button" at bounding box center [433, 375] width 81 height 46
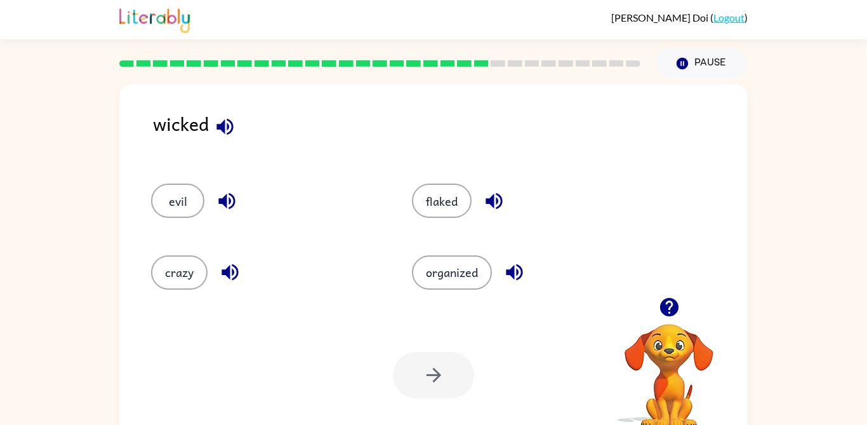
click at [185, 204] on button "evil" at bounding box center [177, 200] width 53 height 34
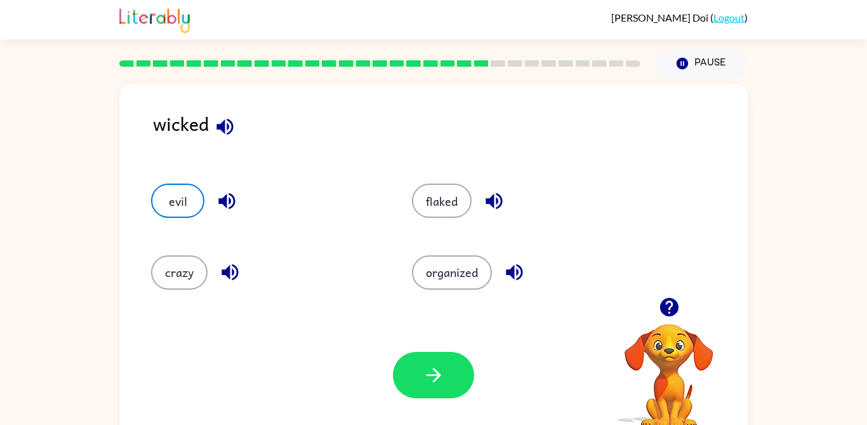
click at [433, 379] on icon "button" at bounding box center [434, 375] width 22 height 22
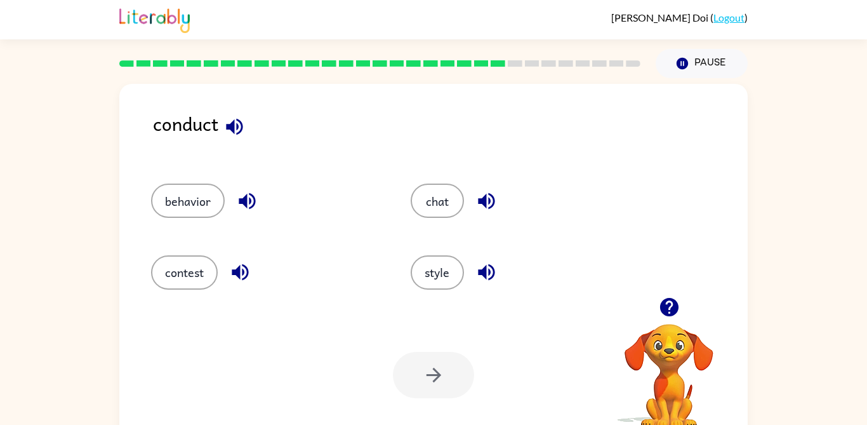
click at [191, 281] on button "contest" at bounding box center [184, 272] width 67 height 34
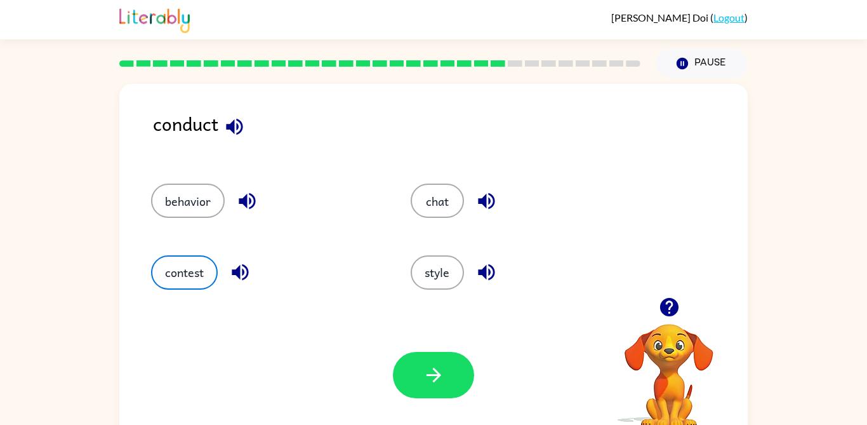
click at [433, 390] on button "button" at bounding box center [433, 375] width 81 height 46
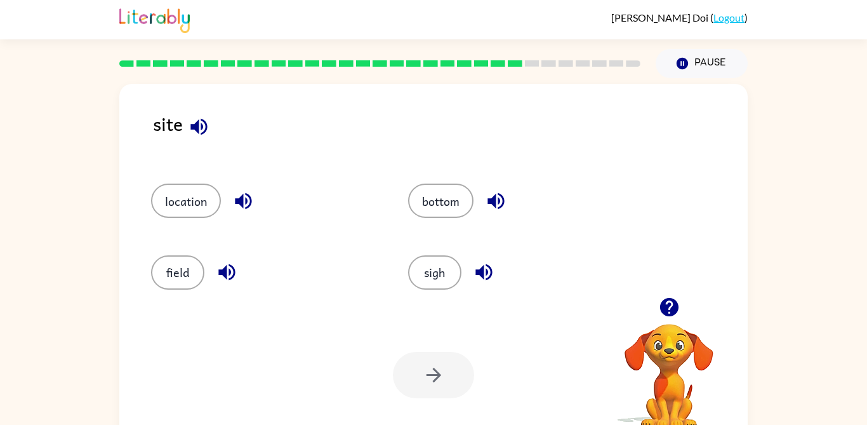
click at [193, 198] on button "location" at bounding box center [186, 200] width 70 height 34
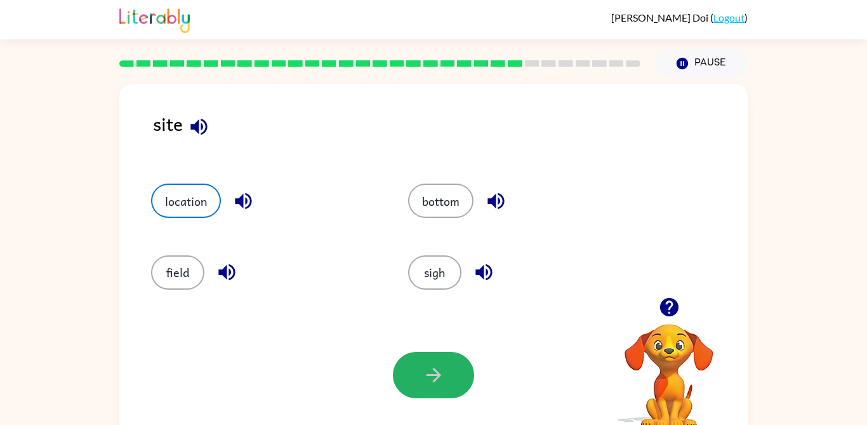
click at [444, 382] on icon "button" at bounding box center [434, 375] width 22 height 22
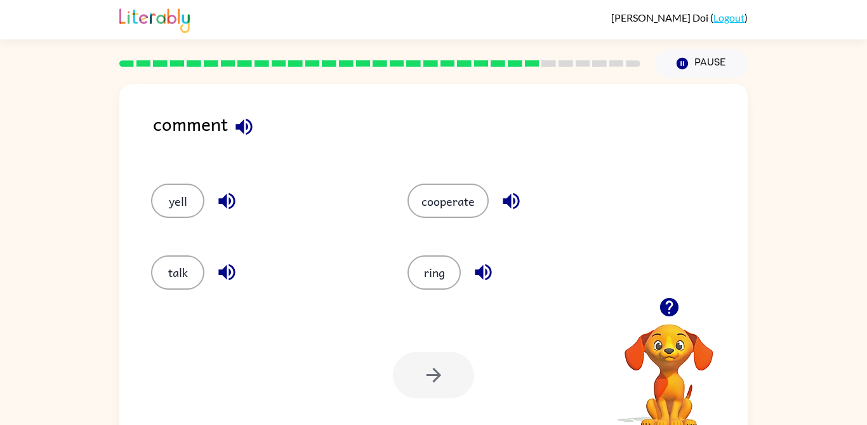
click at [176, 280] on button "talk" at bounding box center [177, 272] width 53 height 34
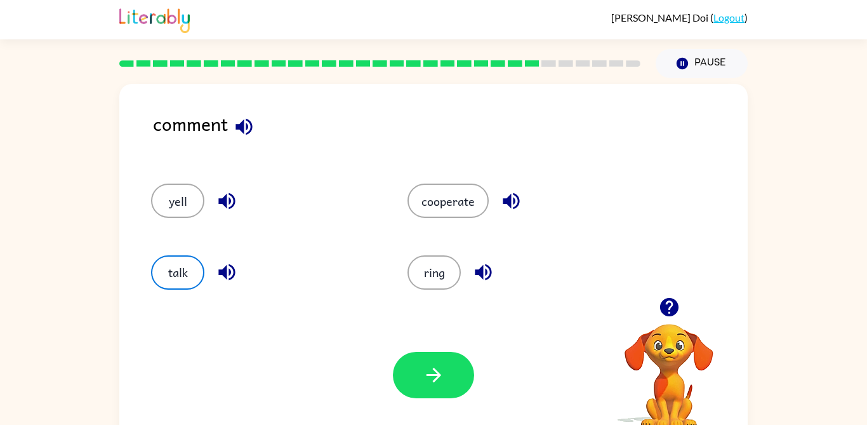
click at [428, 398] on button "button" at bounding box center [433, 375] width 81 height 46
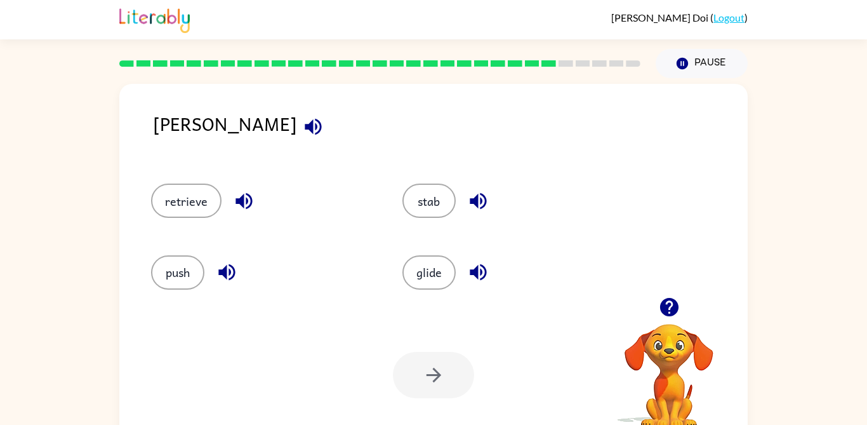
click at [434, 213] on button "stab" at bounding box center [428, 200] width 53 height 34
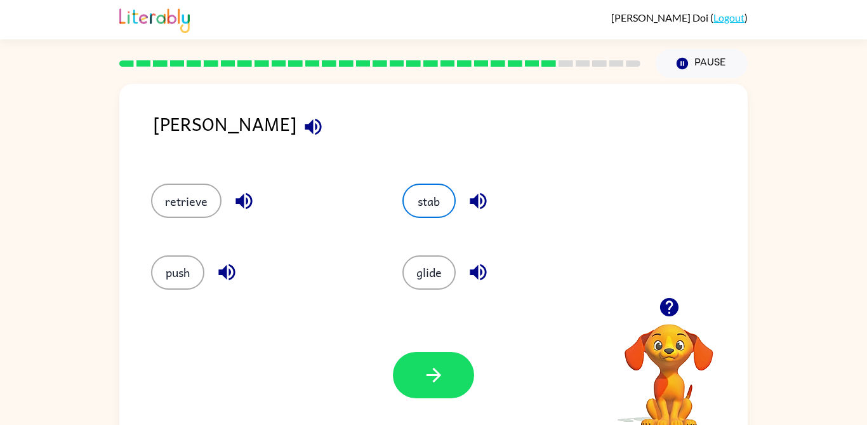
click at [420, 415] on div "Your browser must support playing .mp4 files to use Literably. Please try using…" at bounding box center [433, 374] width 628 height 143
click at [444, 381] on icon "button" at bounding box center [434, 375] width 22 height 22
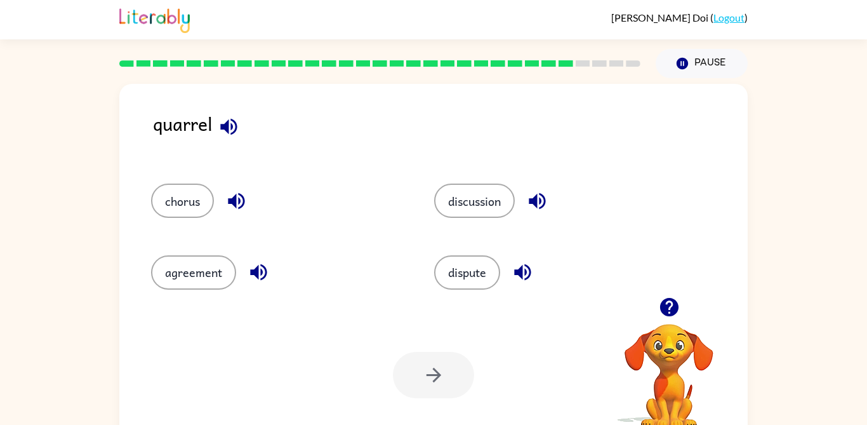
click at [474, 277] on button "dispute" at bounding box center [467, 272] width 66 height 34
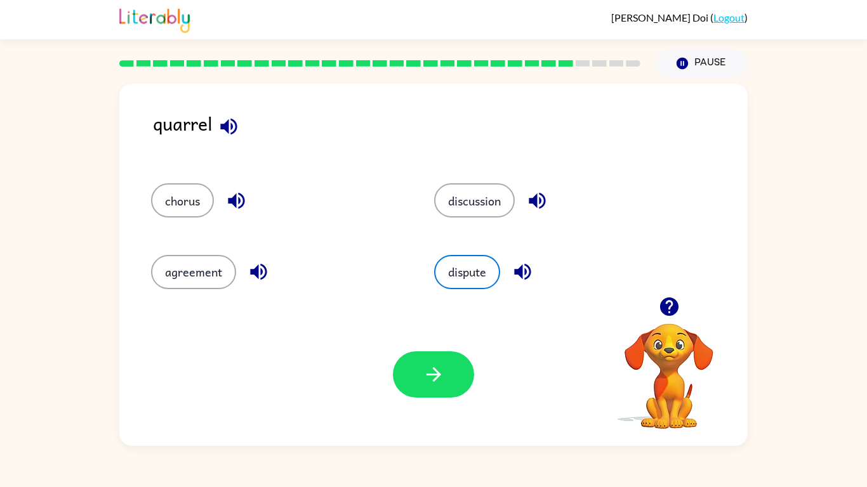
scroll to position [63, 0]
click at [433, 383] on icon "button" at bounding box center [434, 375] width 22 height 22
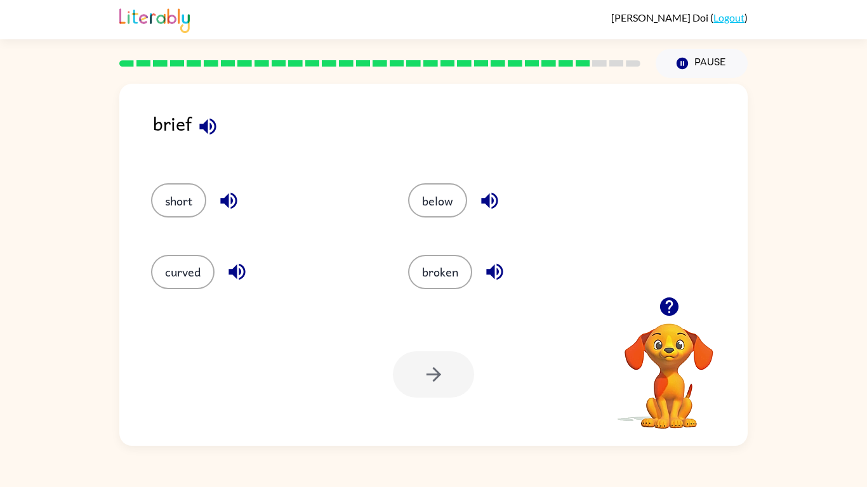
click at [171, 183] on button "short" at bounding box center [178, 200] width 55 height 34
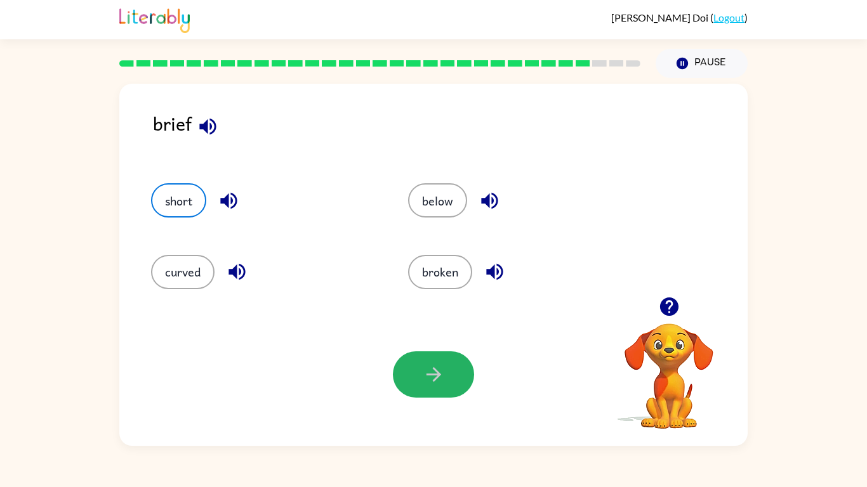
click at [433, 388] on button "button" at bounding box center [433, 375] width 81 height 46
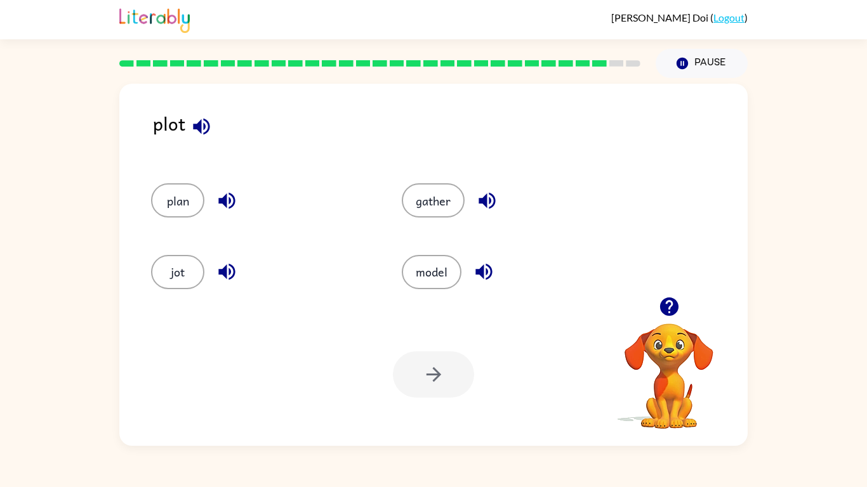
click at [190, 183] on button "plan" at bounding box center [177, 200] width 53 height 34
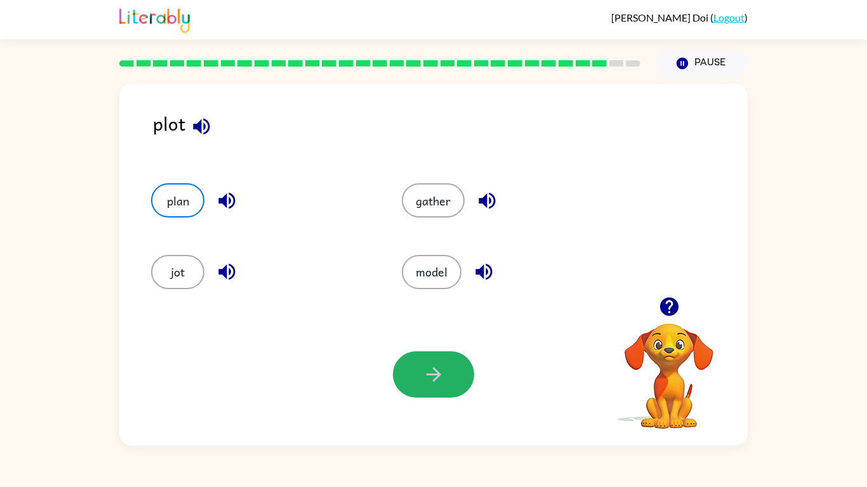
click at [423, 396] on button "button" at bounding box center [433, 375] width 81 height 46
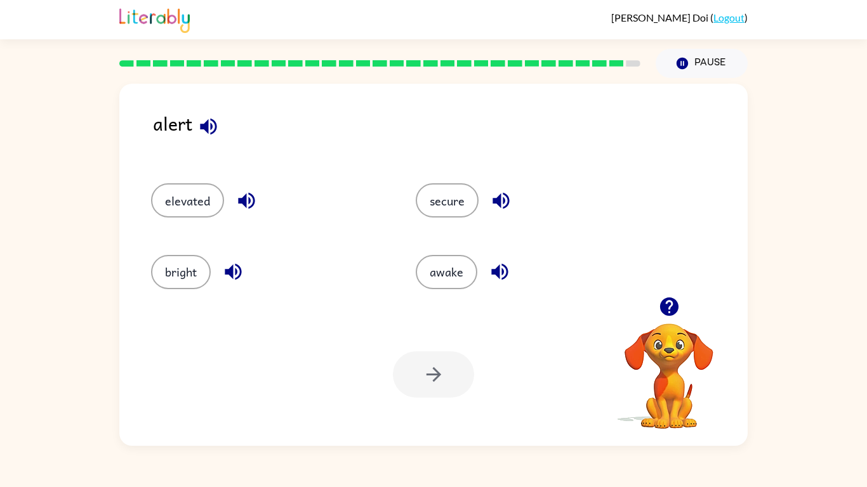
click at [451, 255] on button "awake" at bounding box center [447, 272] width 62 height 34
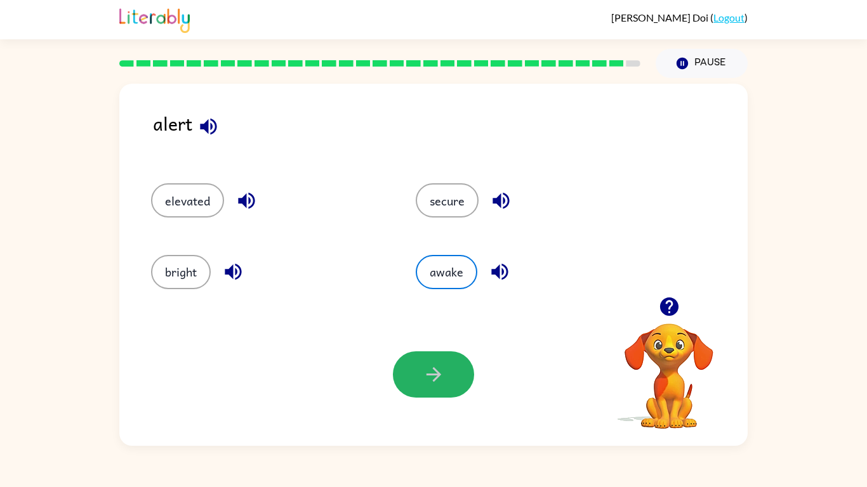
click at [429, 390] on button "button" at bounding box center [433, 375] width 81 height 46
